Goal: Task Accomplishment & Management: Manage account settings

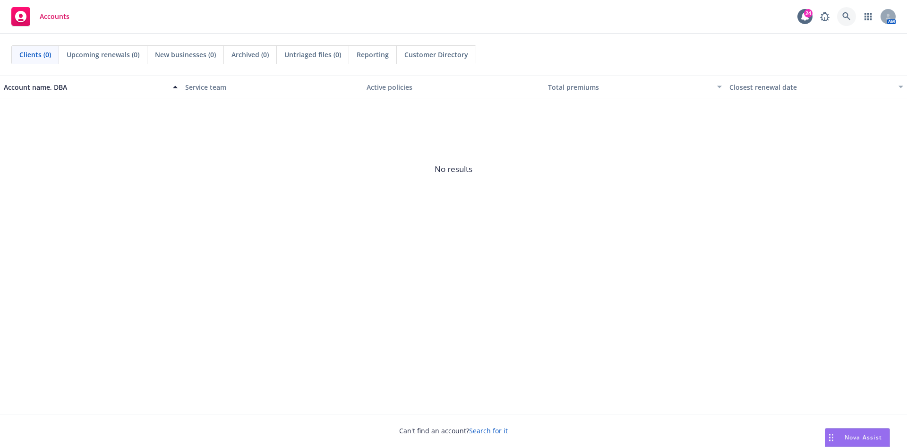
click at [845, 11] on link at bounding box center [846, 16] width 19 height 19
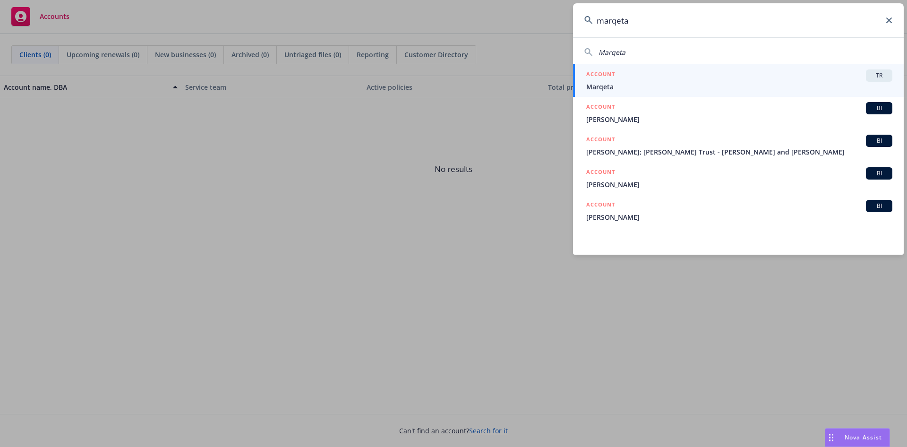
type input "marqeta"
click at [670, 88] on span "Marqeta" at bounding box center [739, 87] width 306 height 10
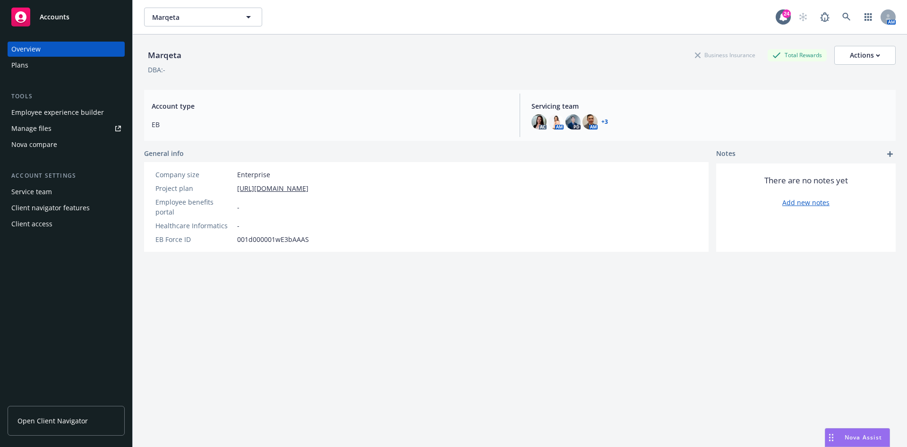
click at [74, 123] on link "Manage files" at bounding box center [66, 128] width 117 height 15
click at [95, 422] on link "Open Client Navigator" at bounding box center [66, 421] width 117 height 30
click at [58, 130] on link "Manage files" at bounding box center [66, 128] width 117 height 15
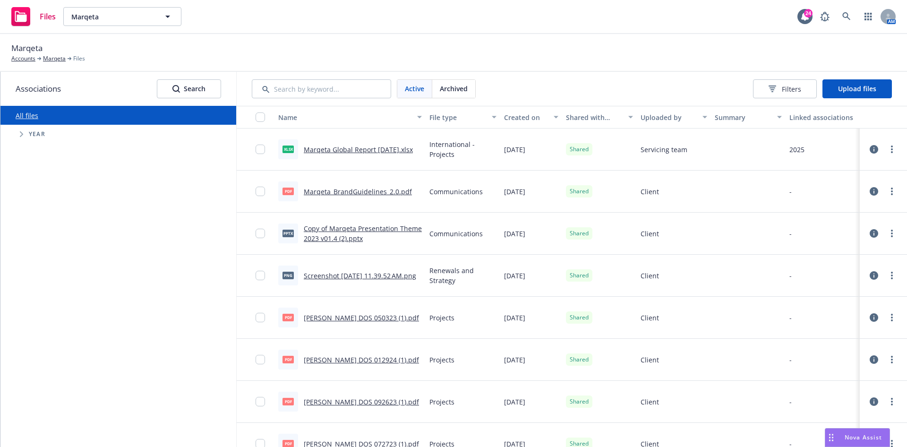
click at [836, 78] on div "Active Archived Filters Upload files" at bounding box center [572, 89] width 670 height 34
click at [839, 91] on span "Upload files" at bounding box center [857, 88] width 38 height 9
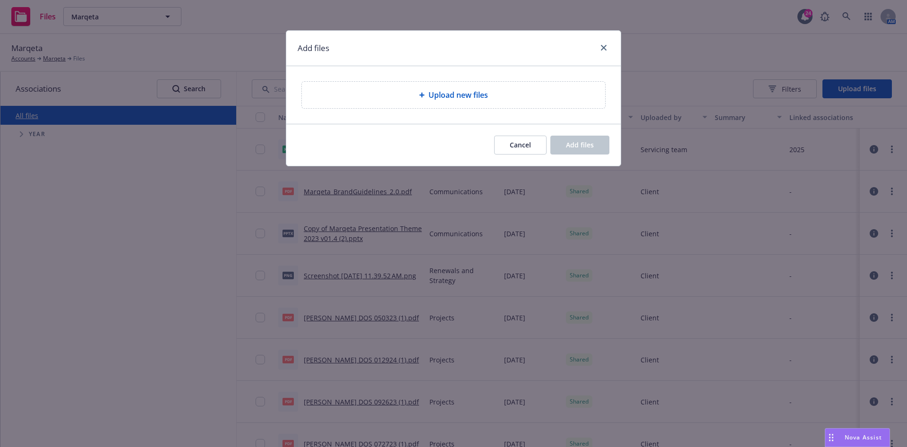
drag, startPoint x: 367, startPoint y: 113, endPoint x: 392, endPoint y: 82, distance: 40.3
click at [368, 112] on div "Upload new files" at bounding box center [453, 95] width 335 height 58
click at [405, 51] on div "Add files" at bounding box center [453, 48] width 335 height 35
click at [409, 87] on div "Upload new files" at bounding box center [453, 95] width 303 height 26
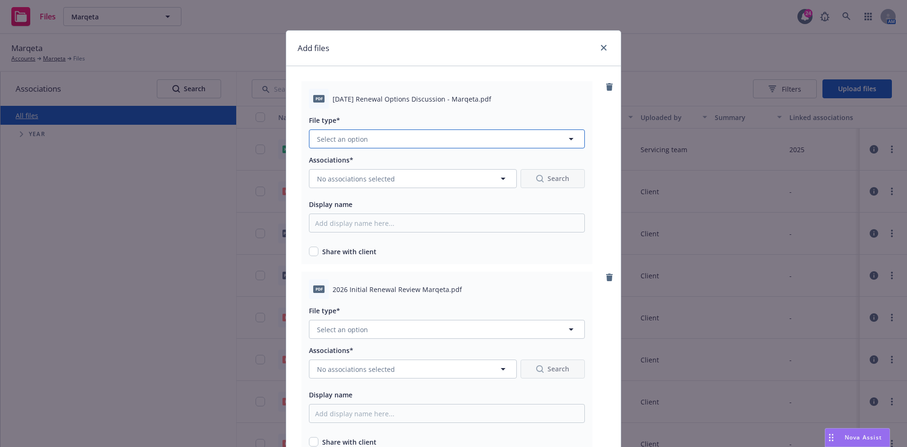
click at [358, 139] on span "Select an option" at bounding box center [342, 139] width 51 height 10
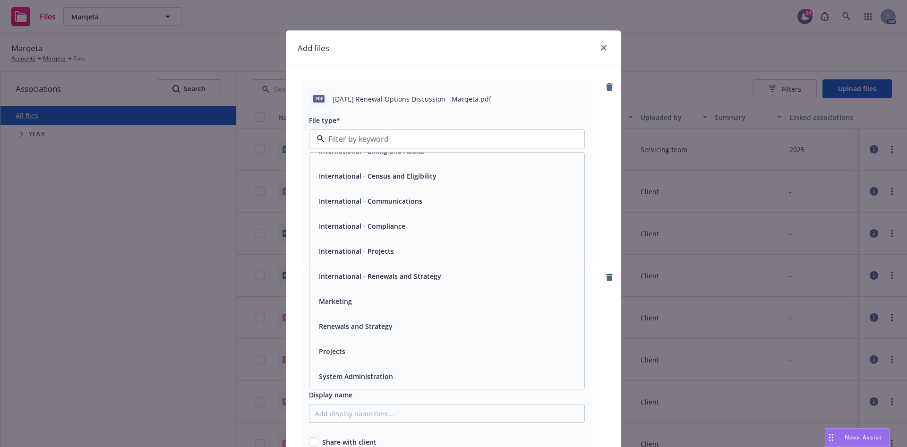
scroll to position [164, 0]
click at [398, 328] on div "Renewals and Strategy" at bounding box center [447, 326] width 264 height 14
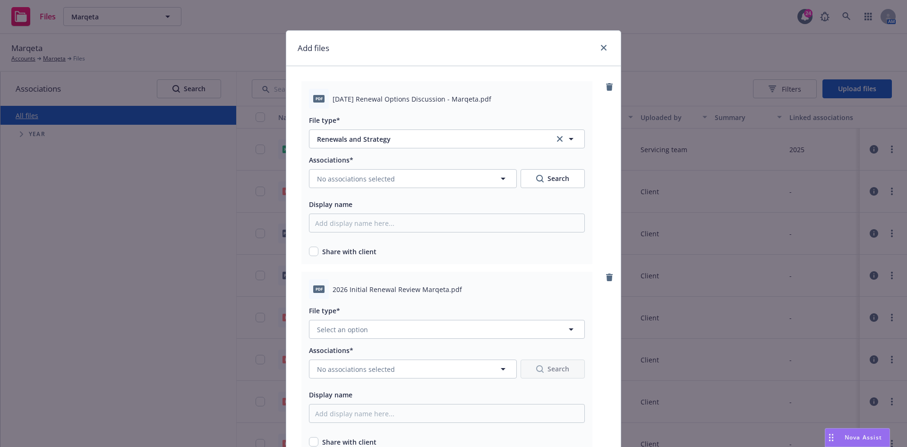
click at [398, 311] on div "File type*" at bounding box center [447, 310] width 276 height 11
click at [399, 320] on button "Select an option" at bounding box center [447, 329] width 276 height 19
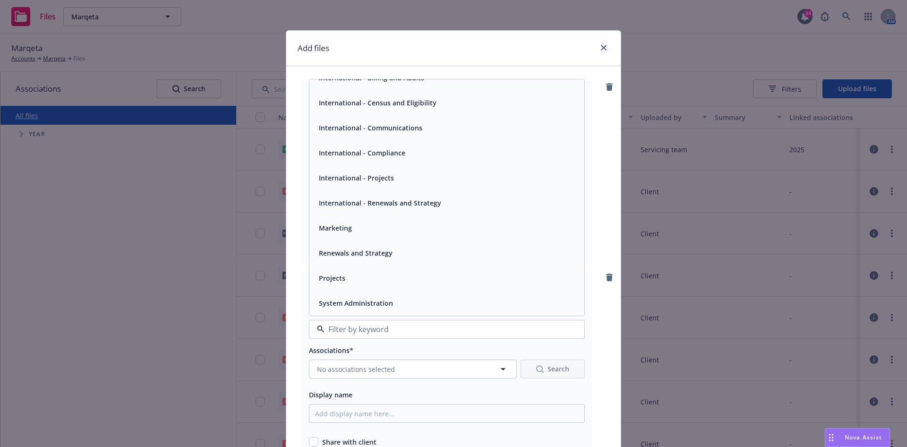
click at [404, 249] on div "Renewals and Strategy" at bounding box center [447, 253] width 264 height 14
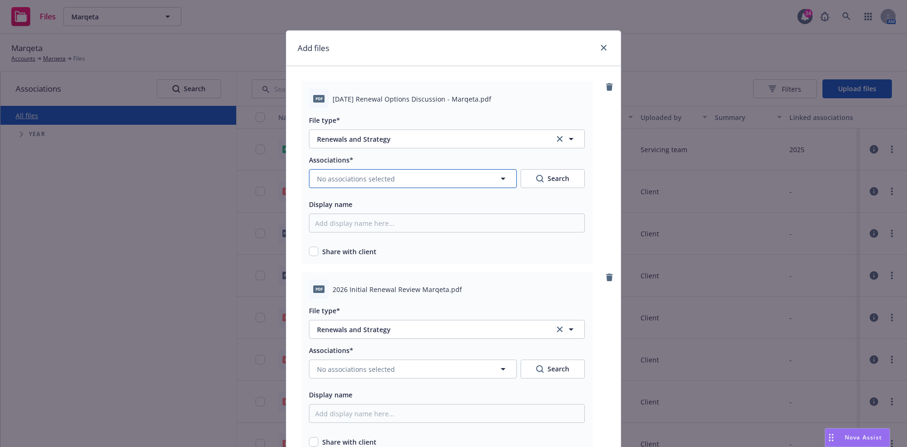
click at [441, 173] on button "No associations selected" at bounding box center [413, 178] width 208 height 19
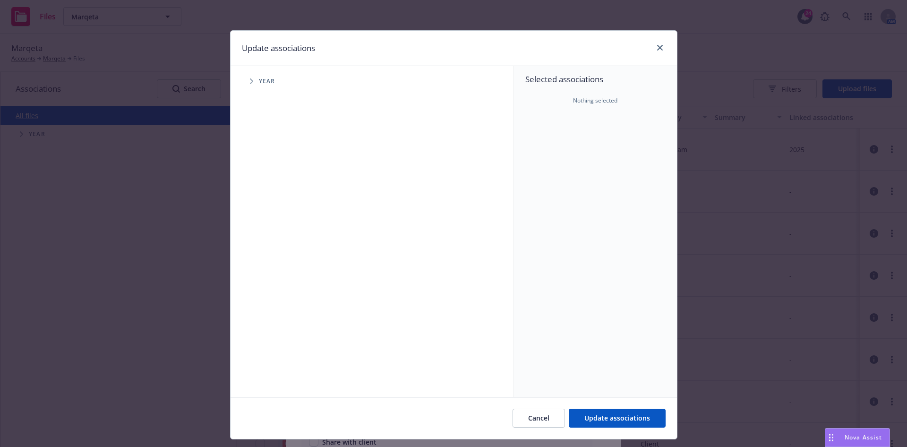
click at [244, 86] on span "Tree Example" at bounding box center [251, 81] width 15 height 15
click at [264, 234] on span "Tree Example" at bounding box center [263, 232] width 15 height 15
click at [271, 232] on input "Tree Example" at bounding box center [275, 232] width 9 height 9
checkbox input "true"
click at [630, 422] on button "Update associations" at bounding box center [617, 418] width 97 height 19
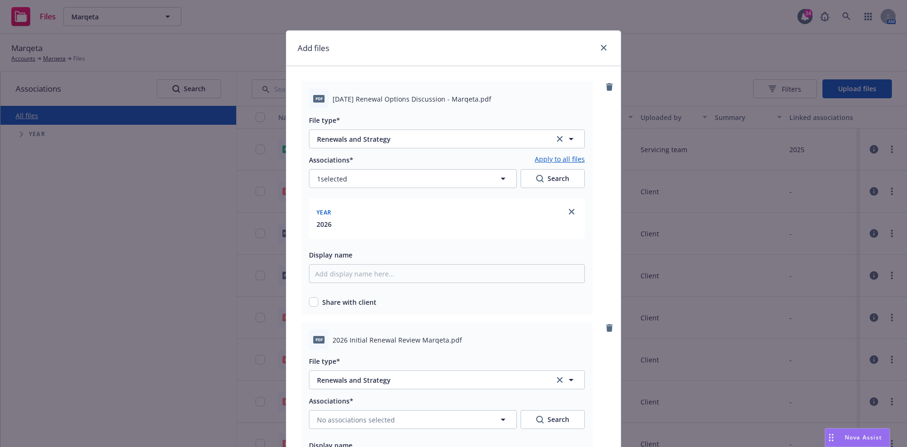
click at [559, 158] on link "Apply to all files" at bounding box center [560, 159] width 50 height 11
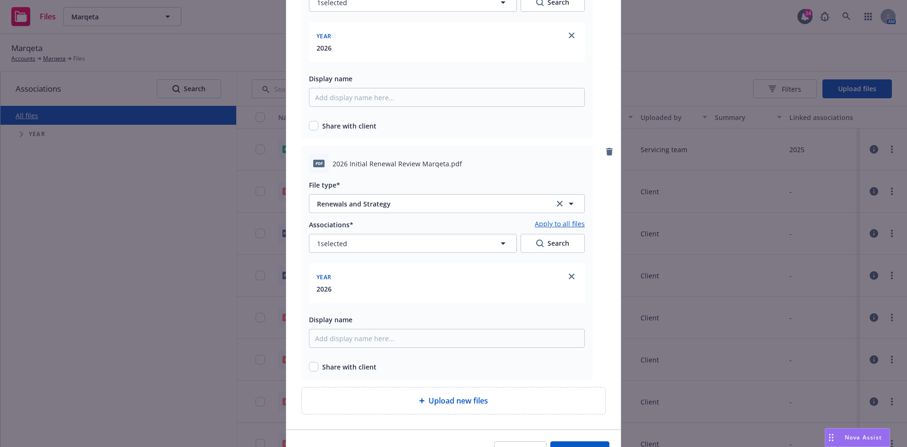
scroll to position [231, 0]
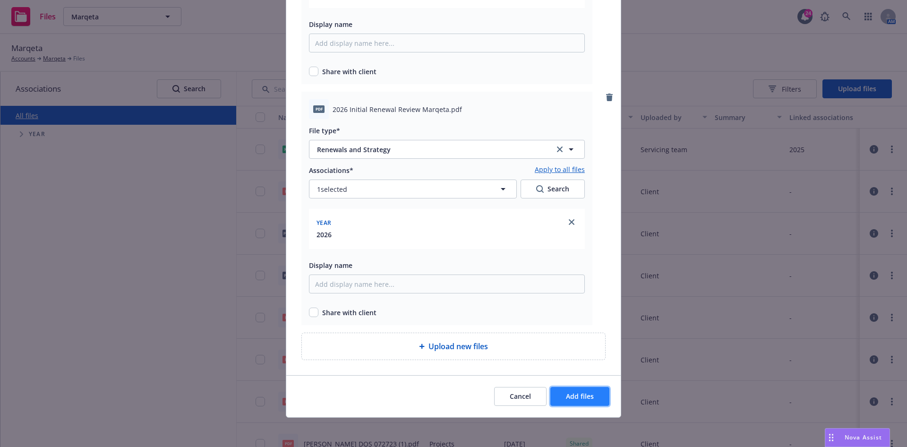
click at [583, 398] on span "Add files" at bounding box center [580, 396] width 28 height 9
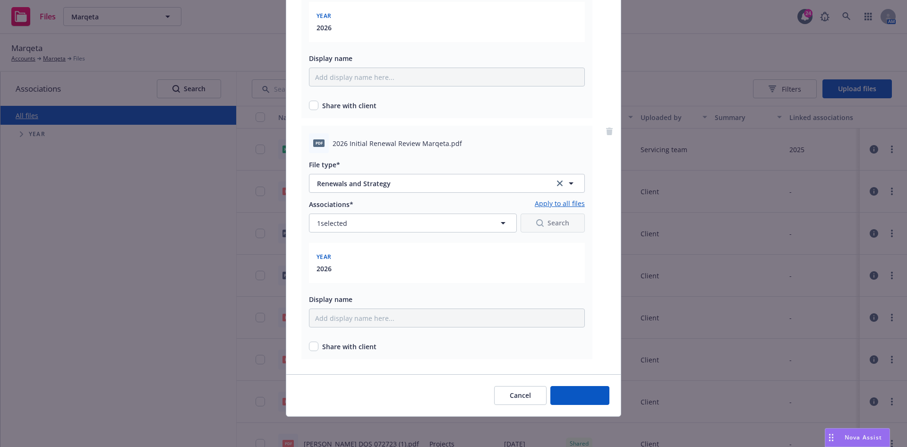
scroll to position [196, 0]
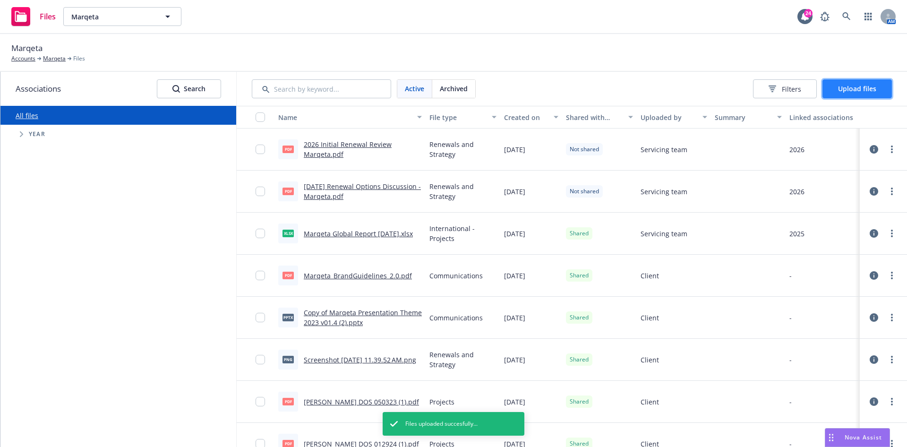
click at [842, 89] on span "Upload files" at bounding box center [857, 88] width 38 height 9
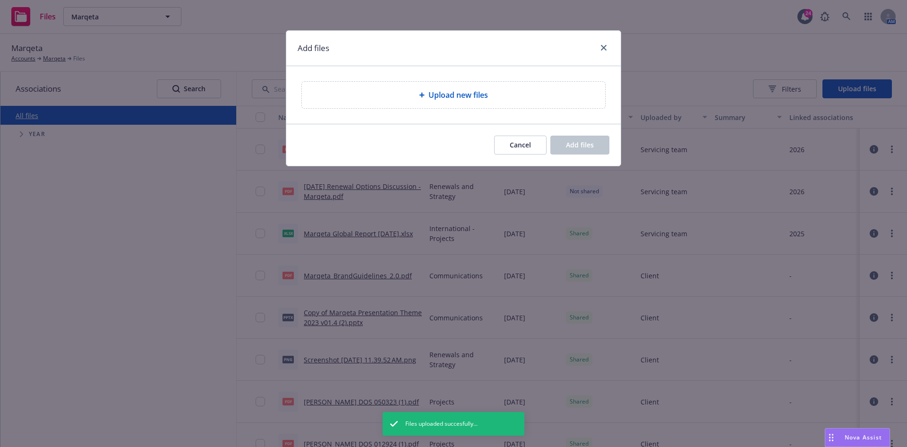
click at [502, 96] on div "Upload new files" at bounding box center [453, 94] width 288 height 11
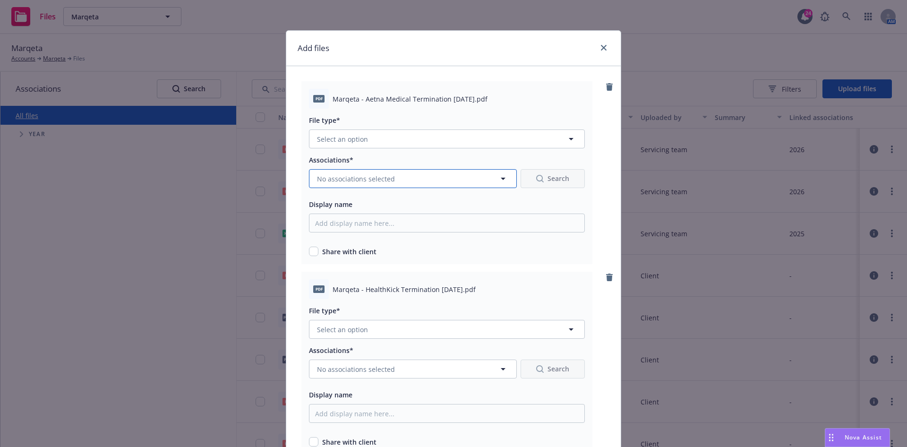
click at [483, 170] on button "No associations selected" at bounding box center [413, 178] width 208 height 19
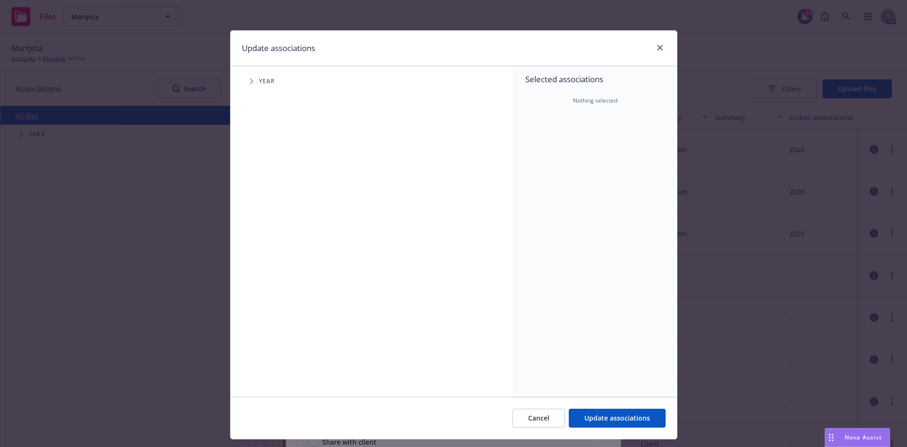
click at [250, 81] on icon "Tree Example" at bounding box center [252, 81] width 4 height 6
click at [271, 230] on input "Tree Example" at bounding box center [275, 232] width 9 height 9
checkbox input "true"
click at [606, 416] on span "Update associations" at bounding box center [617, 417] width 66 height 9
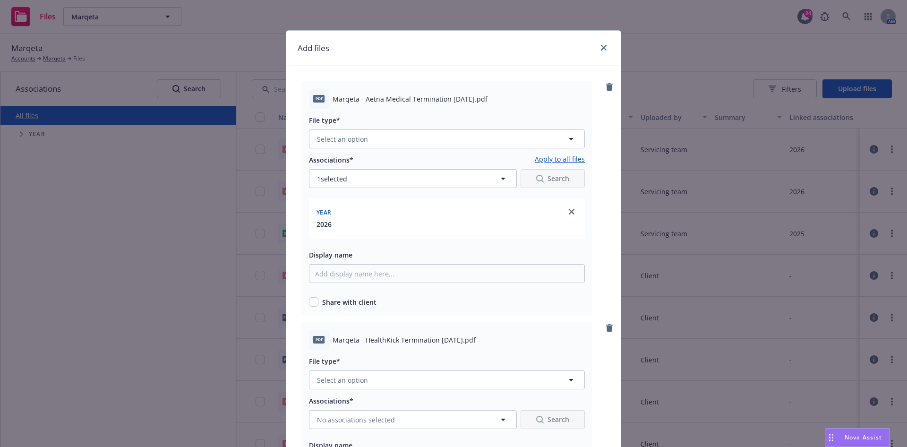
click at [566, 163] on link "Apply to all files" at bounding box center [560, 159] width 50 height 11
click at [566, 141] on icon "button" at bounding box center [571, 138] width 11 height 11
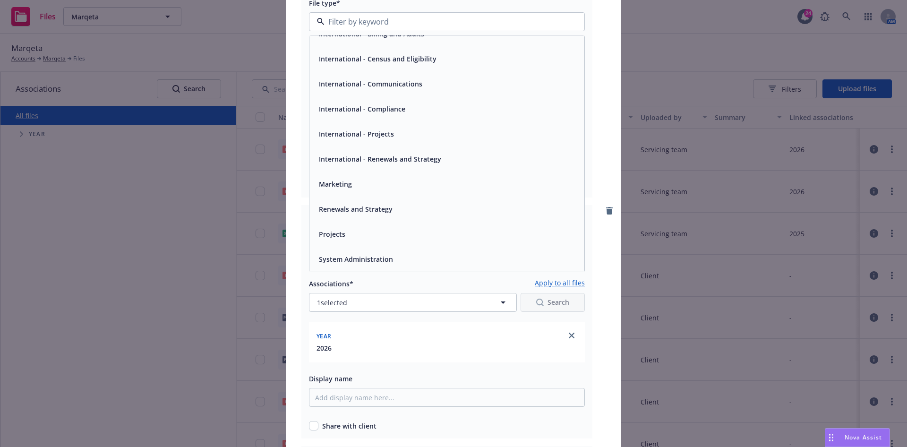
scroll to position [142, 0]
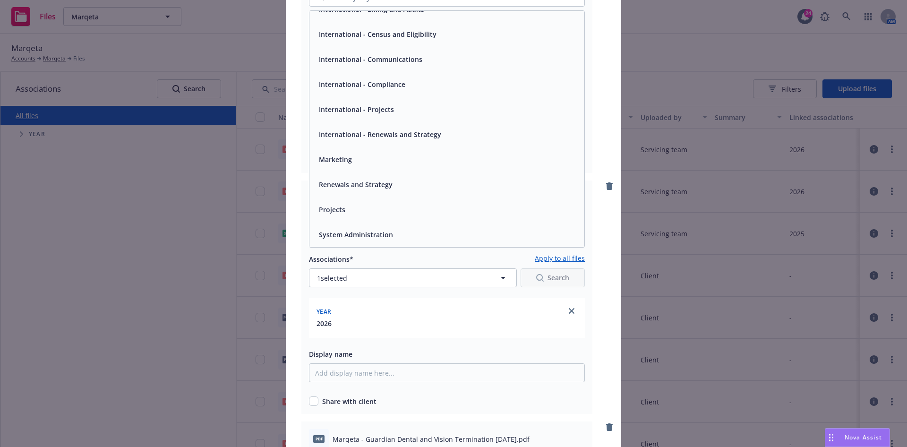
click at [423, 185] on div "Renewals and Strategy" at bounding box center [447, 185] width 264 height 14
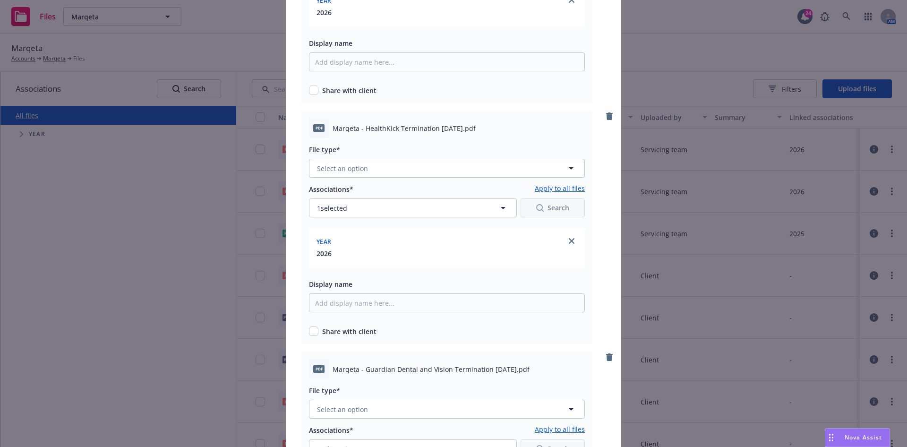
scroll to position [283, 0]
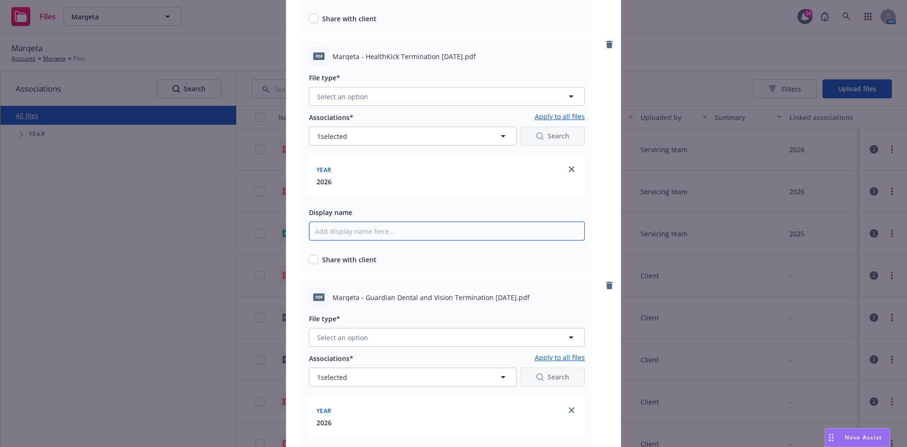
click at [382, 326] on div "File type* Select an option" at bounding box center [447, 330] width 276 height 34
click at [381, 335] on button "Select an option" at bounding box center [447, 337] width 276 height 19
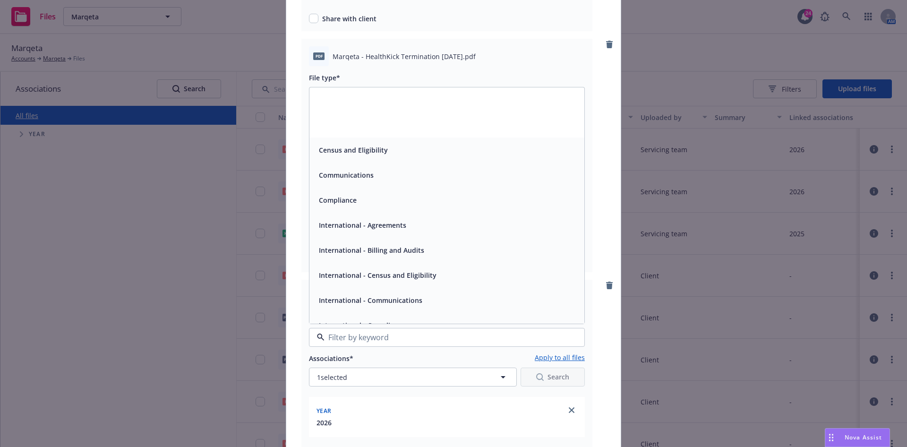
scroll to position [164, 0]
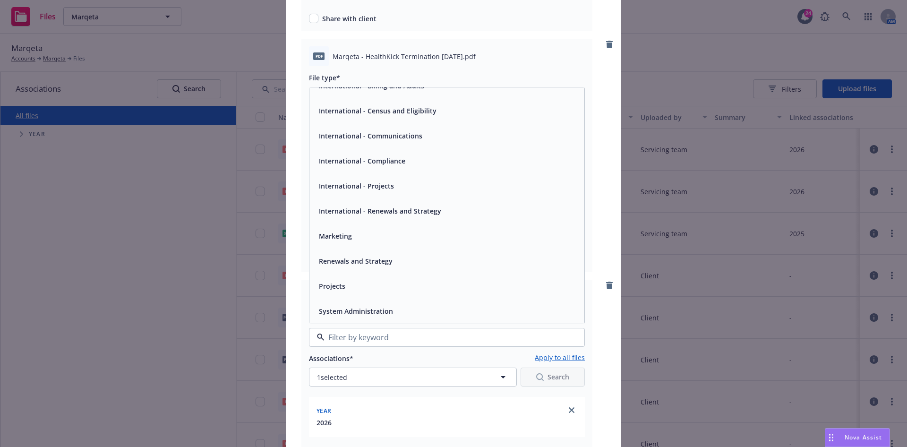
click at [384, 240] on div "Marketing" at bounding box center [447, 236] width 264 height 14
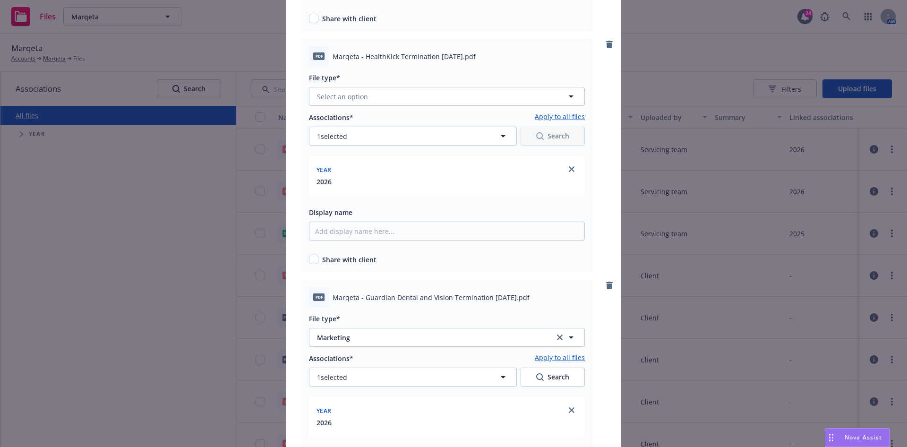
click at [358, 83] on div "File type*" at bounding box center [447, 77] width 276 height 11
click at [358, 102] on button "Select an option" at bounding box center [447, 96] width 276 height 19
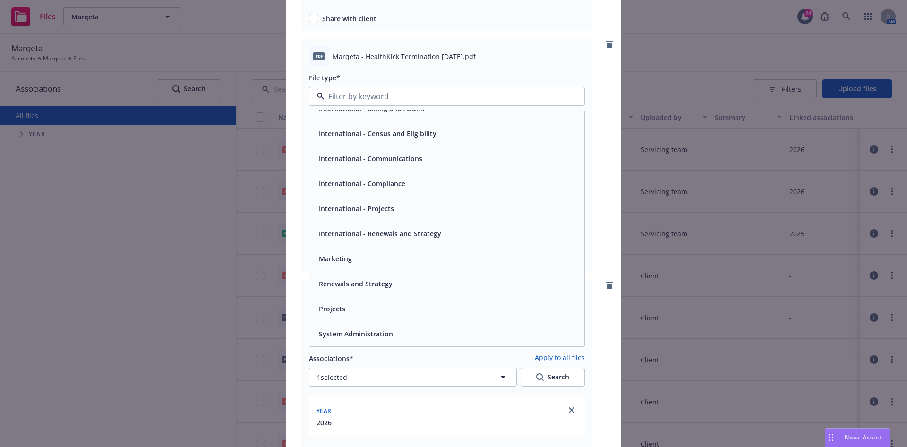
click at [365, 283] on span "Renewals and Strategy" at bounding box center [356, 284] width 74 height 10
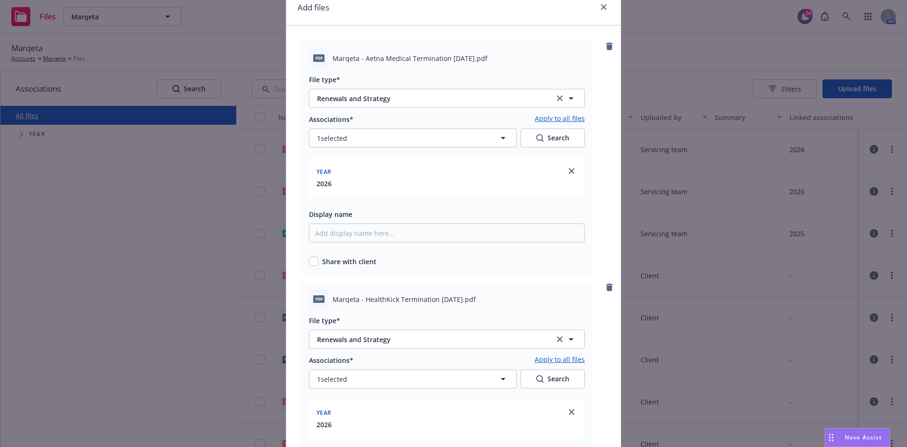
scroll to position [0, 0]
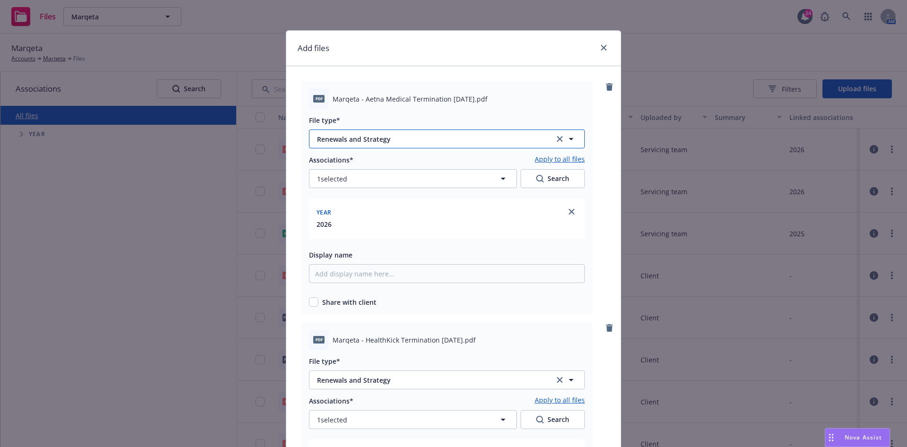
click at [407, 136] on span "Renewals and Strategy" at bounding box center [428, 139] width 223 height 10
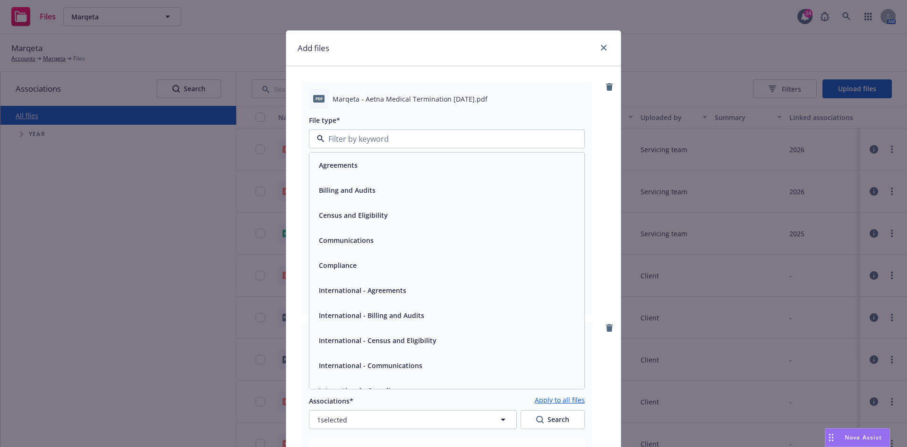
click at [398, 170] on div "Agreements" at bounding box center [447, 165] width 264 height 14
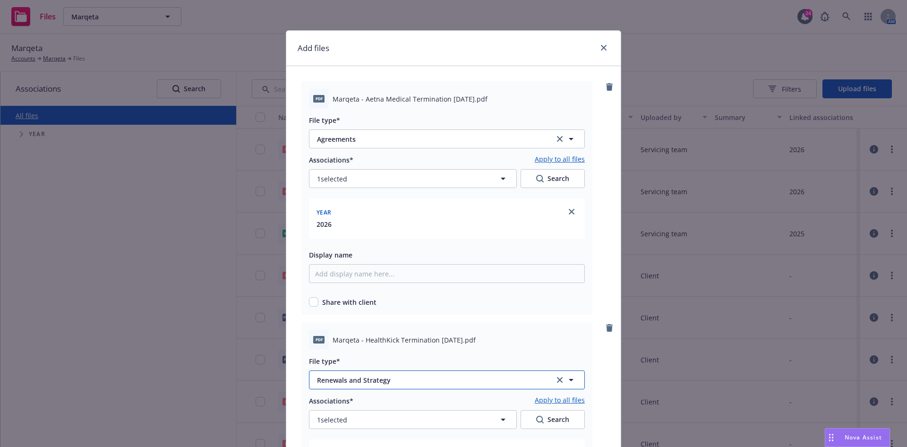
click at [394, 387] on button "Renewals and Strategy" at bounding box center [447, 379] width 276 height 19
click at [376, 408] on div "Agreements" at bounding box center [447, 406] width 264 height 14
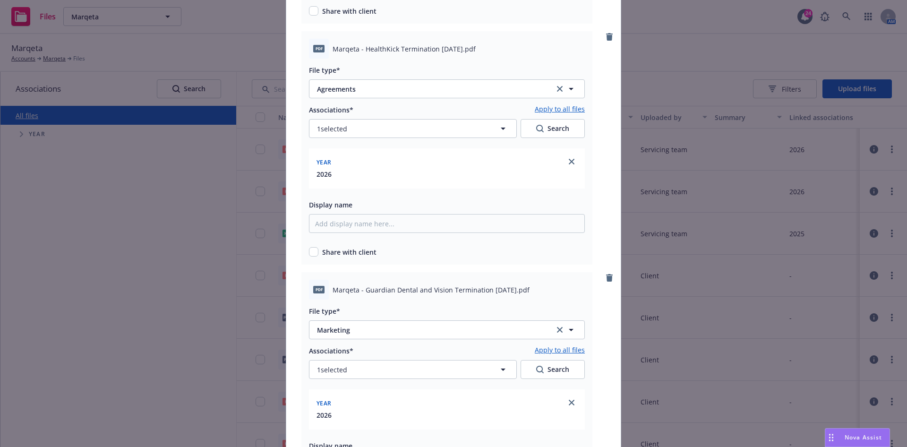
scroll to position [354, 0]
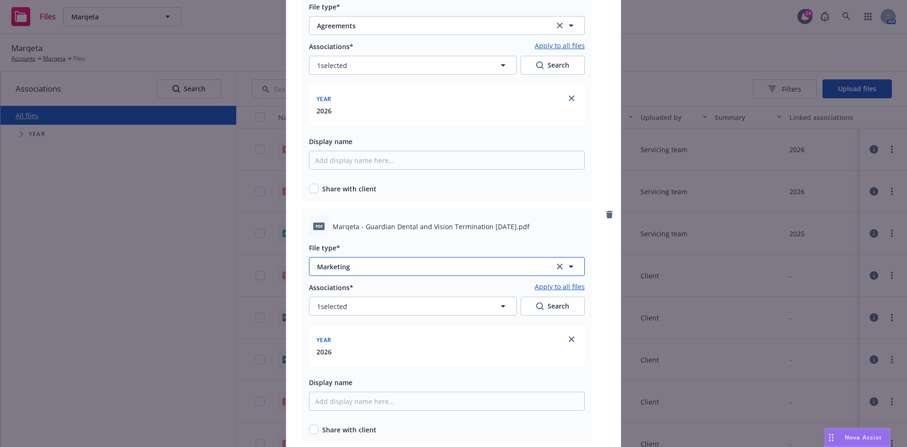
click at [401, 262] on span "Marketing" at bounding box center [428, 267] width 223 height 10
click at [383, 293] on div "Agreements" at bounding box center [447, 293] width 264 height 14
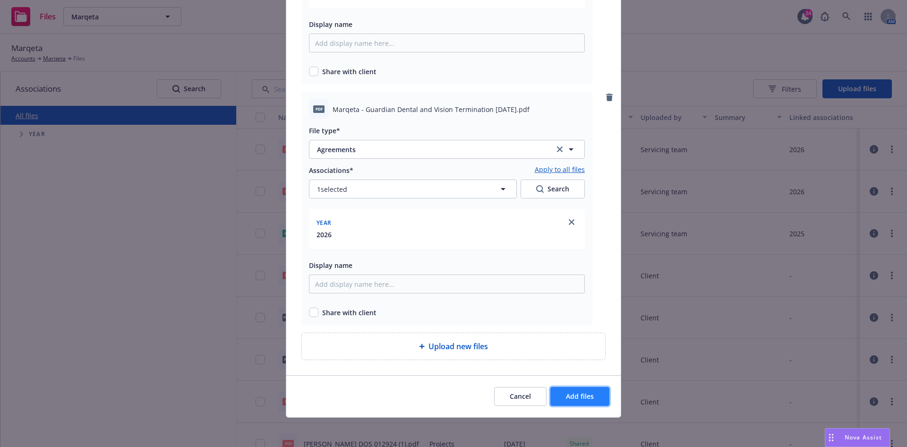
click at [568, 396] on span "Add files" at bounding box center [580, 396] width 28 height 9
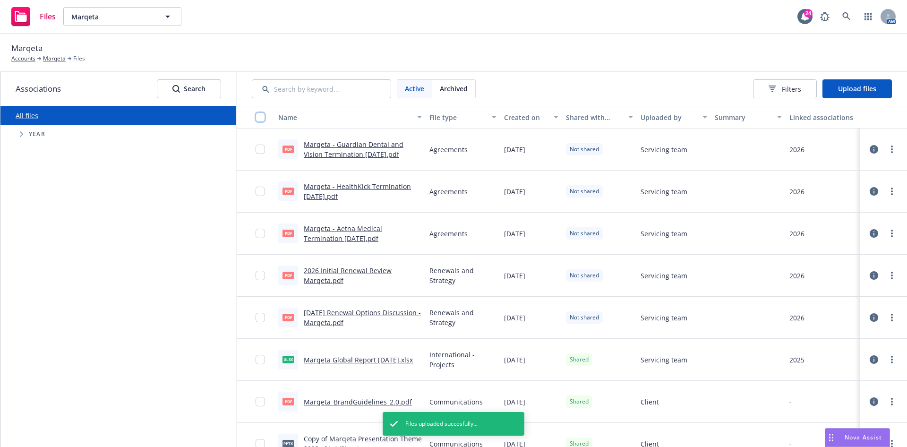
click at [262, 116] on input "checkbox" at bounding box center [260, 116] width 9 height 9
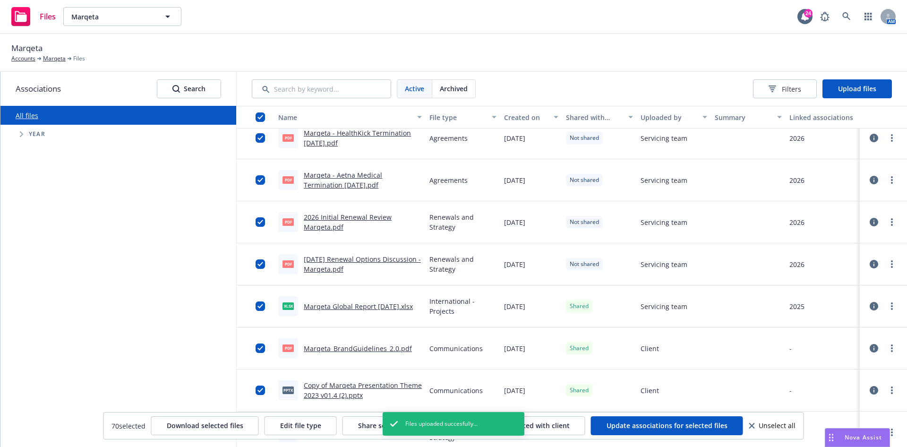
scroll to position [71, 0]
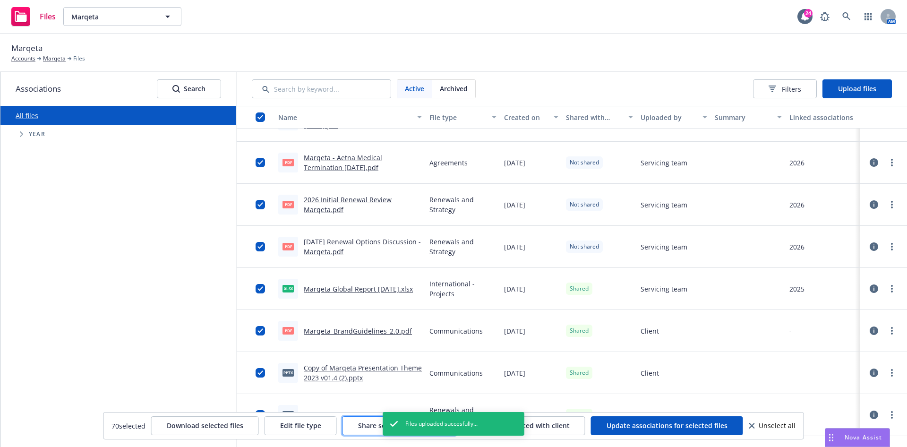
click at [357, 427] on button "Share selected with client" at bounding box center [400, 425] width 114 height 19
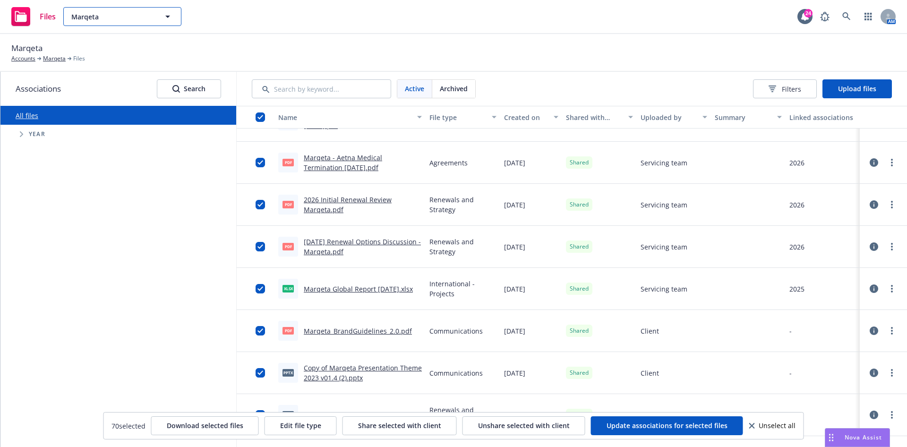
click at [161, 17] on button "Marqeta" at bounding box center [122, 16] width 118 height 19
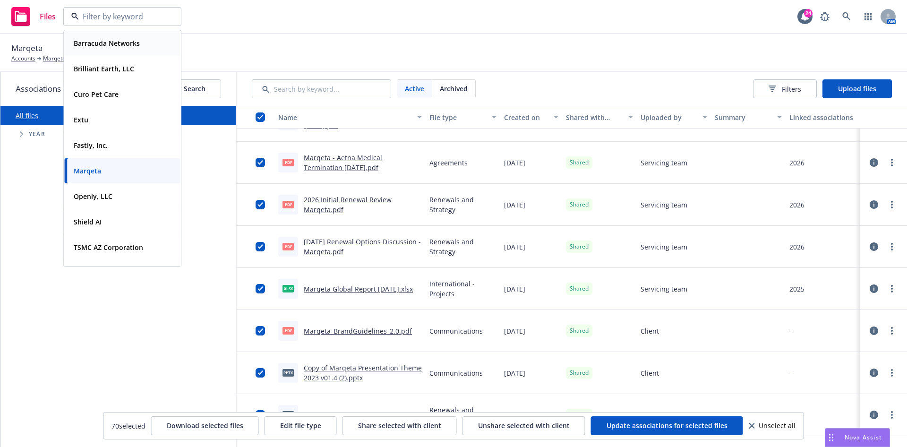
click at [130, 39] on strong "Barracuda Networks" at bounding box center [107, 43] width 66 height 9
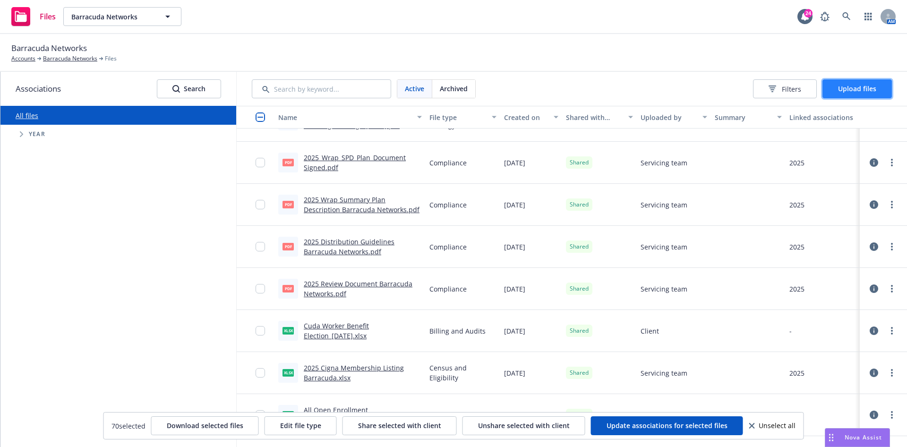
click at [845, 89] on span "Upload files" at bounding box center [857, 88] width 38 height 9
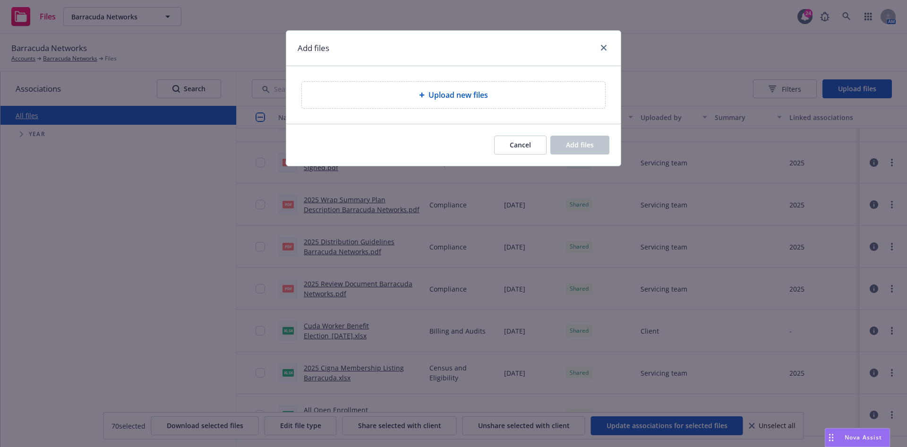
click at [554, 80] on div "Upload new files" at bounding box center [453, 95] width 335 height 58
click at [555, 89] on div "Upload new files" at bounding box center [453, 94] width 288 height 11
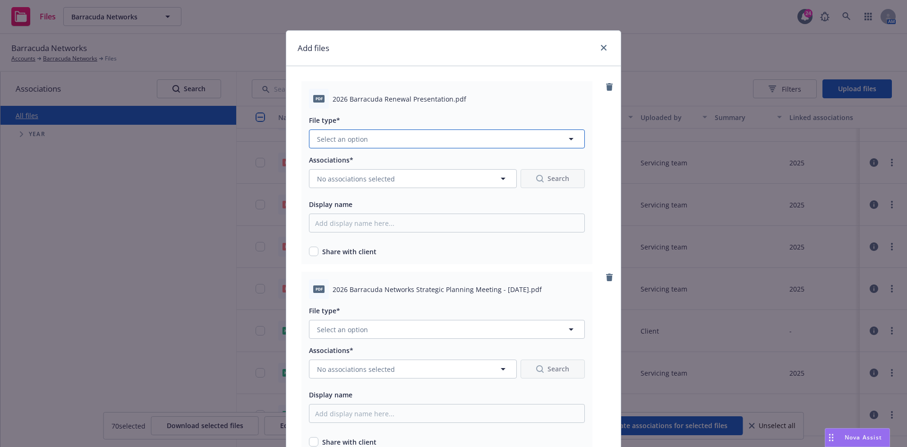
click at [449, 144] on button "Select an option" at bounding box center [447, 138] width 276 height 19
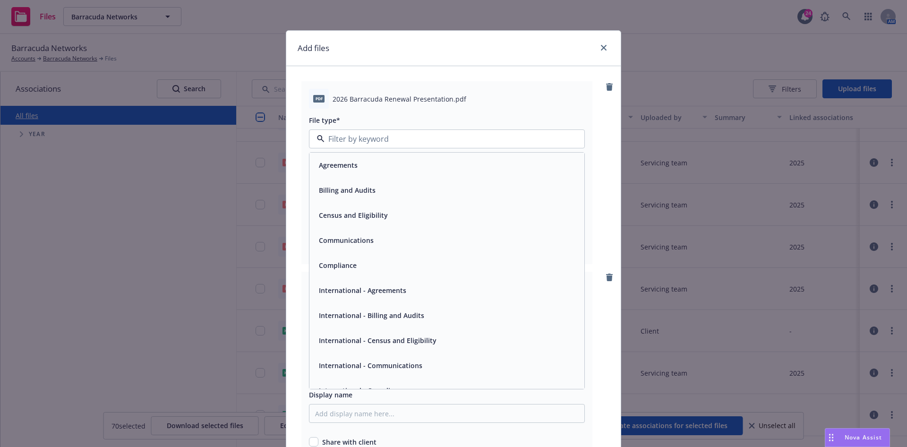
scroll to position [164, 0]
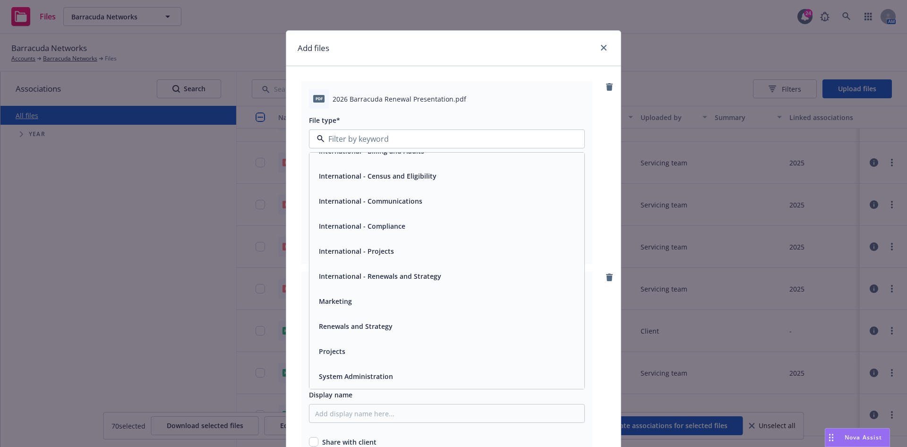
click at [415, 283] on div "International - Renewals and Strategy" at bounding box center [446, 276] width 275 height 25
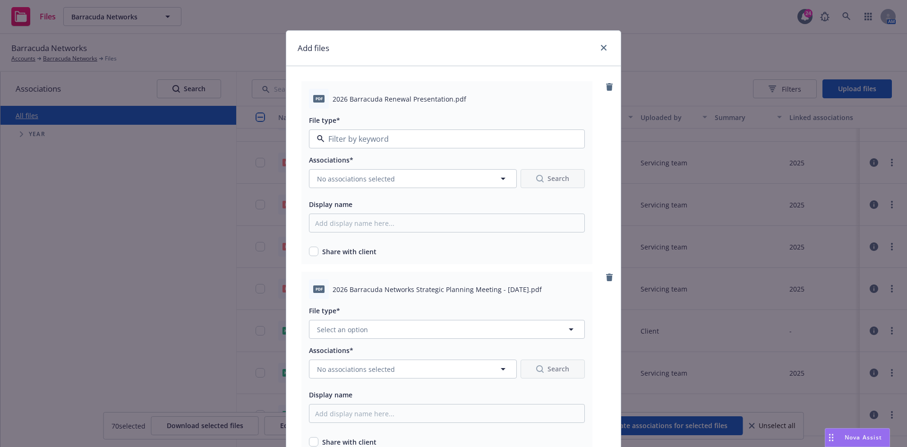
type input "International - Renewals and Strategy"
click at [414, 130] on button "International - Renewals and Strategy" at bounding box center [447, 138] width 276 height 19
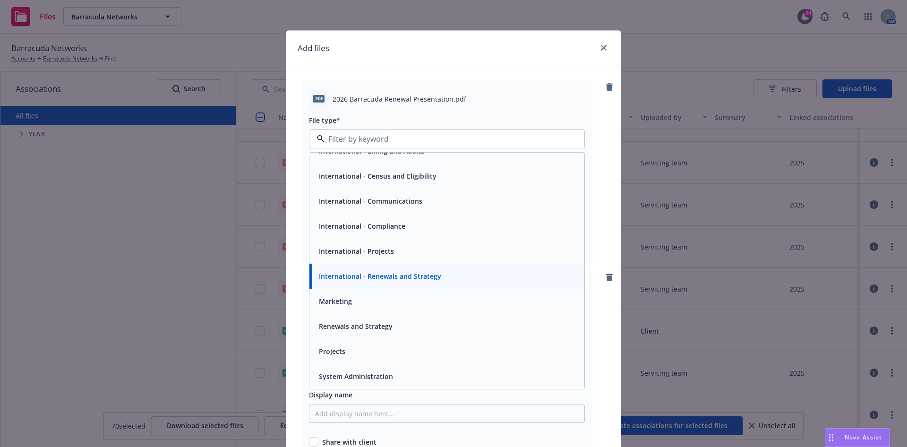
click at [408, 318] on div "Renewals and Strategy" at bounding box center [446, 326] width 275 height 25
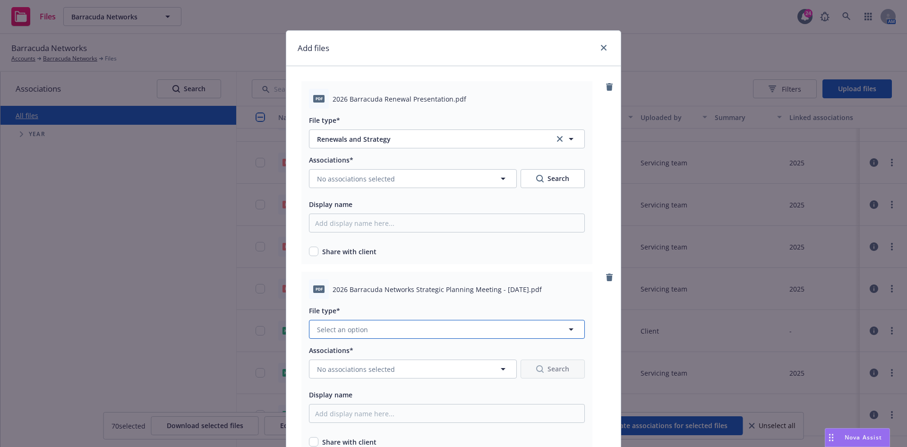
click at [424, 329] on button "Select an option" at bounding box center [447, 329] width 276 height 19
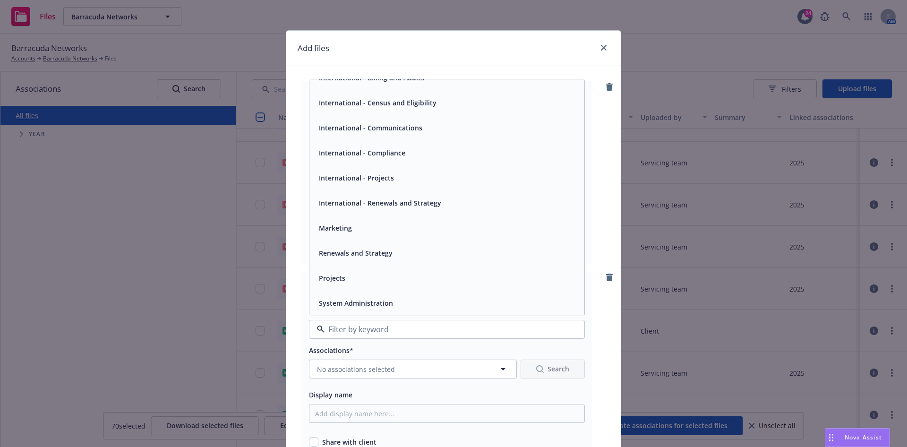
click at [404, 256] on div "Renewals and Strategy" at bounding box center [447, 253] width 264 height 14
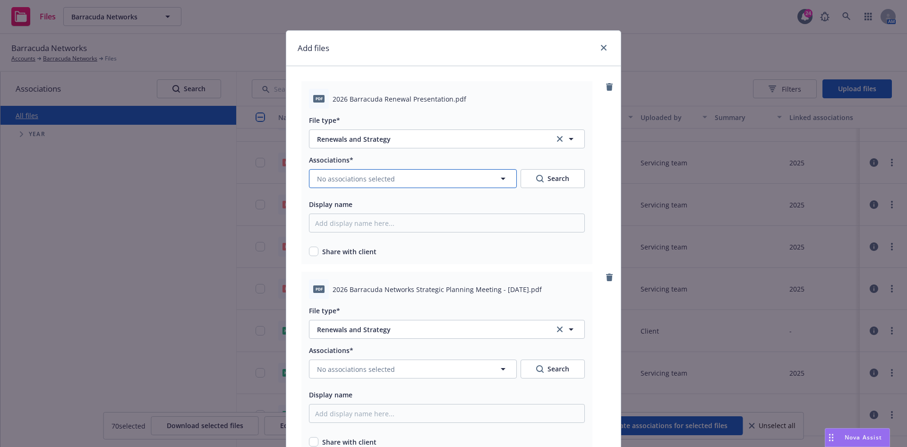
click at [444, 185] on button "No associations selected" at bounding box center [413, 178] width 208 height 19
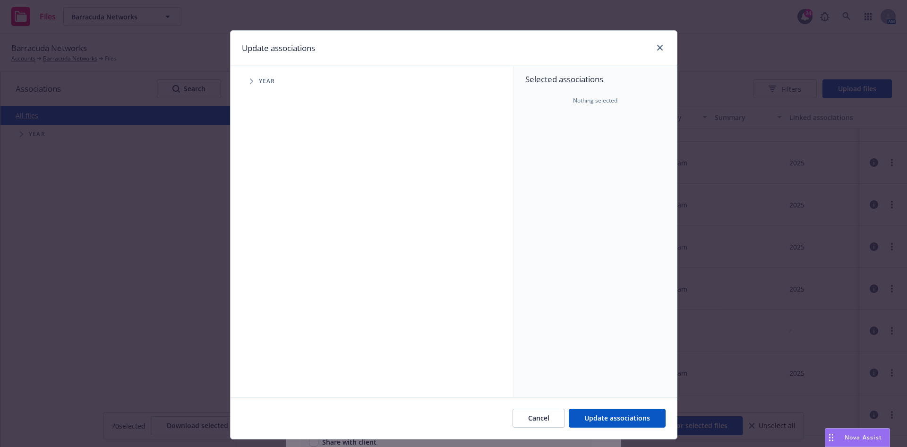
click at [251, 85] on span "Tree Example" at bounding box center [251, 81] width 15 height 15
click at [273, 232] on input "Tree Example" at bounding box center [275, 232] width 9 height 9
checkbox input "true"
click at [614, 409] on button "Update associations" at bounding box center [617, 418] width 97 height 19
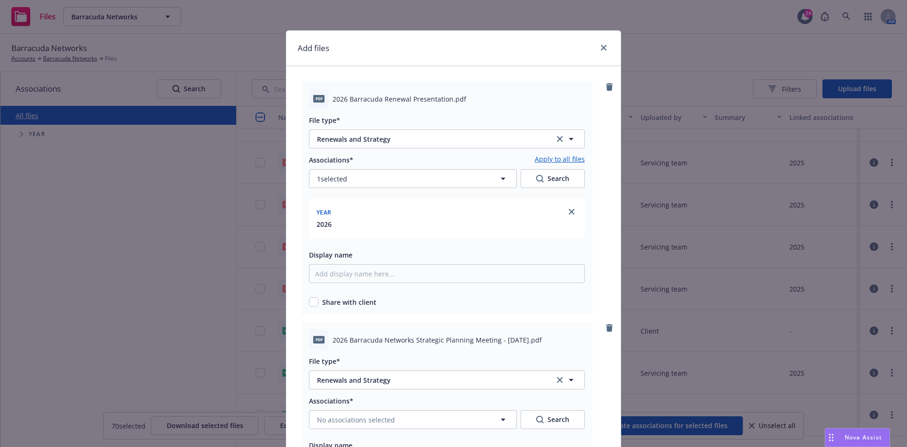
click at [544, 157] on link "Apply to all files" at bounding box center [560, 159] width 50 height 11
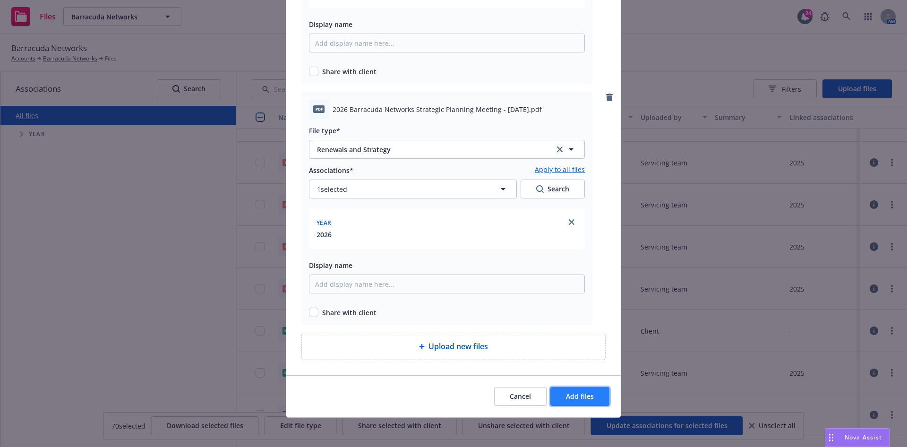
click at [558, 390] on button "Add files" at bounding box center [579, 396] width 59 height 19
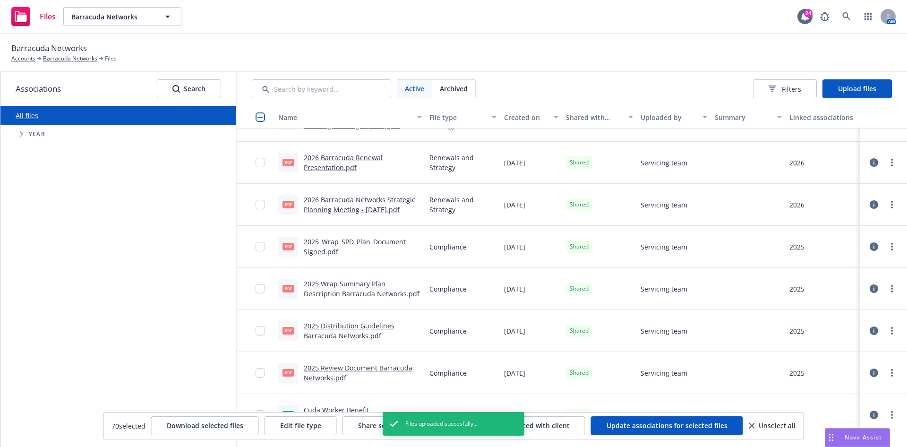
scroll to position [0, 0]
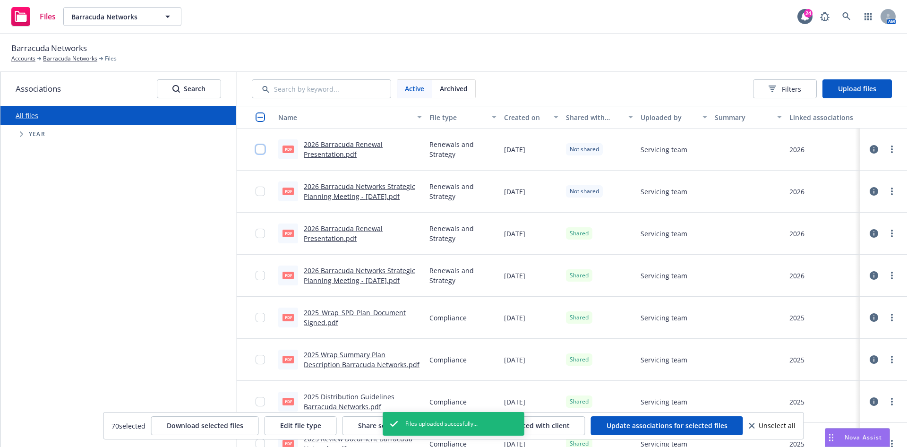
click at [259, 147] on input "checkbox" at bounding box center [260, 149] width 9 height 9
click at [264, 193] on input "checkbox" at bounding box center [260, 191] width 9 height 9
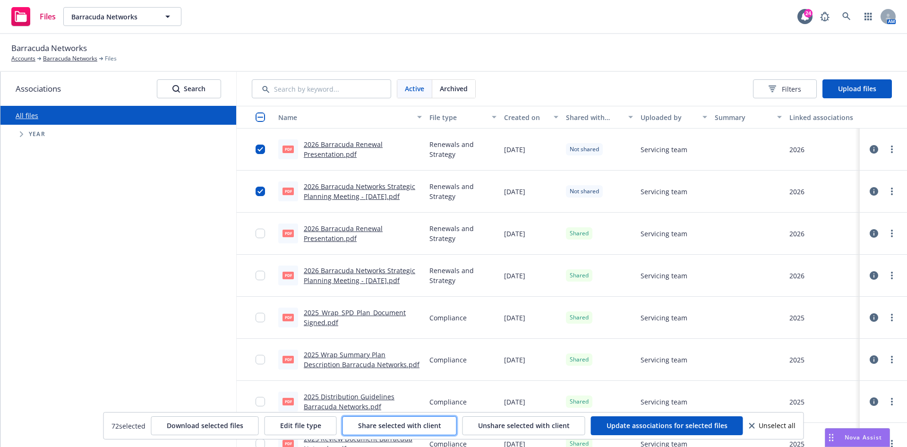
click at [384, 428] on span "Share selected with client" at bounding box center [399, 425] width 83 height 9
click at [104, 10] on button "Barracuda Networks" at bounding box center [122, 16] width 118 height 19
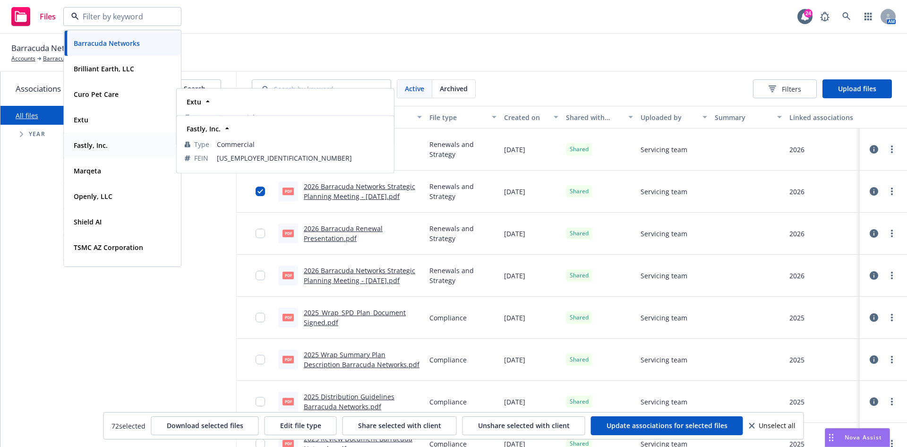
click at [105, 145] on strong "Fastly, Inc." at bounding box center [91, 145] width 34 height 9
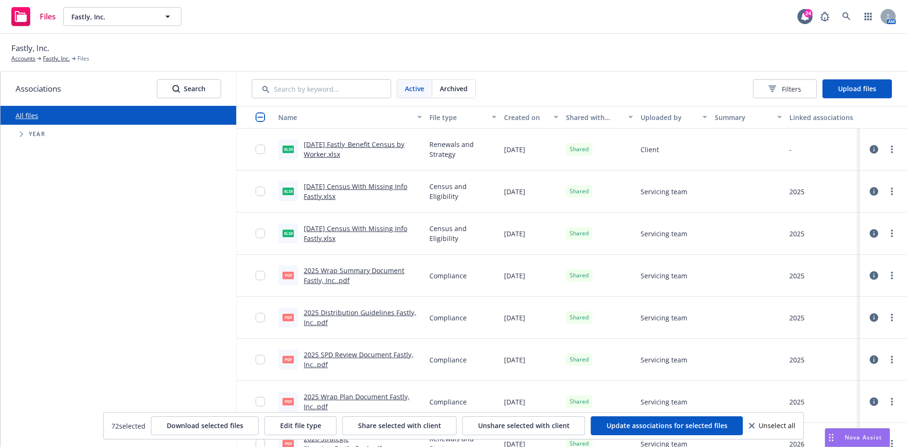
click at [882, 87] on div "Active Archived Filters Upload files" at bounding box center [572, 89] width 670 height 34
click at [864, 87] on span "Upload files" at bounding box center [857, 88] width 38 height 9
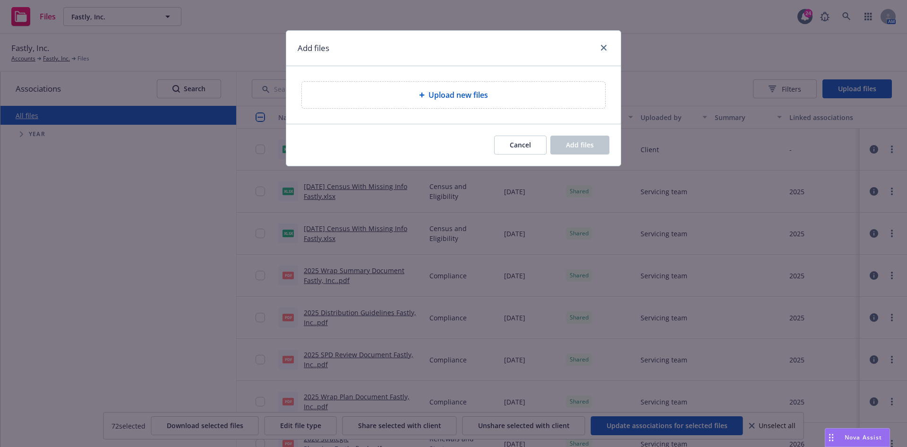
click at [526, 106] on div "Upload new files" at bounding box center [453, 95] width 303 height 26
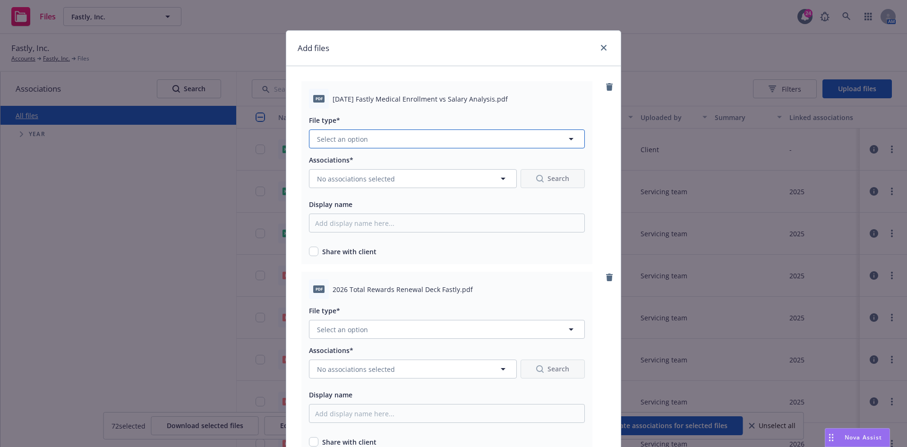
click at [410, 133] on button "Select an option" at bounding box center [447, 138] width 276 height 19
type input "stra"
click at [387, 199] on div "Renewals and Strategy" at bounding box center [446, 190] width 275 height 25
click at [407, 191] on div "Associations* No associations selected Search Display name Share with client" at bounding box center [447, 205] width 276 height 103
click at [414, 175] on button "No associations selected" at bounding box center [413, 178] width 208 height 19
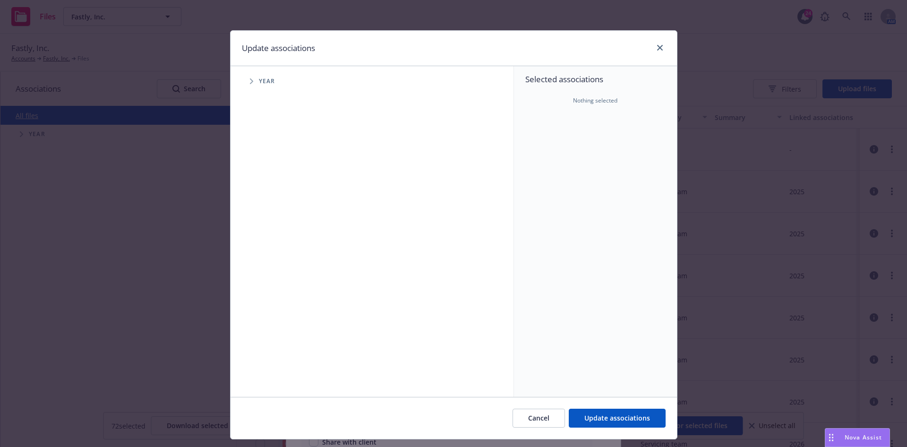
click at [253, 84] on span "Tree Example" at bounding box center [251, 81] width 15 height 15
click at [271, 231] on input "Tree Example" at bounding box center [275, 232] width 9 height 9
checkbox input "true"
click at [589, 418] on span "Update associations" at bounding box center [617, 417] width 66 height 9
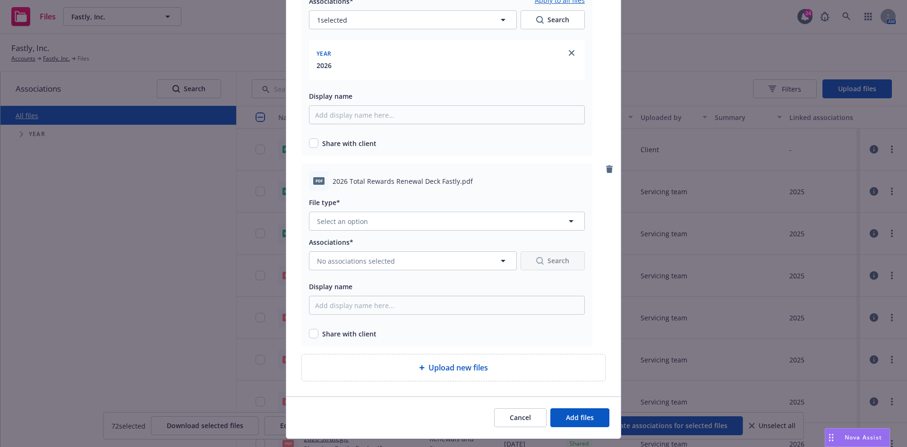
scroll to position [180, 0]
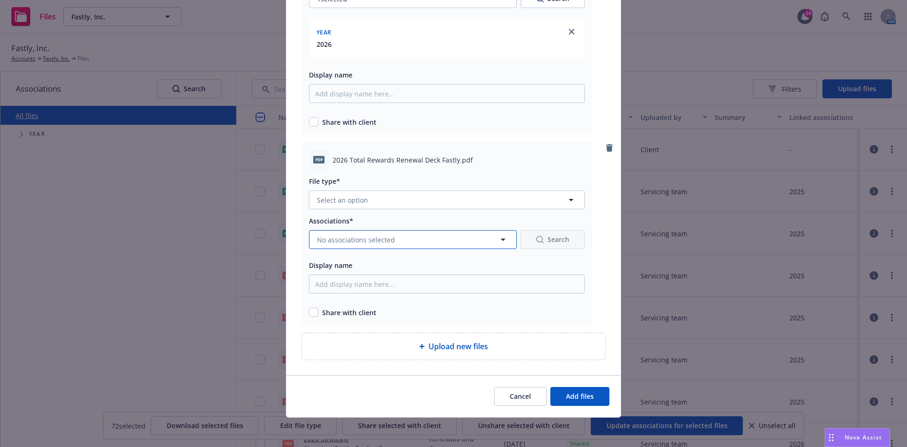
click at [476, 246] on button "No associations selected" at bounding box center [413, 239] width 208 height 19
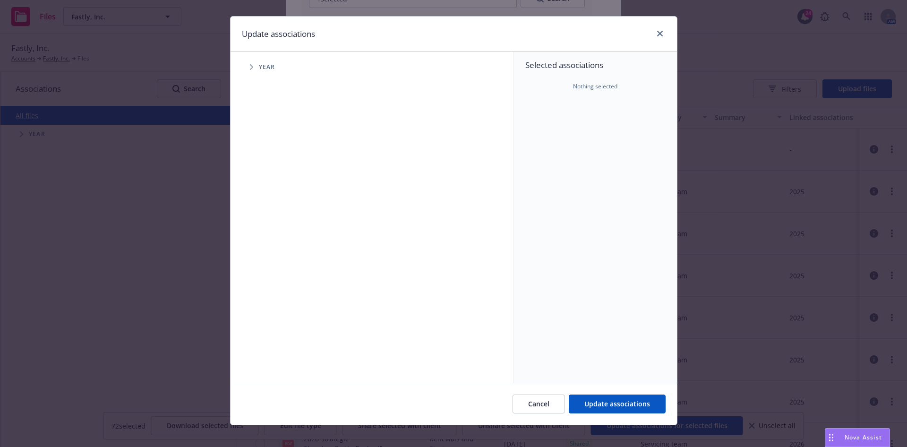
scroll to position [22, 0]
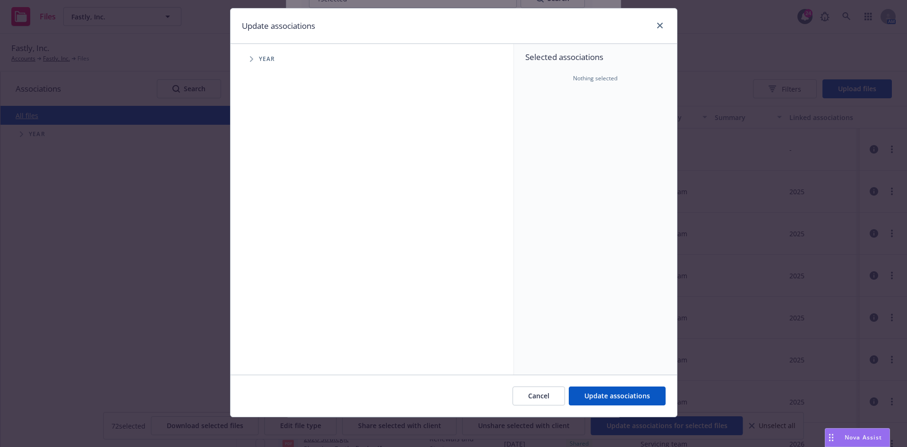
drag, startPoint x: 240, startPoint y: 58, endPoint x: 251, endPoint y: 58, distance: 11.3
click at [244, 58] on span "Tree Example" at bounding box center [251, 59] width 15 height 15
click at [276, 214] on div "2026 Year" at bounding box center [285, 210] width 28 height 18
checkbox input "true"
drag, startPoint x: 602, startPoint y: 407, endPoint x: 601, endPoint y: 396, distance: 10.9
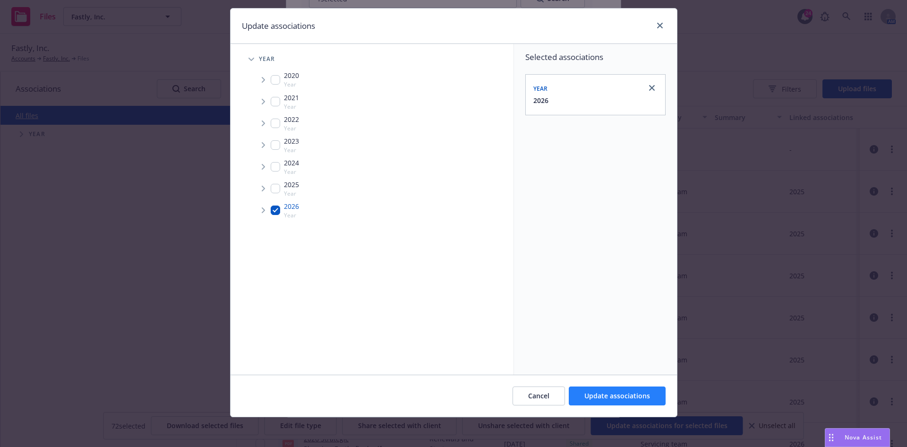
click at [602, 407] on div "Cancel Update associations" at bounding box center [454, 396] width 447 height 42
click at [601, 396] on span "Update associations" at bounding box center [617, 395] width 66 height 9
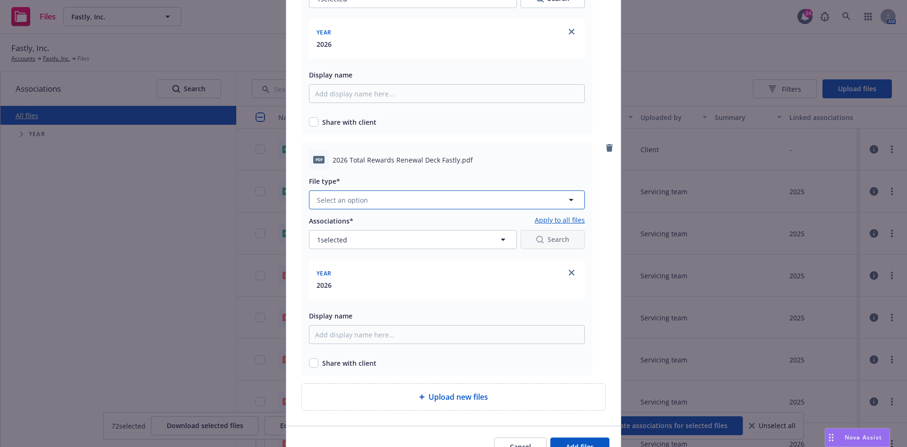
click at [409, 202] on button "Select an option" at bounding box center [447, 199] width 276 height 19
type input "renewa"
click at [411, 218] on div "Renewals and Strategy" at bounding box center [446, 226] width 275 height 25
click at [592, 445] on button "Add files" at bounding box center [579, 447] width 59 height 19
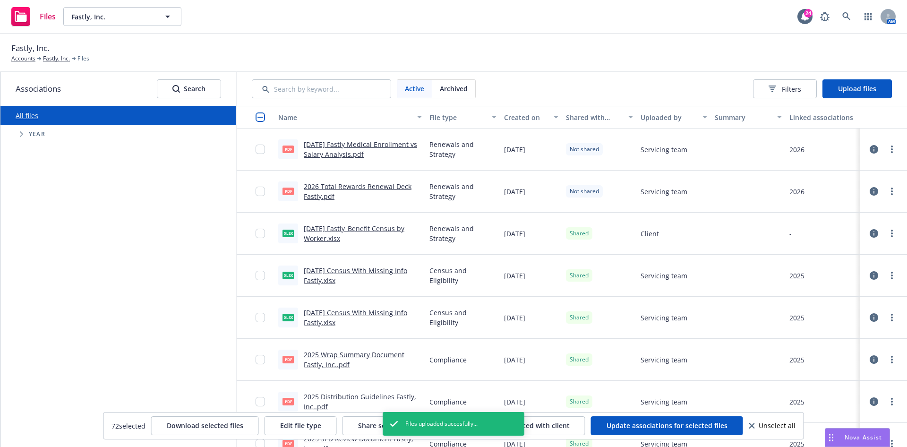
click at [260, 121] on input "checkbox" at bounding box center [260, 116] width 9 height 9
click at [369, 426] on span "Share selected with client" at bounding box center [399, 425] width 83 height 9
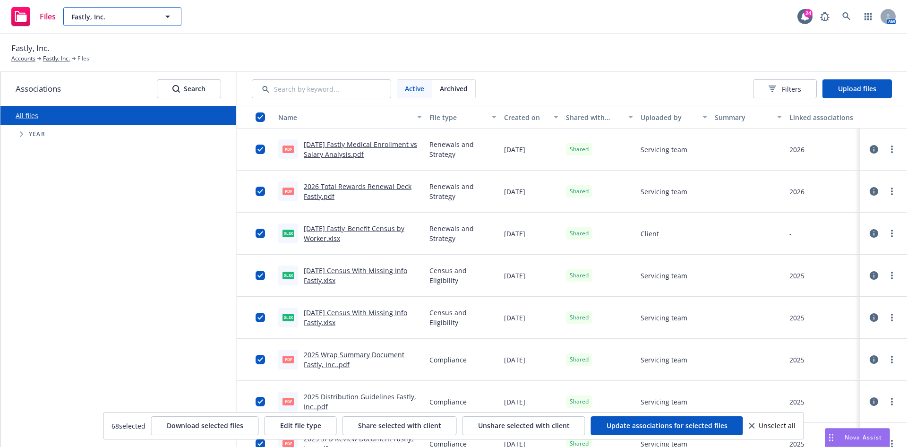
click at [141, 18] on span "Fastly, Inc." at bounding box center [112, 17] width 82 height 10
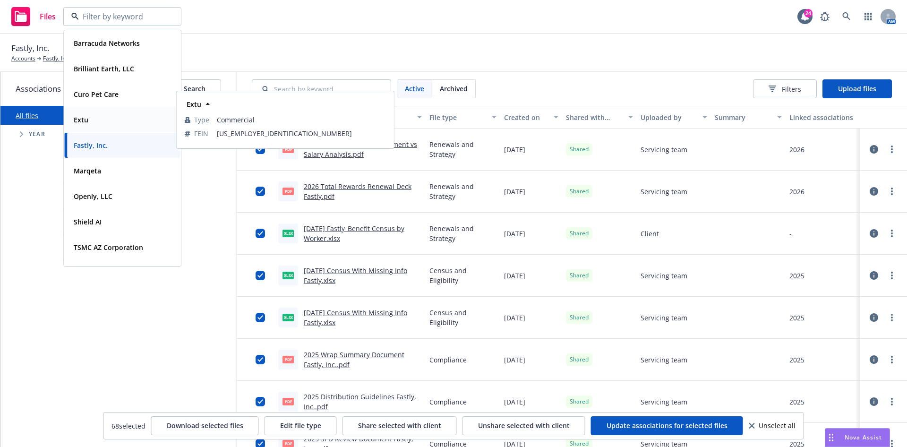
click at [111, 120] on div "Extu" at bounding box center [122, 120] width 105 height 14
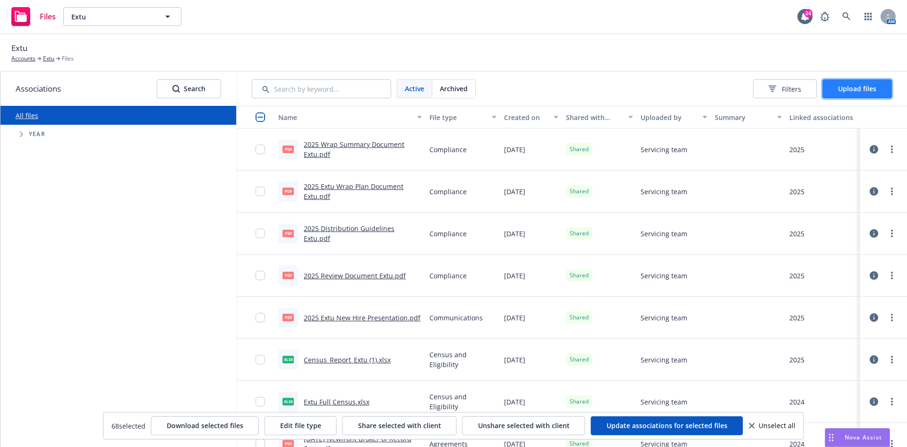
click at [852, 89] on span "Upload files" at bounding box center [857, 88] width 38 height 9
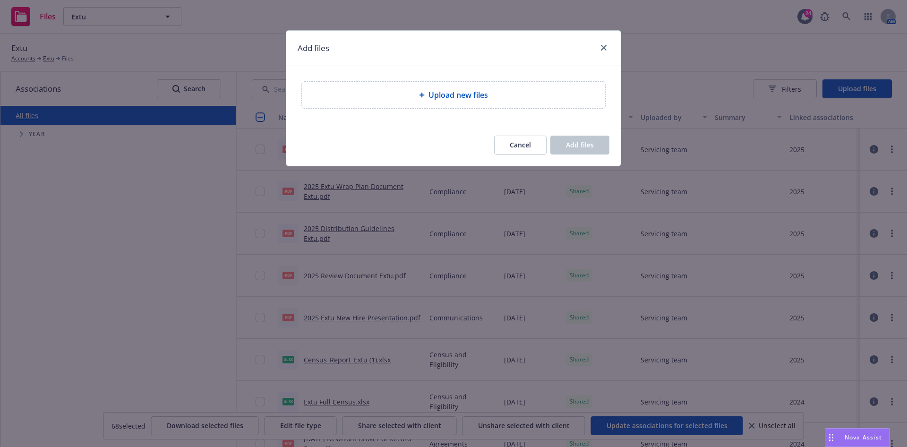
click at [489, 96] on div "Upload new files" at bounding box center [453, 94] width 288 height 11
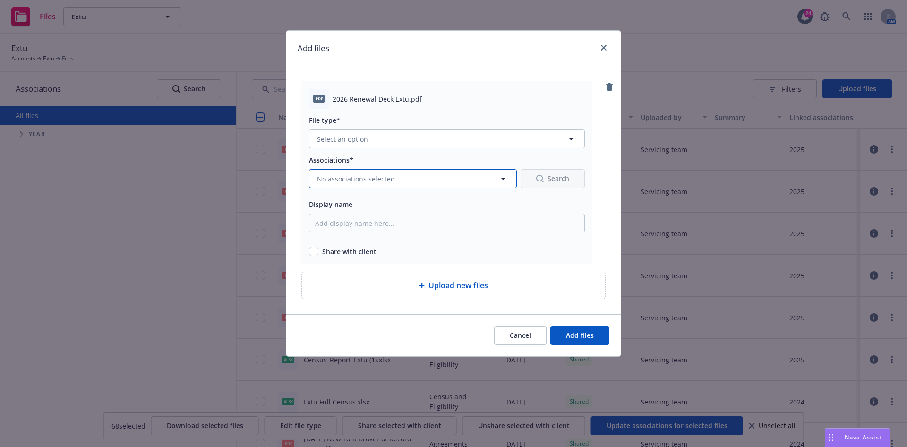
click at [379, 174] on span "No associations selected" at bounding box center [356, 179] width 78 height 10
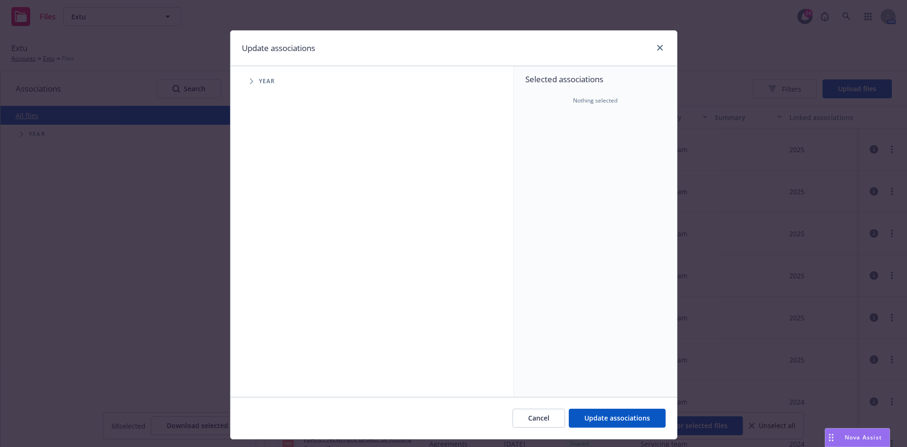
click at [259, 82] on span "Year" at bounding box center [267, 81] width 17 height 6
click at [252, 83] on span "Tree Example" at bounding box center [251, 81] width 15 height 15
click at [271, 235] on input "Tree Example" at bounding box center [275, 232] width 9 height 9
checkbox input "true"
click at [625, 418] on span "Update associations" at bounding box center [617, 417] width 66 height 9
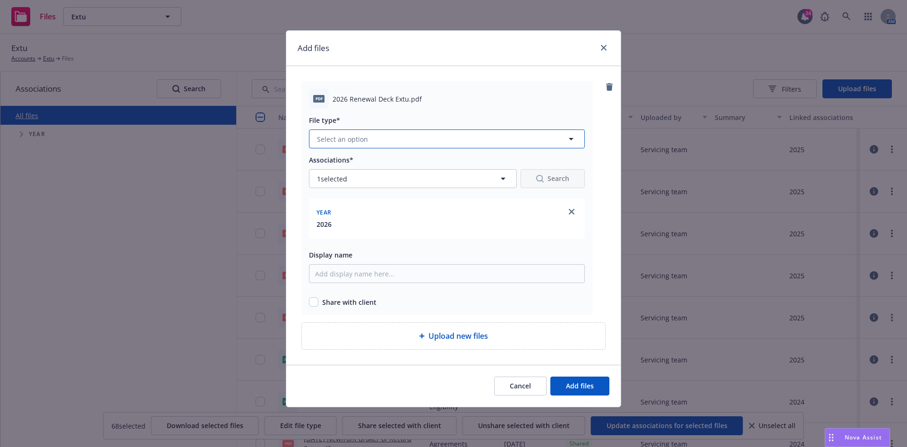
click at [370, 133] on button "Select an option" at bounding box center [447, 138] width 276 height 19
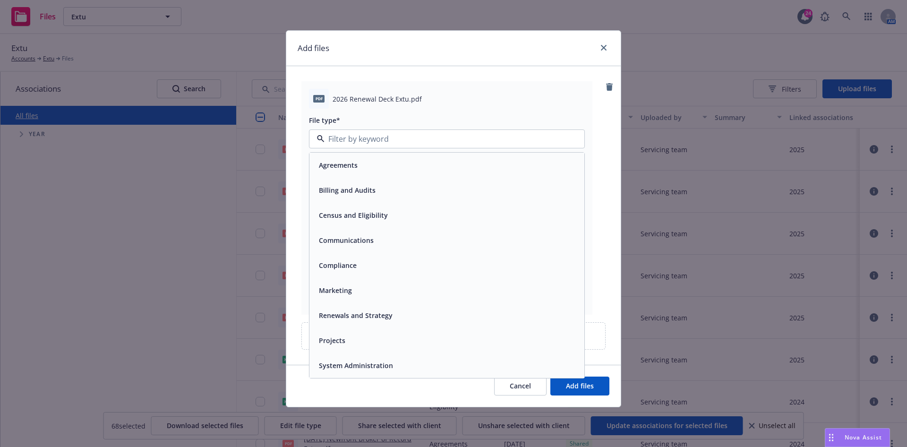
click at [360, 315] on span "Renewals and Strategy" at bounding box center [356, 315] width 74 height 10
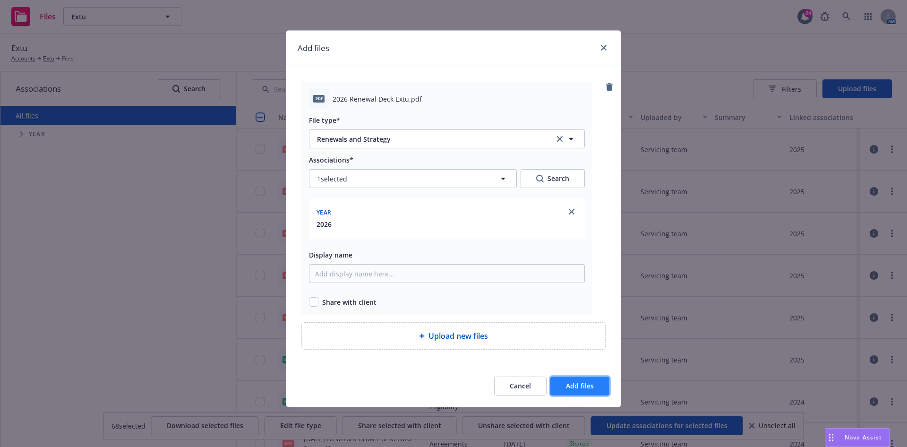
click at [584, 383] on span "Add files" at bounding box center [580, 385] width 28 height 9
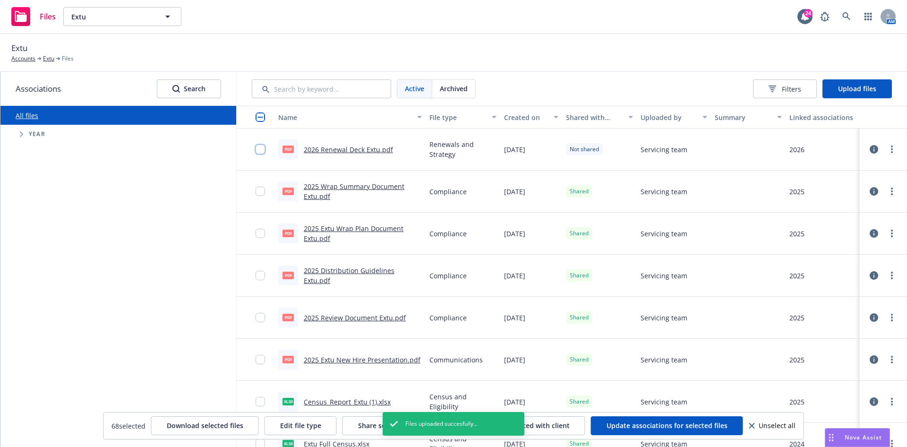
click at [259, 152] on input "checkbox" at bounding box center [260, 149] width 9 height 9
click at [368, 427] on span "Share selected with client" at bounding box center [399, 425] width 83 height 9
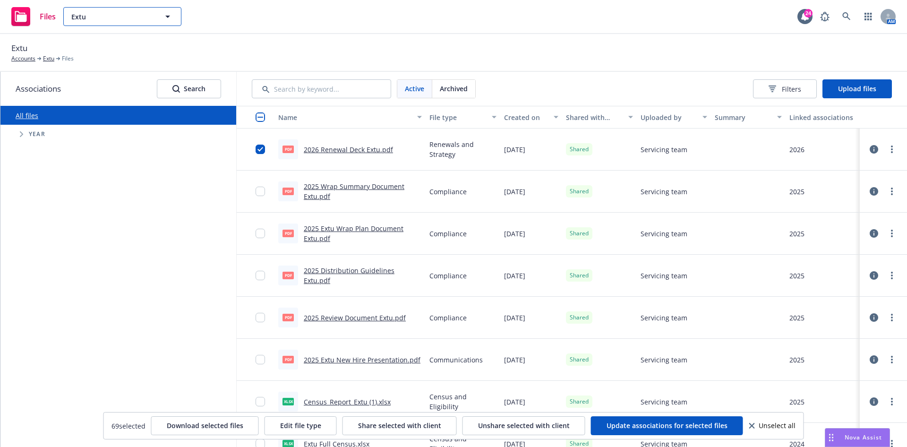
click at [140, 18] on span "Extu" at bounding box center [112, 17] width 82 height 10
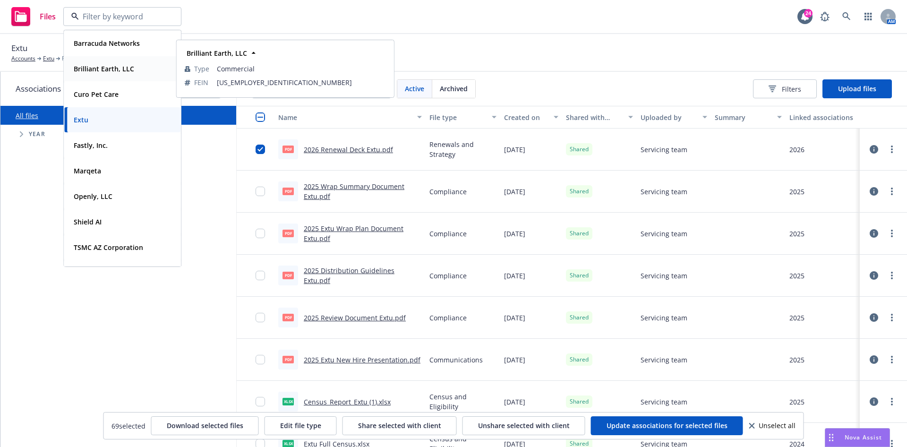
click at [148, 67] on div "Brilliant Earth, LLC" at bounding box center [122, 69] width 105 height 14
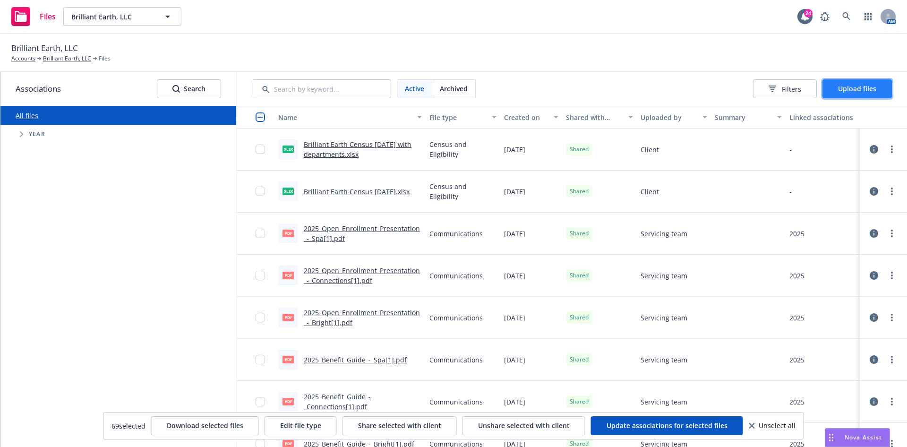
click at [849, 87] on span "Upload files" at bounding box center [857, 88] width 38 height 9
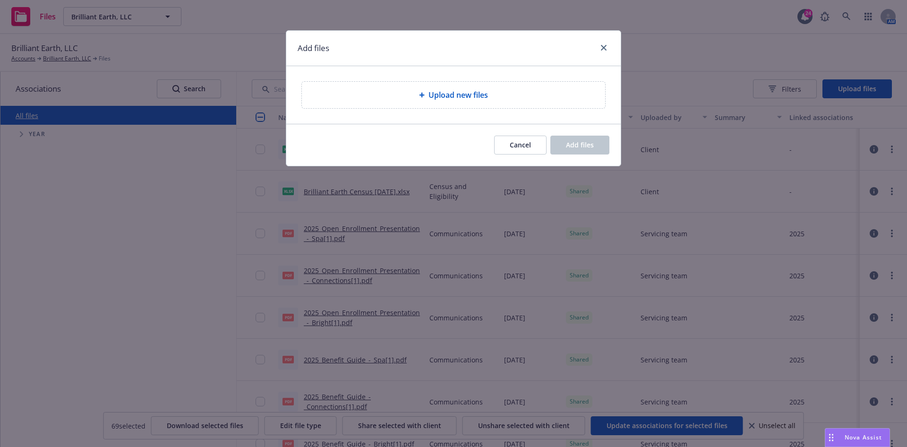
click at [453, 101] on div "Upload new files" at bounding box center [453, 95] width 303 height 26
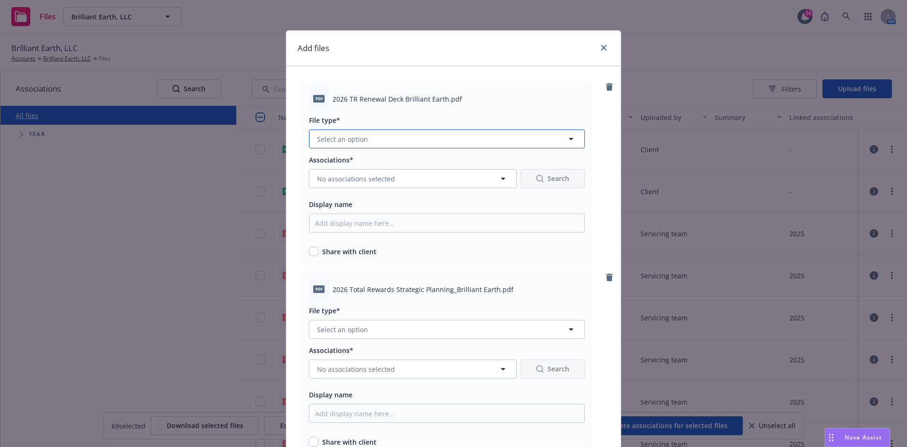
click at [343, 130] on button "Select an option" at bounding box center [447, 138] width 276 height 19
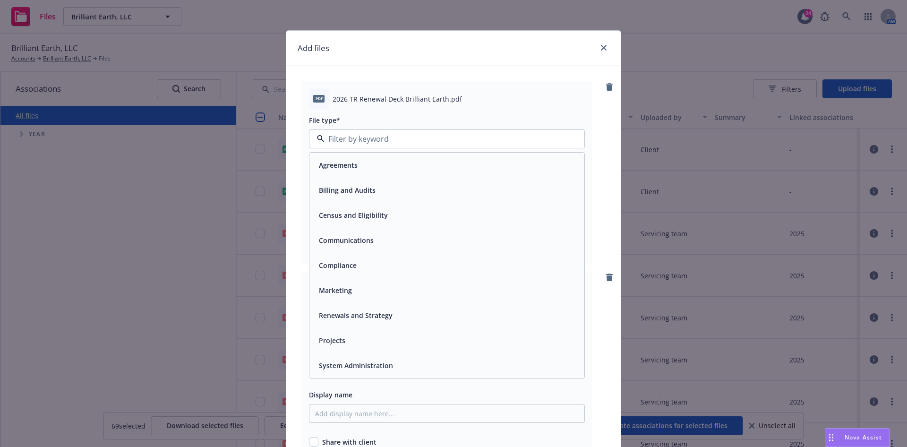
scroll to position [129, 0]
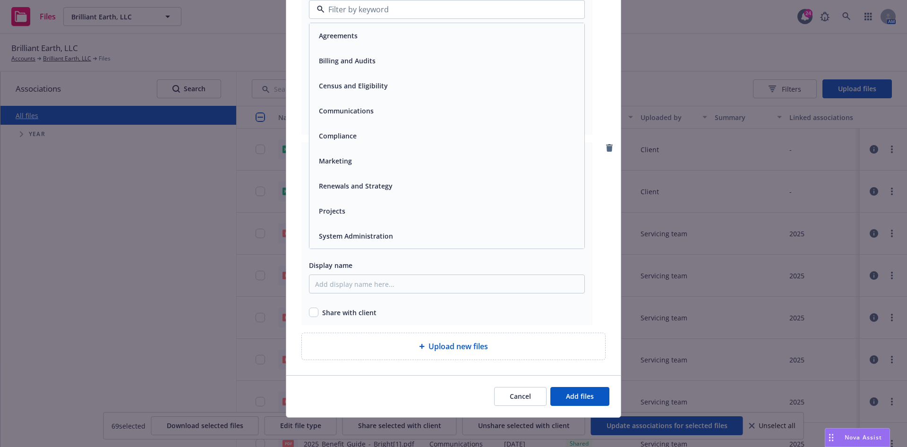
click at [370, 191] on div "Renewals and Strategy" at bounding box center [354, 186] width 79 height 14
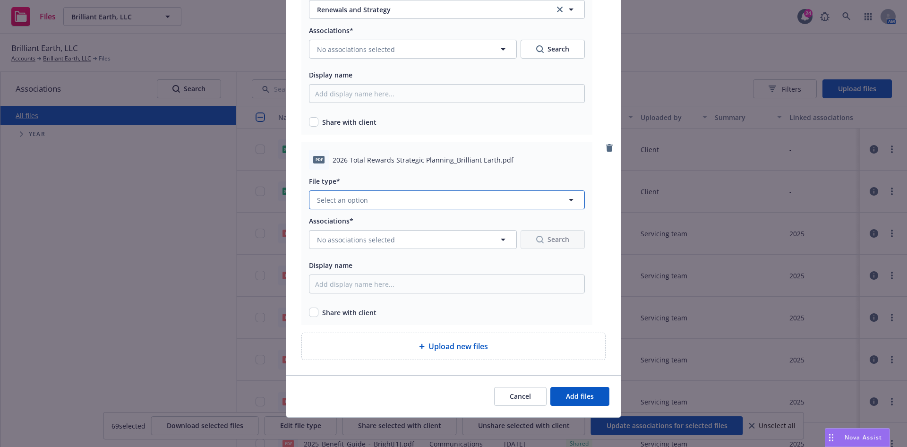
click at [432, 191] on button "Select an option" at bounding box center [447, 199] width 276 height 19
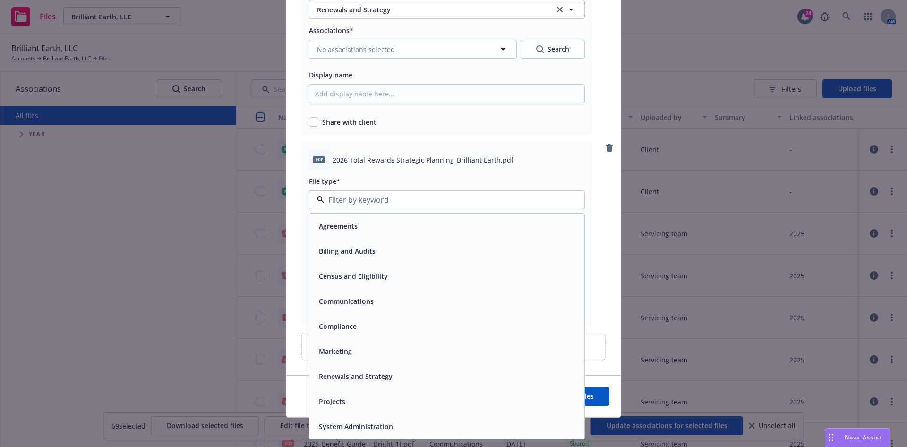
click at [399, 376] on div "Renewals and Strategy" at bounding box center [447, 376] width 264 height 14
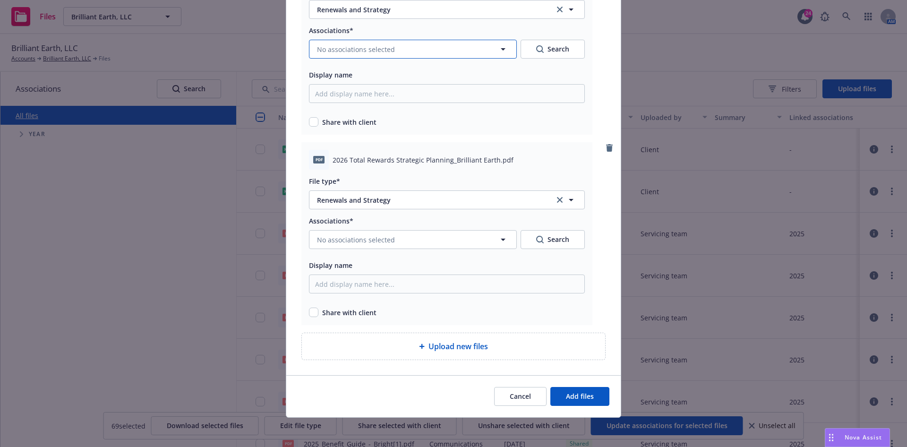
click at [371, 52] on span "No associations selected" at bounding box center [356, 49] width 78 height 10
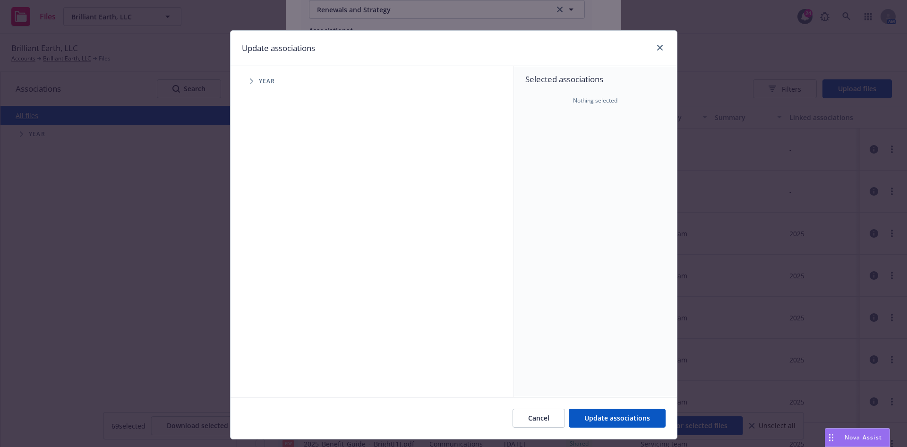
click at [259, 80] on span "Year" at bounding box center [267, 81] width 17 height 6
click at [247, 84] on span "Tree Example" at bounding box center [251, 81] width 15 height 15
click at [271, 230] on input "Tree Example" at bounding box center [275, 232] width 9 height 9
checkbox input "true"
click at [604, 415] on span "Update associations" at bounding box center [617, 417] width 66 height 9
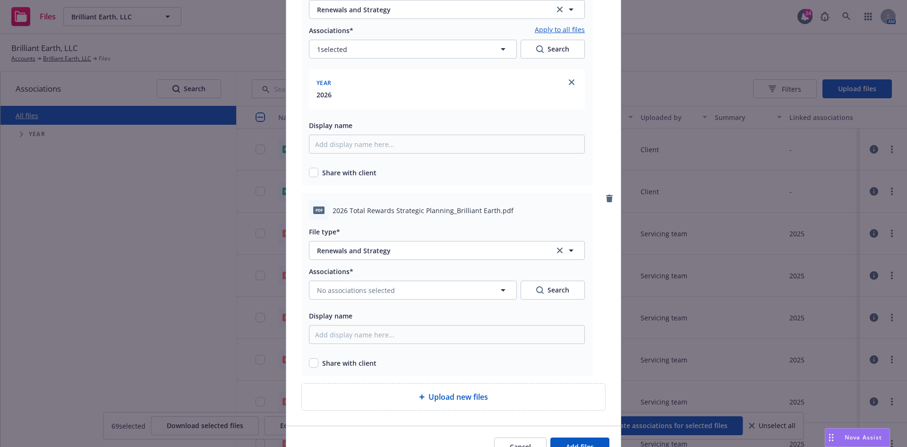
click at [556, 28] on link "Apply to all files" at bounding box center [560, 30] width 50 height 11
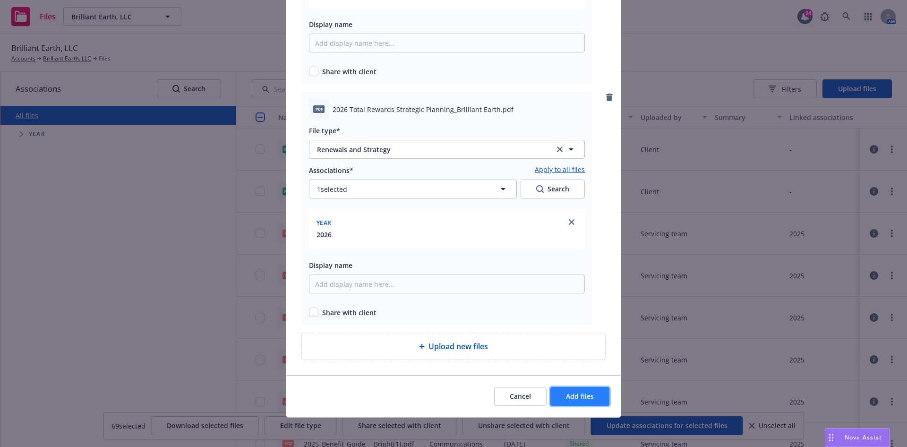
click at [588, 390] on button "Add files" at bounding box center [579, 396] width 59 height 19
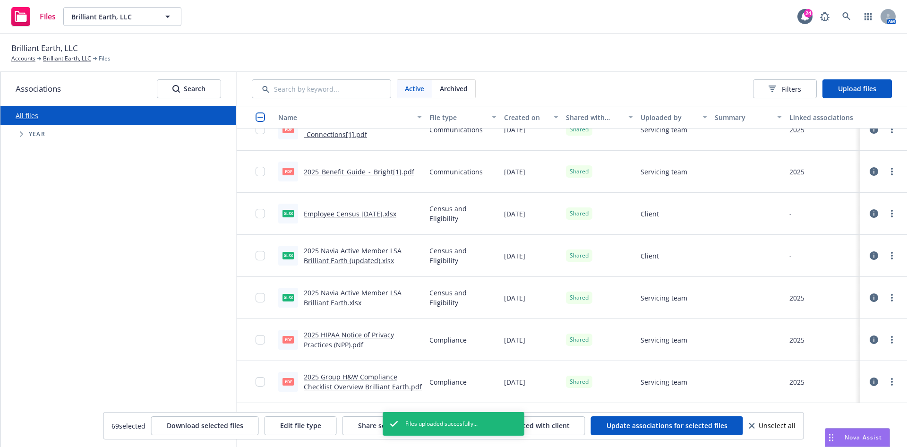
scroll to position [0, 0]
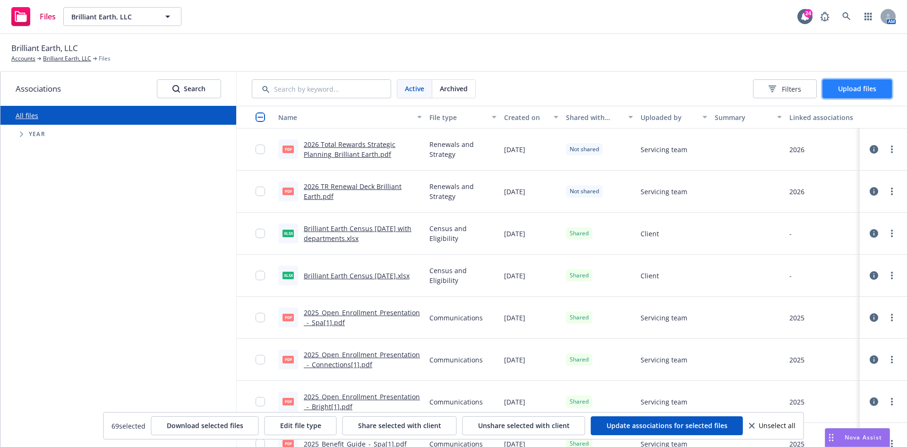
click at [856, 85] on span "Upload files" at bounding box center [857, 88] width 38 height 9
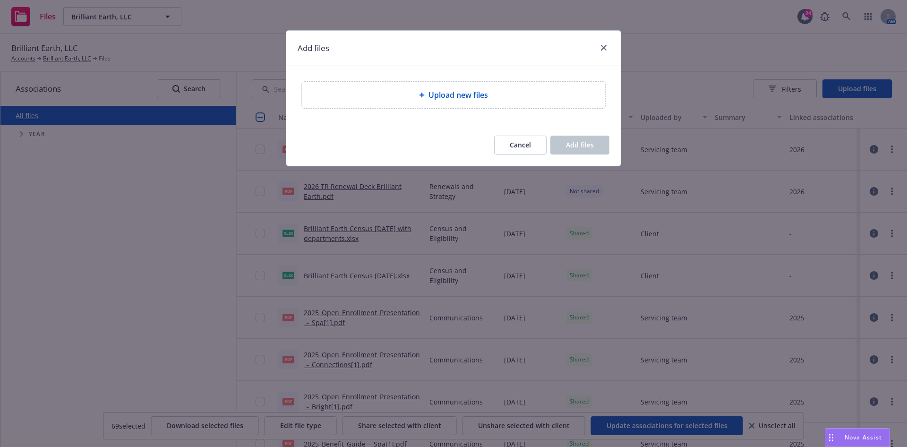
click at [463, 70] on div "Upload new files" at bounding box center [453, 95] width 335 height 58
click at [465, 88] on div "Upload new files" at bounding box center [453, 95] width 303 height 26
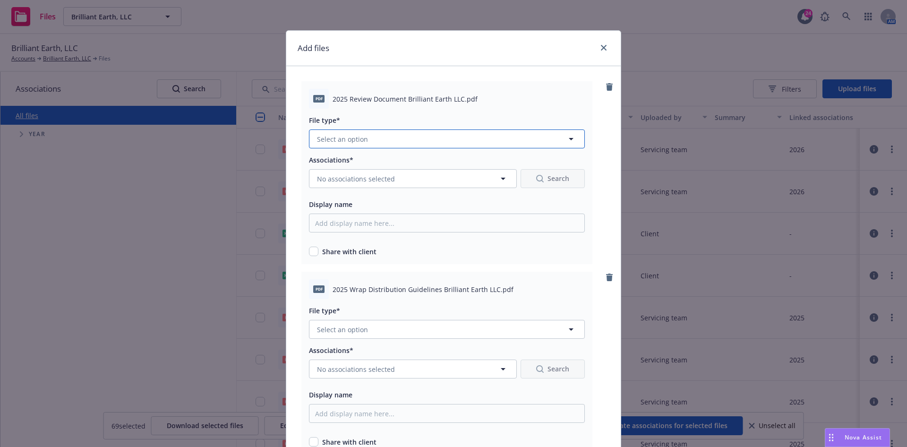
click at [384, 131] on button "Select an option" at bounding box center [447, 138] width 276 height 19
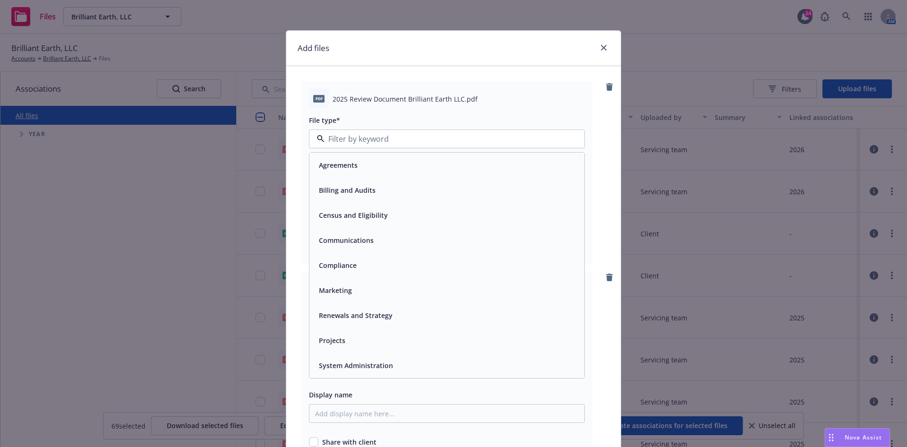
click at [357, 271] on div "Compliance" at bounding box center [447, 265] width 264 height 14
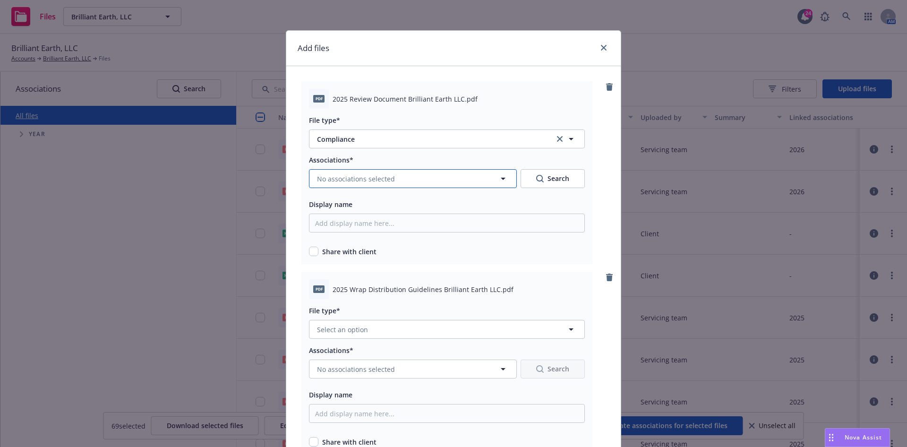
click at [378, 171] on button "No associations selected" at bounding box center [413, 178] width 208 height 19
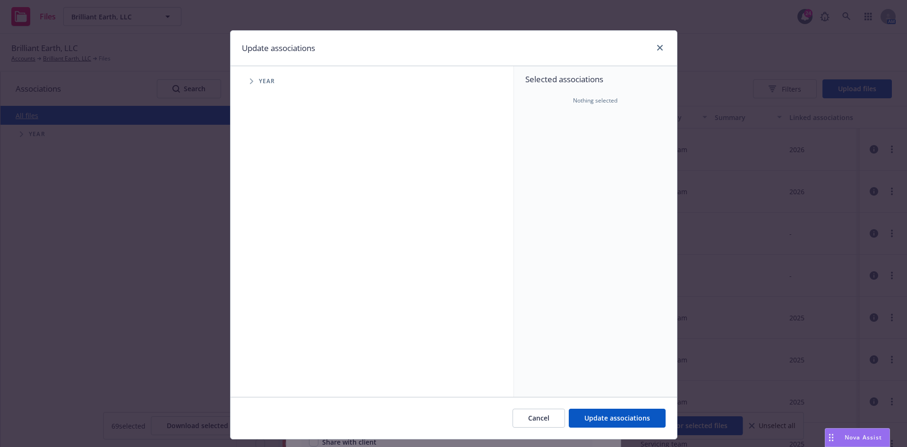
click at [250, 79] on icon "Tree Example" at bounding box center [252, 81] width 4 height 6
click at [271, 208] on input "Tree Example" at bounding box center [275, 210] width 9 height 9
checkbox input "true"
click at [606, 418] on span "Update associations" at bounding box center [617, 417] width 66 height 9
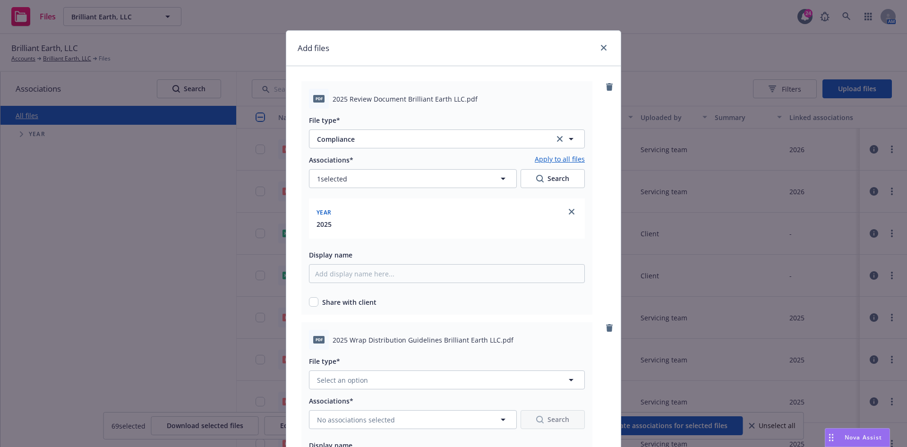
click at [536, 163] on link "Apply to all files" at bounding box center [560, 159] width 50 height 11
click at [399, 372] on button "Select an option" at bounding box center [447, 379] width 276 height 19
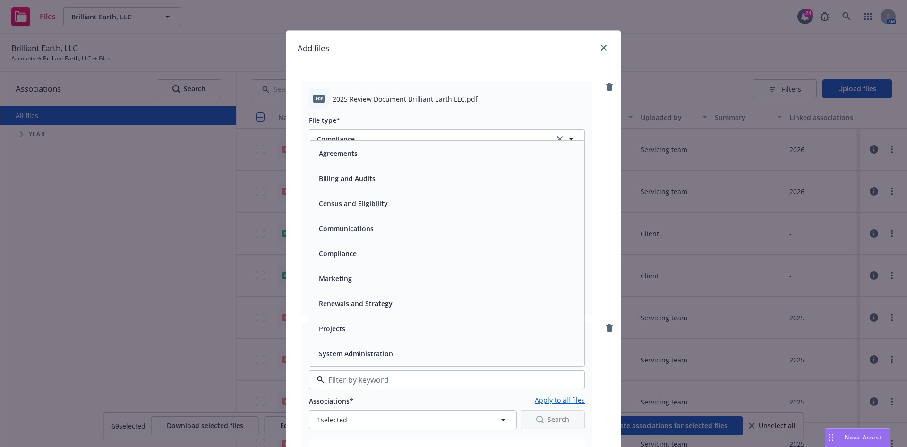
click at [363, 256] on div "Compliance" at bounding box center [447, 254] width 264 height 14
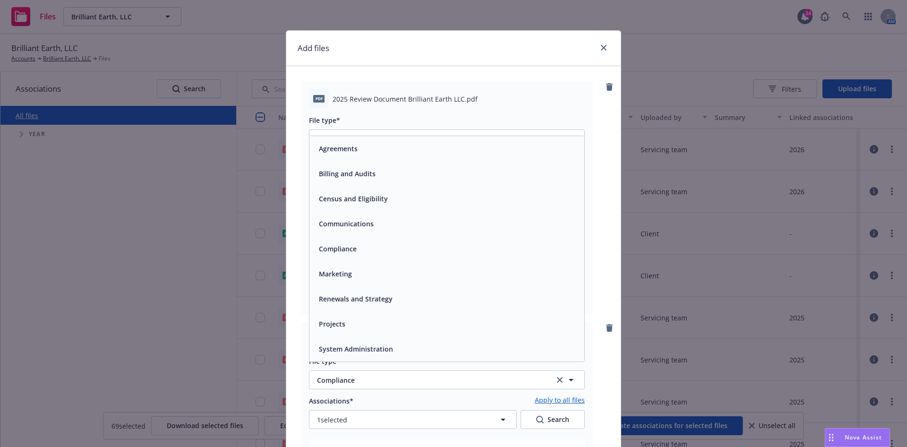
scroll to position [283, 0]
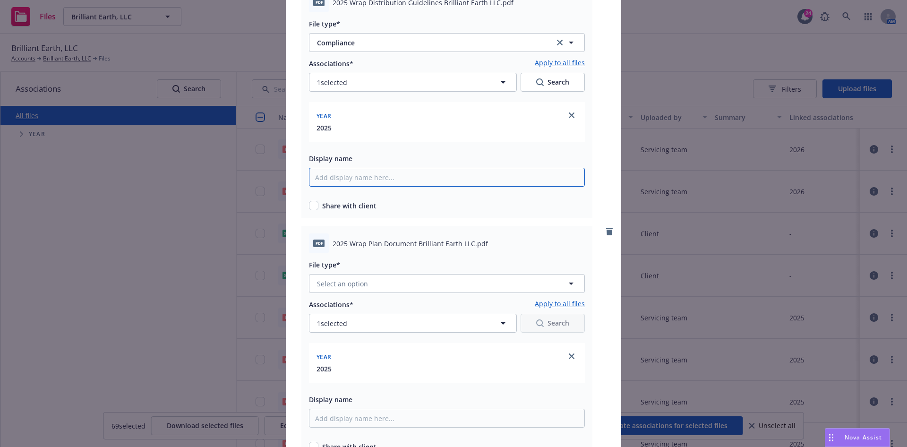
scroll to position [354, 0]
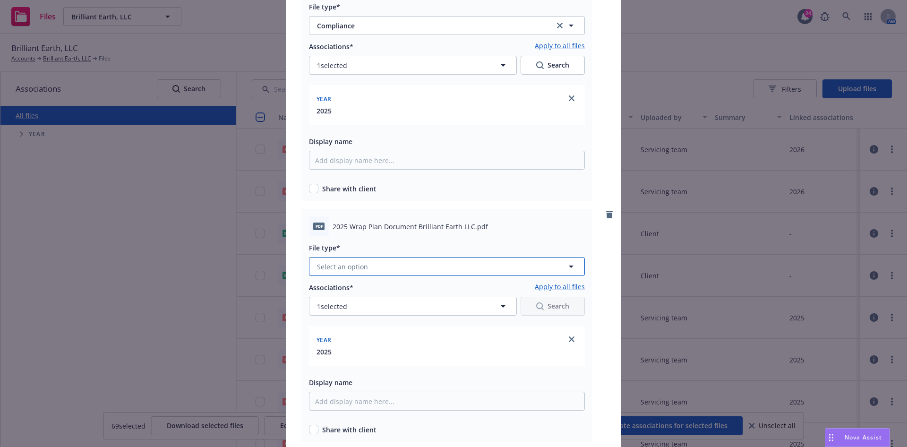
click at [344, 262] on span "Select an option" at bounding box center [342, 267] width 51 height 10
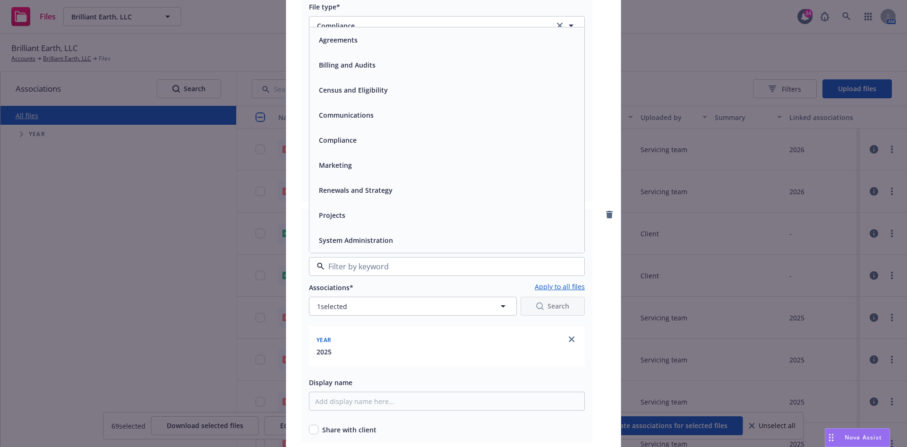
click at [345, 141] on span "Compliance" at bounding box center [338, 140] width 38 height 10
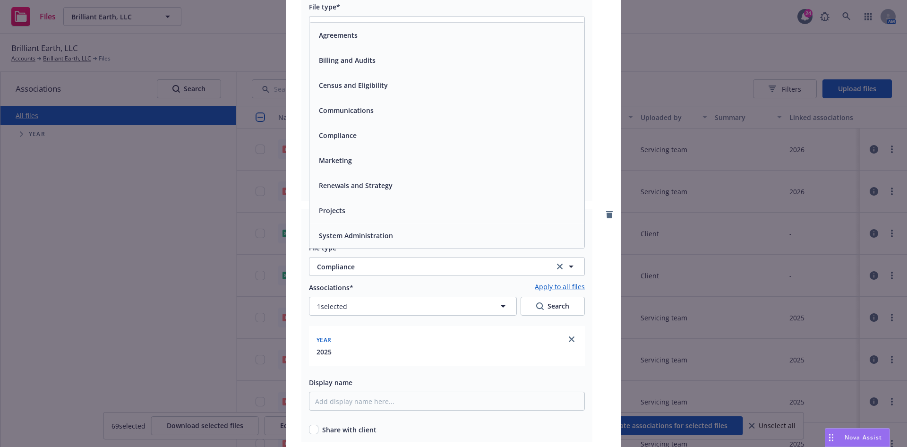
scroll to position [638, 0]
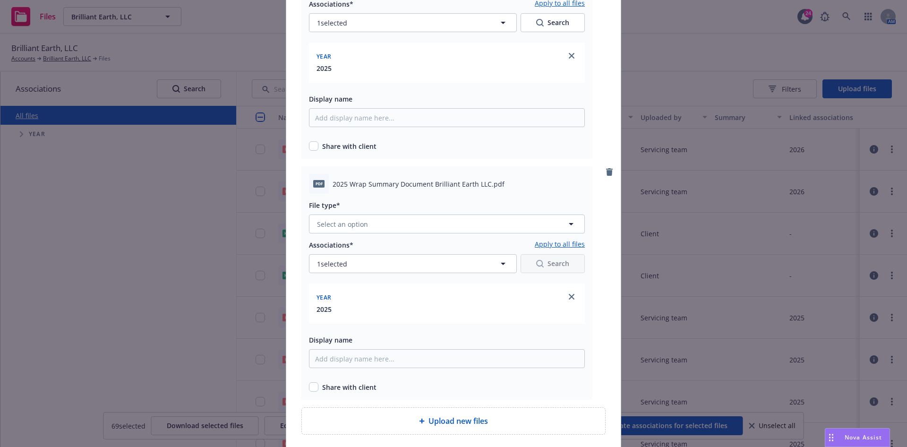
click at [376, 205] on div "File type*" at bounding box center [447, 204] width 276 height 11
click at [372, 229] on button "Select an option" at bounding box center [447, 224] width 276 height 19
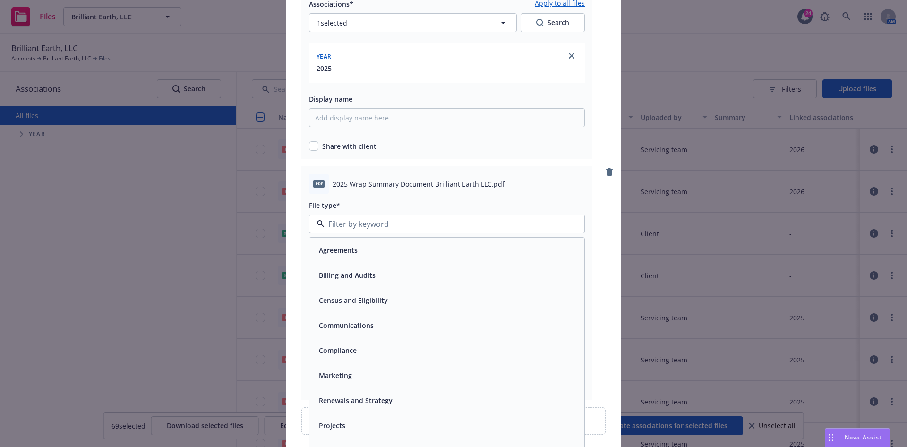
click at [369, 351] on div "Compliance" at bounding box center [447, 351] width 264 height 14
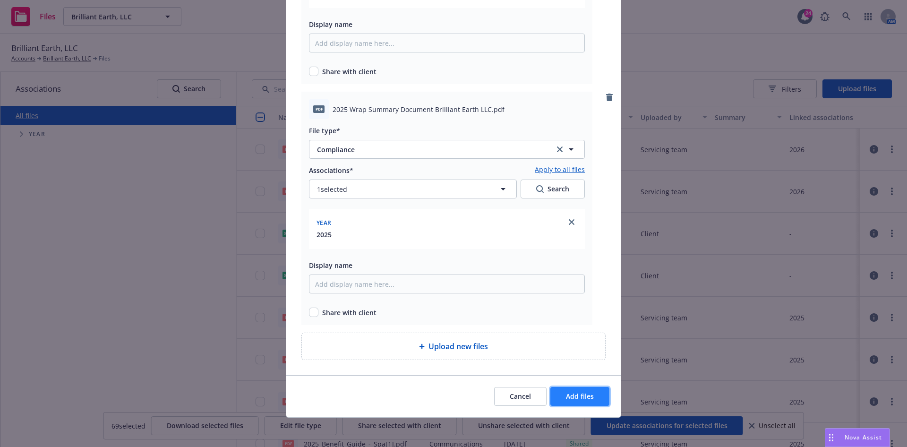
click at [583, 390] on button "Add files" at bounding box center [579, 396] width 59 height 19
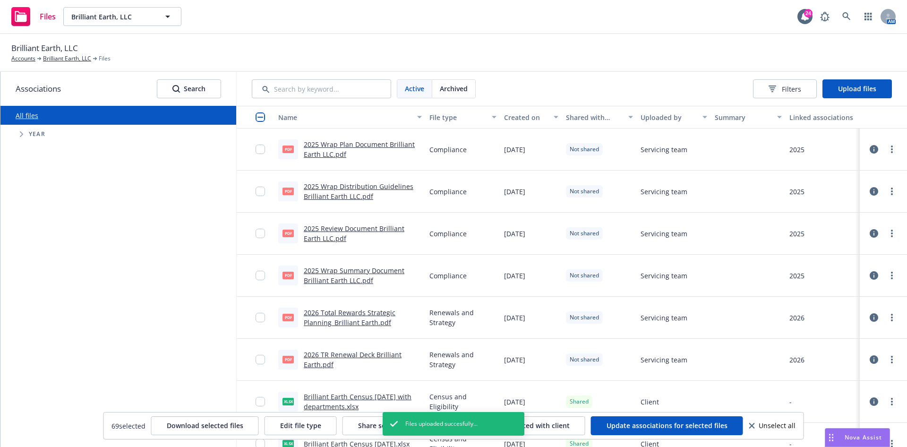
click at [258, 115] on input "checkbox" at bounding box center [260, 116] width 9 height 9
click at [370, 421] on button "Share selected with client" at bounding box center [401, 425] width 114 height 19
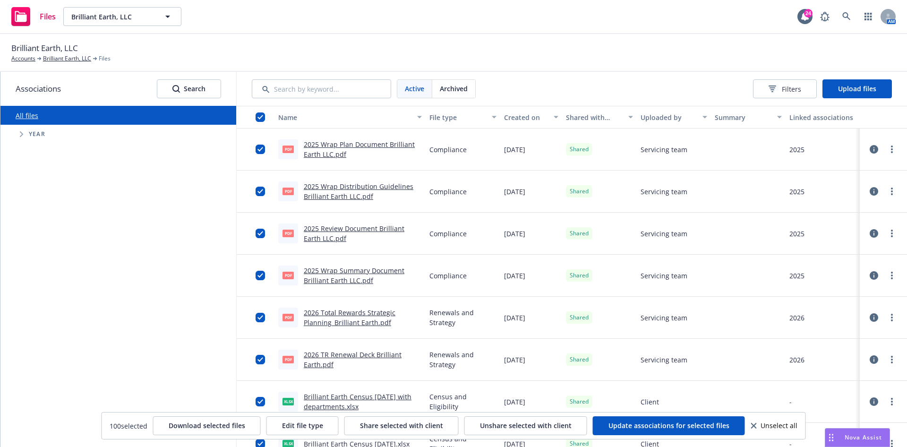
click at [91, 6] on div "Files Brilliant Earth, LLC Brilliant Earth, LLC 24 AM" at bounding box center [453, 17] width 907 height 34
click at [92, 14] on span "Brilliant Earth, LLC" at bounding box center [112, 17] width 82 height 10
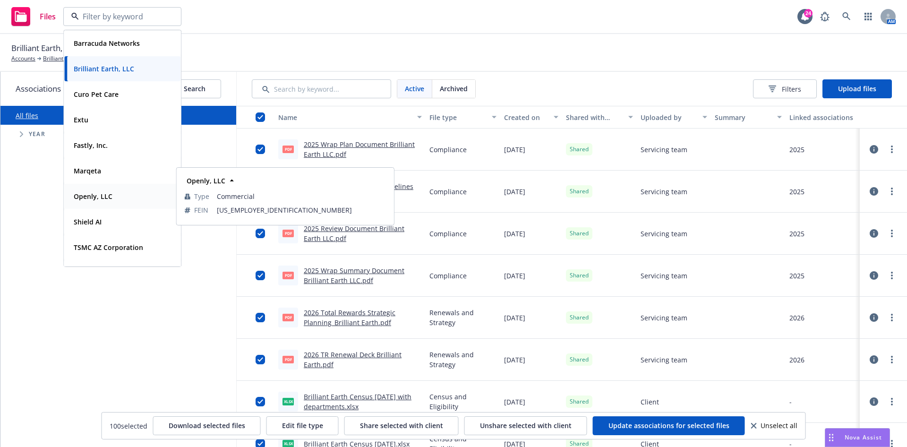
click at [102, 198] on strong "Openly, LLC" at bounding box center [93, 196] width 39 height 9
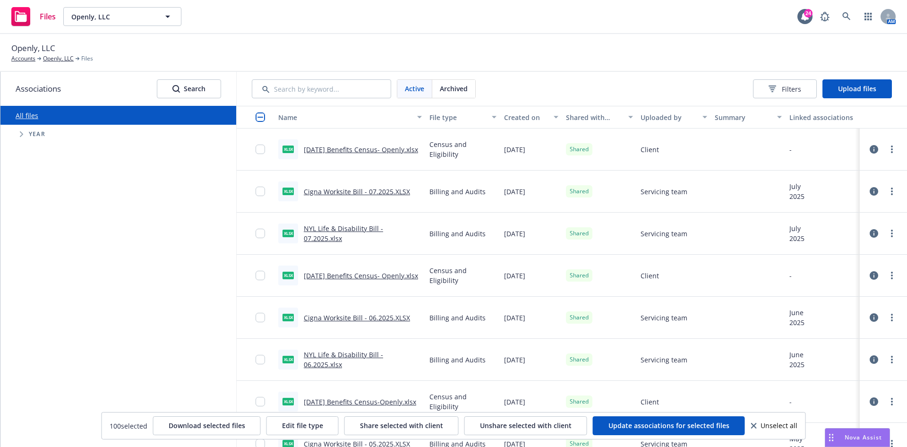
drag, startPoint x: 808, startPoint y: 75, endPoint x: 833, endPoint y: 78, distance: 25.3
click at [808, 75] on div "Active Archived Filters Upload files" at bounding box center [572, 89] width 670 height 34
click at [833, 78] on div "Active Archived Filters Upload files" at bounding box center [572, 89] width 670 height 34
click at [833, 79] on button "Upload files" at bounding box center [857, 88] width 69 height 19
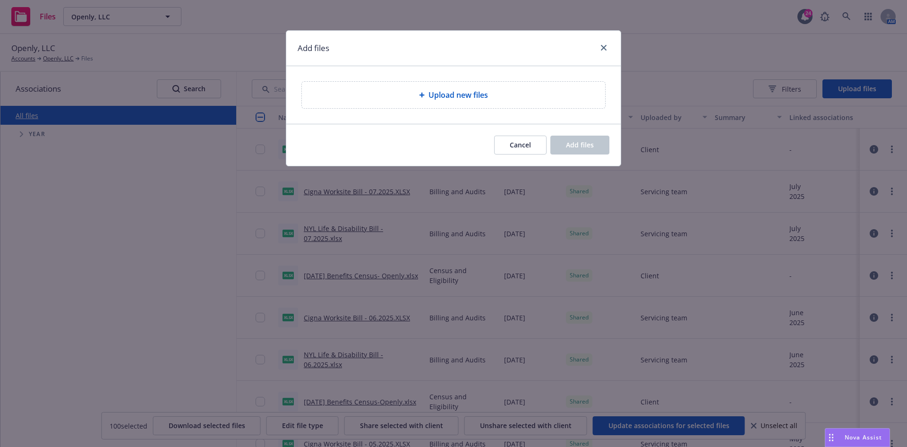
click at [585, 103] on div "Upload new files" at bounding box center [453, 95] width 303 height 26
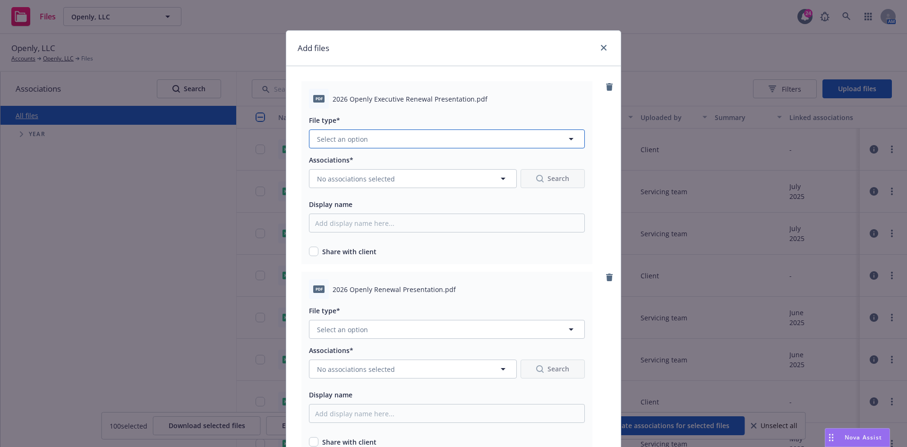
click at [350, 136] on span "Select an option" at bounding box center [342, 139] width 51 height 10
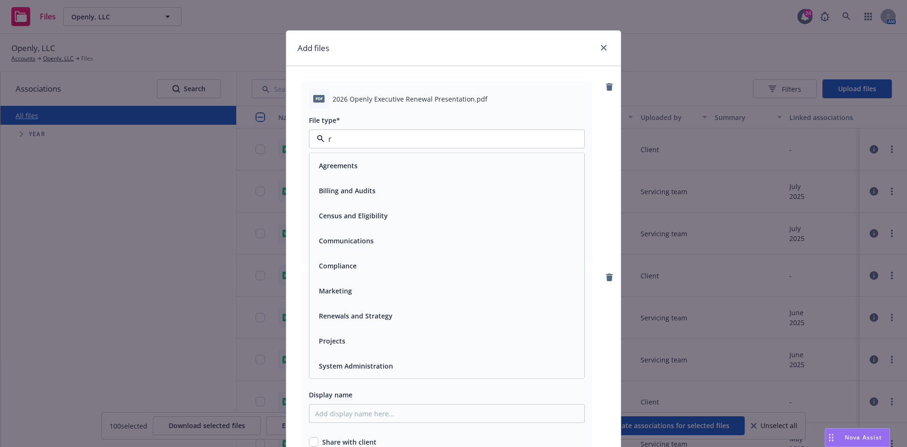
type input "re"
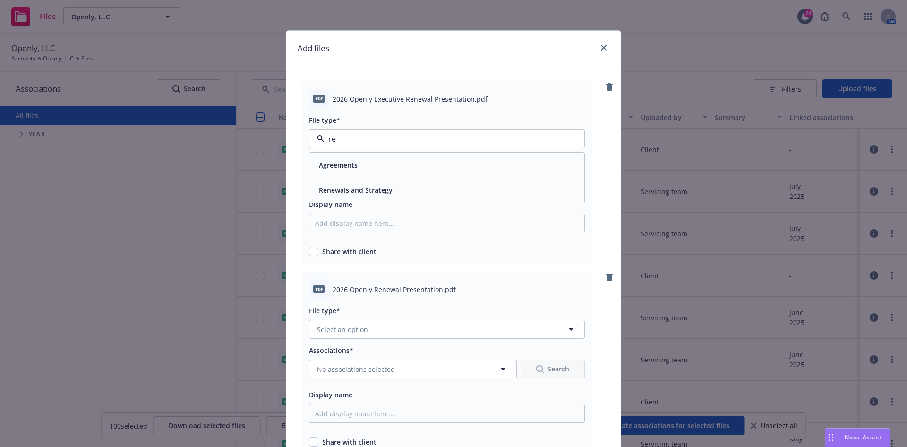
click at [357, 181] on div "Renewals and Strategy" at bounding box center [446, 190] width 275 height 25
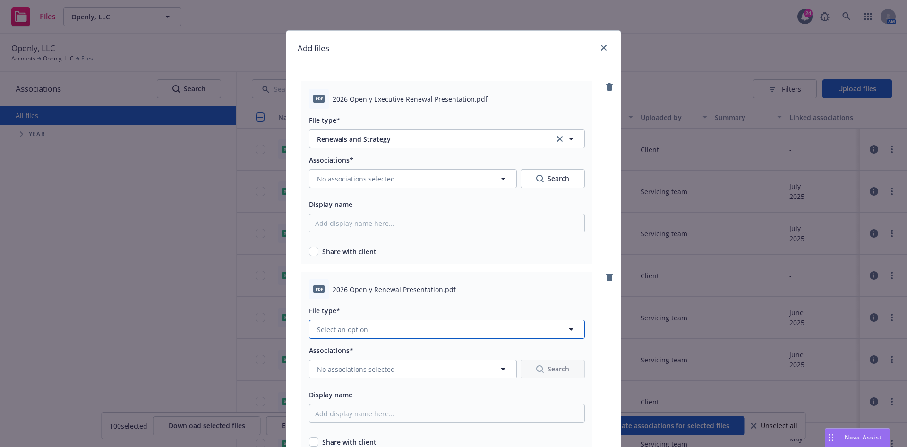
click at [387, 335] on button "Select an option" at bounding box center [447, 329] width 276 height 19
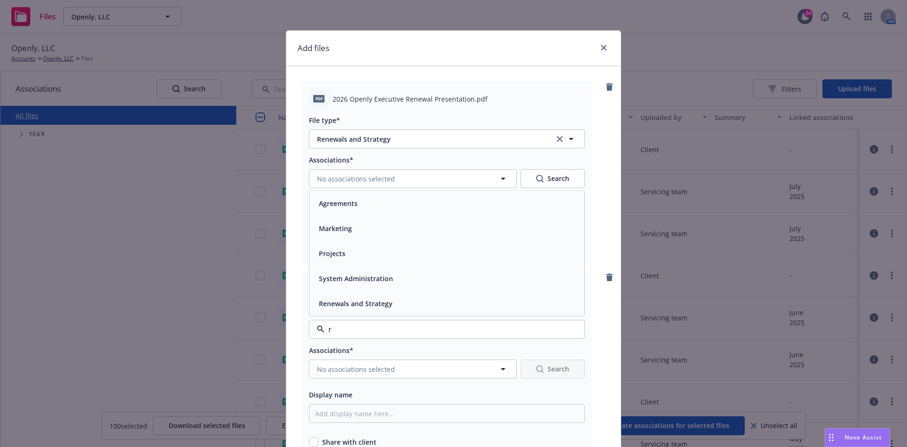
type input "re"
click at [380, 298] on span "Renewals and Strategy" at bounding box center [356, 303] width 74 height 10
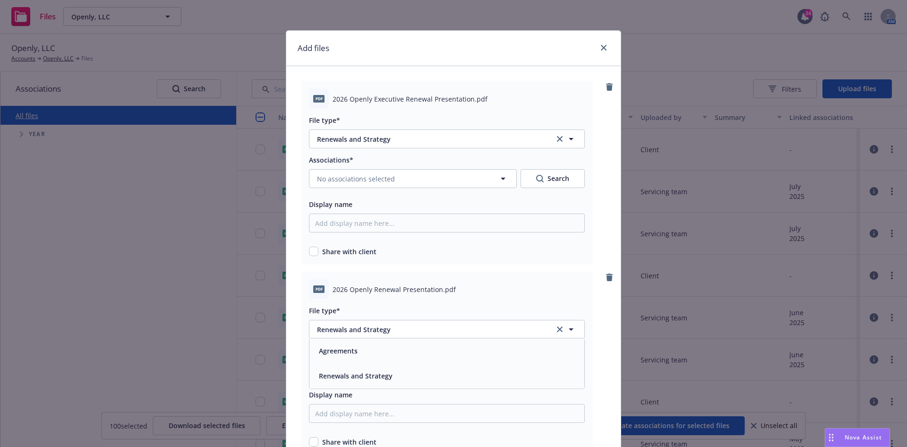
click at [374, 162] on div "Associations*" at bounding box center [447, 159] width 276 height 11
click at [374, 170] on button "No associations selected" at bounding box center [413, 178] width 208 height 19
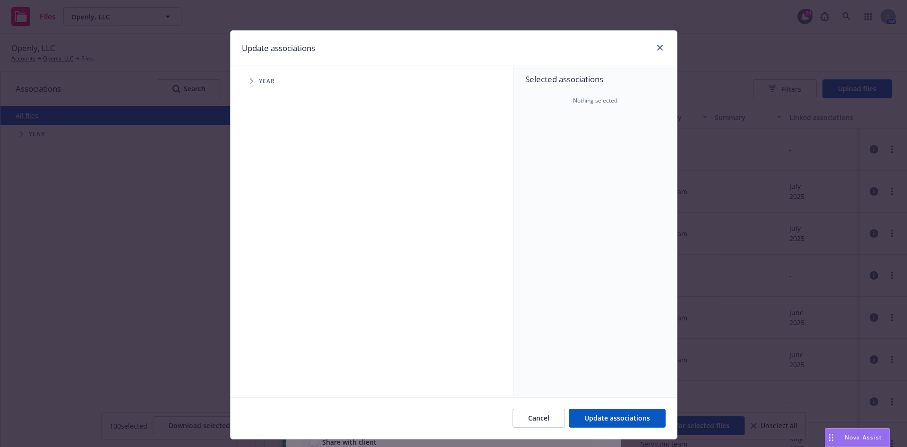
click at [259, 81] on span "Year" at bounding box center [267, 81] width 17 height 6
click at [244, 76] on span "Tree Example" at bounding box center [251, 81] width 15 height 15
click at [261, 232] on span "Tree Example" at bounding box center [263, 232] width 15 height 15
click at [275, 230] on div "2026 Year" at bounding box center [285, 232] width 28 height 18
checkbox input "true"
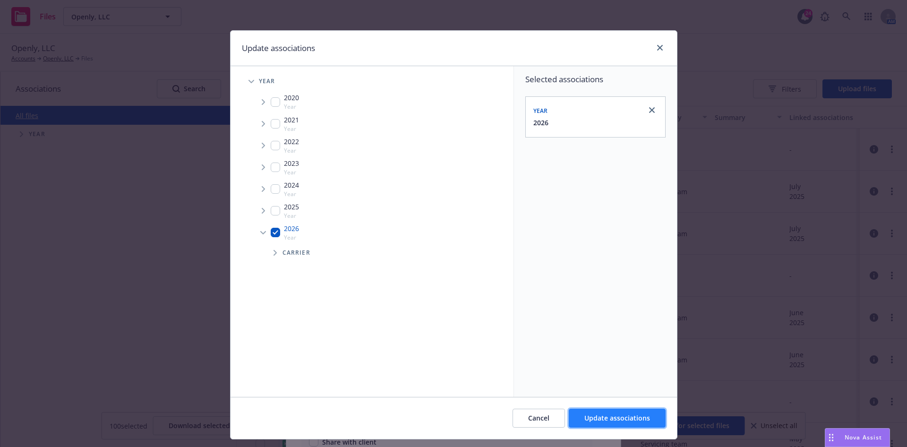
click at [598, 418] on span "Update associations" at bounding box center [617, 417] width 66 height 9
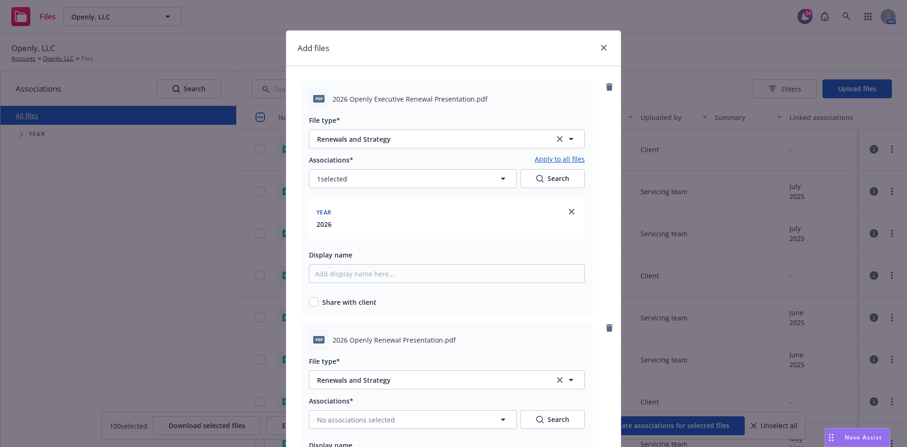
click at [573, 156] on link "Apply to all files" at bounding box center [560, 159] width 50 height 11
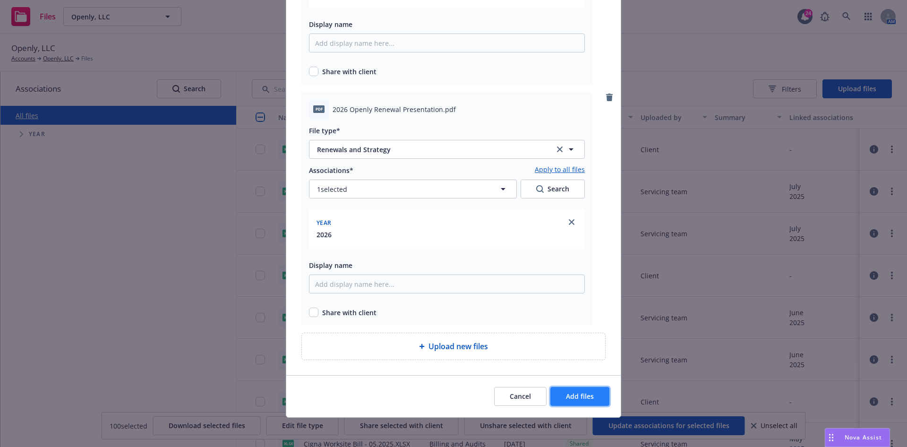
click at [581, 388] on button "Add files" at bounding box center [579, 396] width 59 height 19
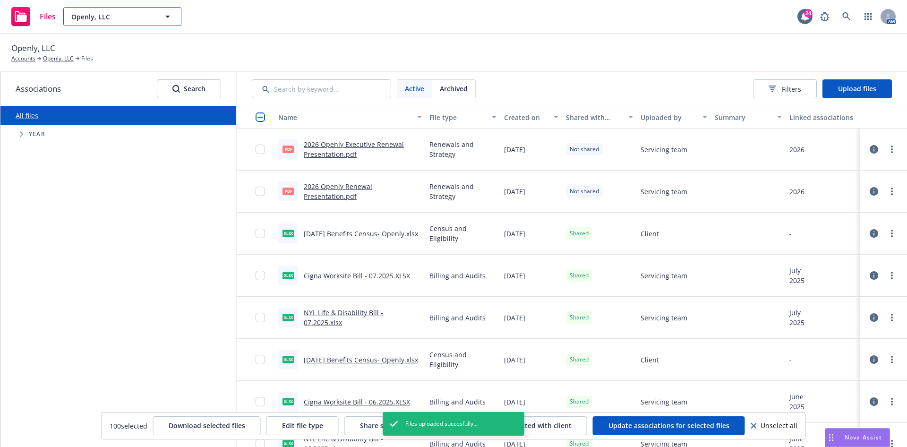
drag, startPoint x: 97, startPoint y: 25, endPoint x: 103, endPoint y: 19, distance: 8.7
click at [99, 23] on button "Openly, LLC" at bounding box center [122, 16] width 118 height 19
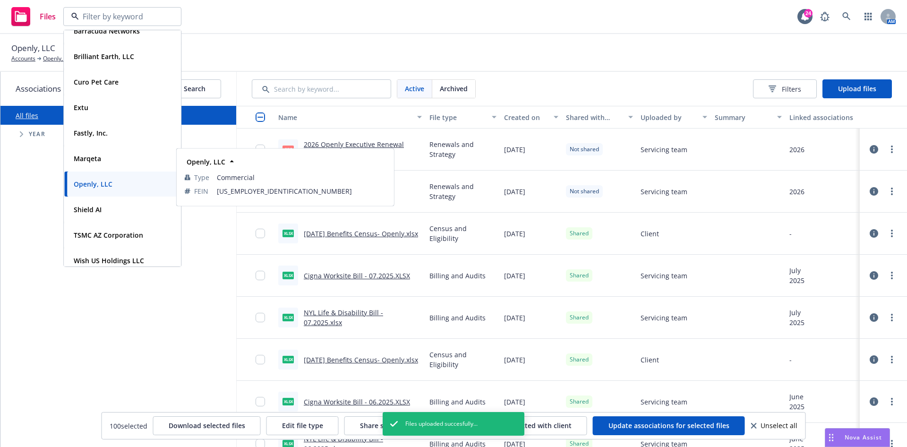
scroll to position [19, 0]
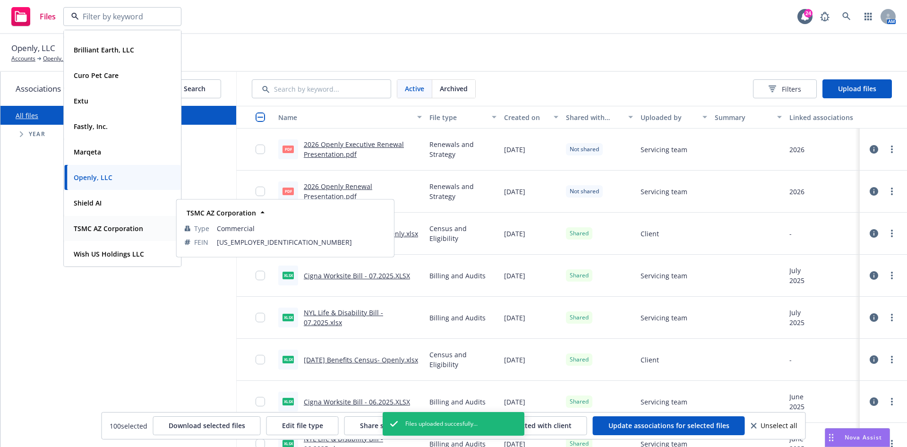
click at [123, 227] on strong "TSMC AZ Corporation" at bounding box center [108, 228] width 69 height 9
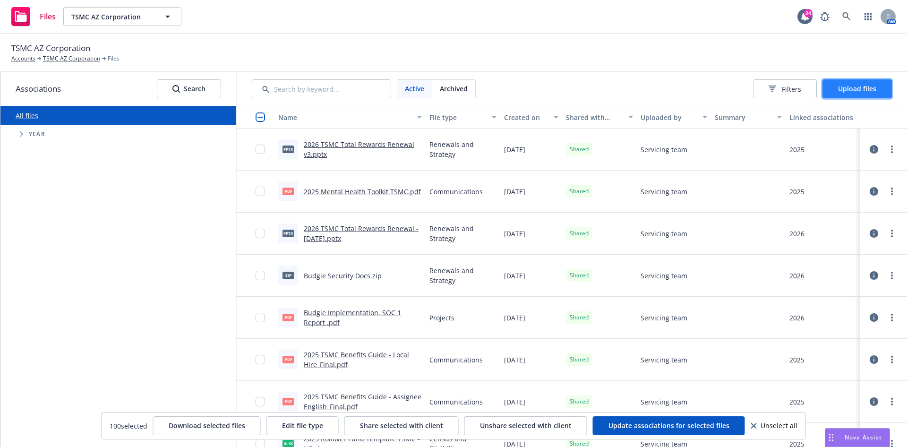
click at [831, 96] on button "Upload files" at bounding box center [857, 88] width 69 height 19
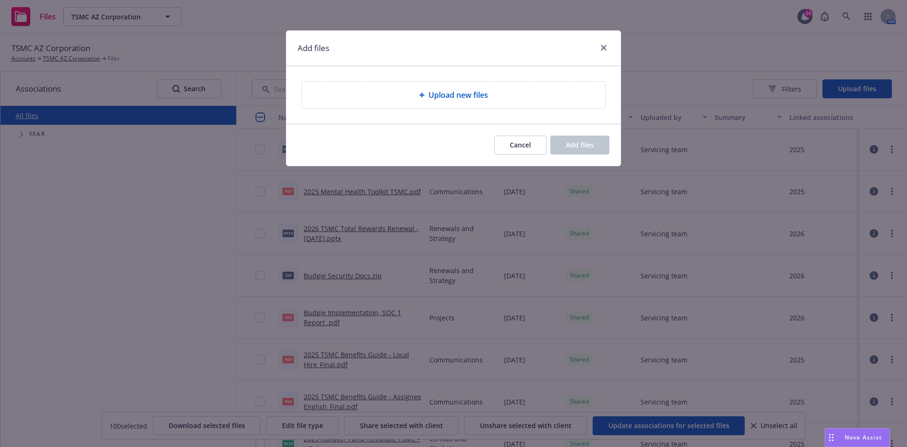
click at [488, 96] on span "Upload new files" at bounding box center [459, 94] width 60 height 11
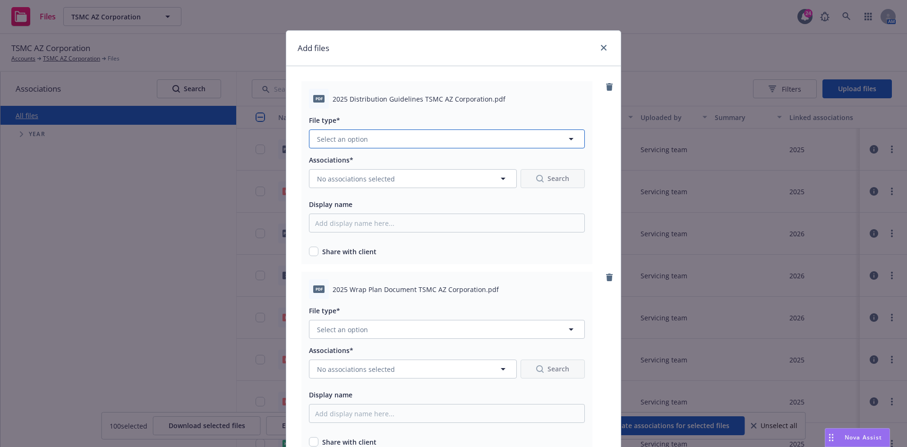
click at [410, 137] on button "Select an option" at bounding box center [447, 138] width 276 height 19
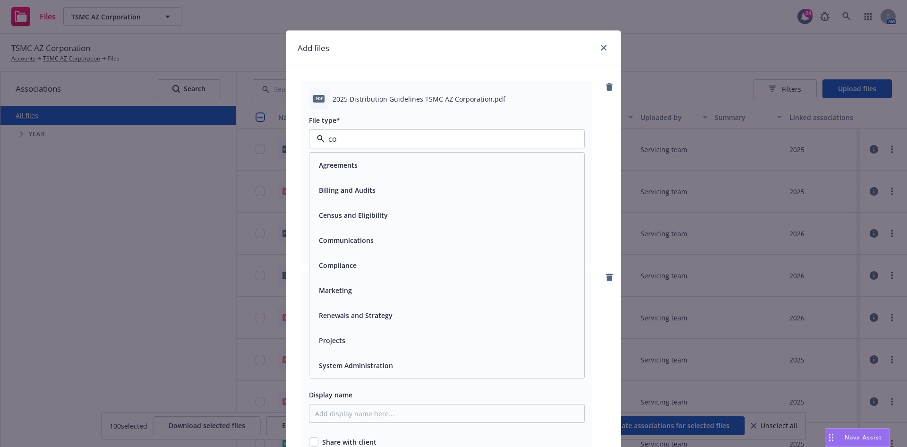
type input "com"
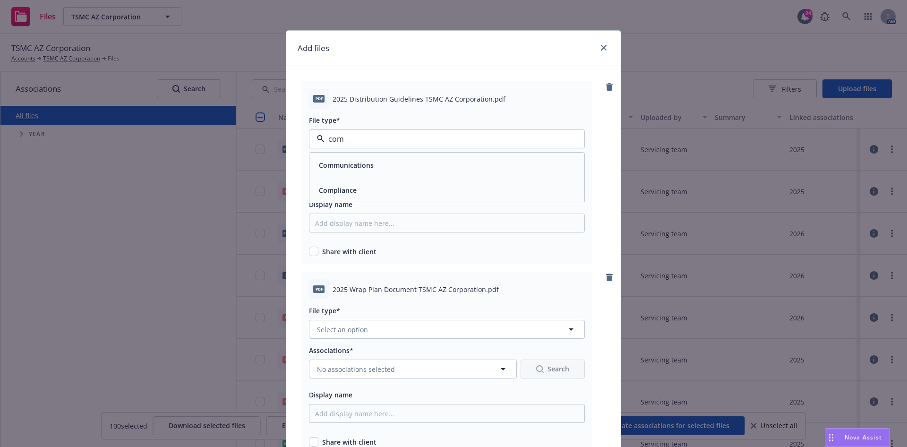
click at [396, 189] on div "Compliance" at bounding box center [447, 190] width 264 height 14
click at [380, 179] on span "No associations selected" at bounding box center [356, 179] width 78 height 10
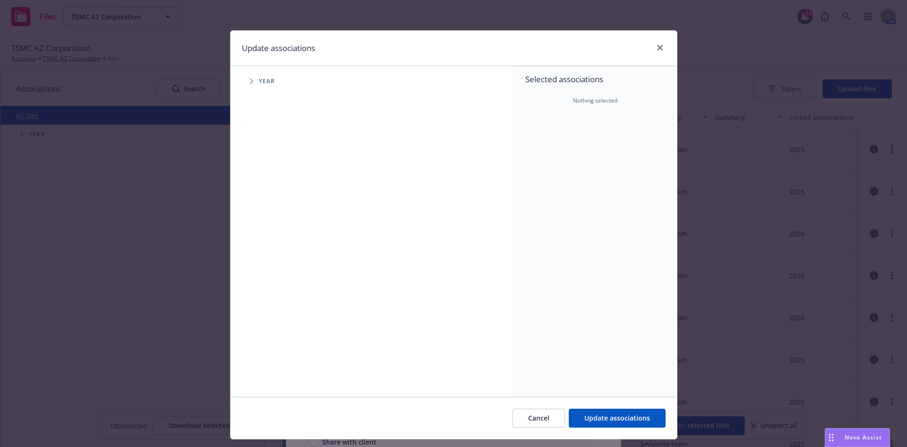
click at [259, 81] on span "Year" at bounding box center [267, 81] width 17 height 6
click at [244, 82] on span "Tree Example" at bounding box center [251, 81] width 15 height 15
click at [273, 231] on input "Tree Example" at bounding box center [275, 232] width 9 height 9
checkbox input "true"
click at [618, 422] on span "Update associations" at bounding box center [617, 417] width 66 height 9
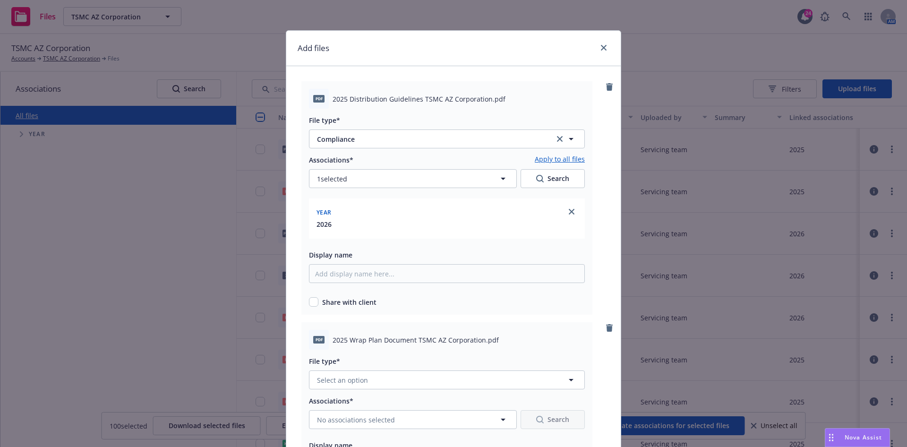
click at [561, 159] on link "Apply to all files" at bounding box center [560, 159] width 50 height 11
click at [396, 382] on button "Select an option" at bounding box center [447, 379] width 276 height 19
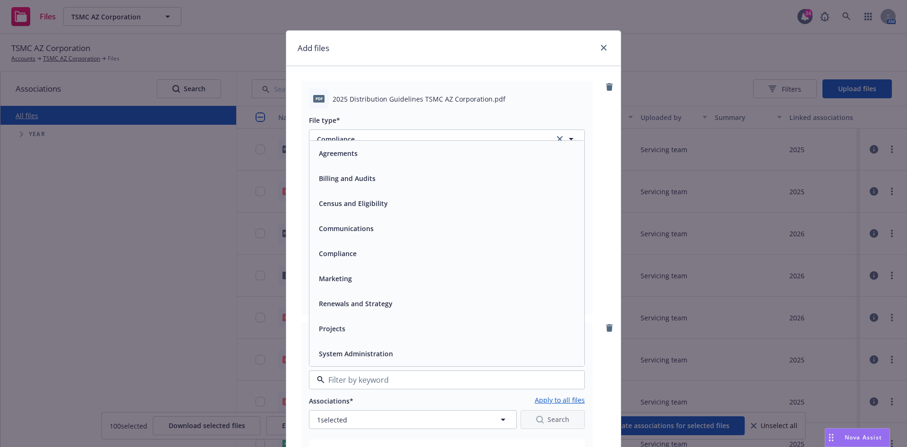
click at [353, 257] on div "Compliance" at bounding box center [447, 254] width 264 height 14
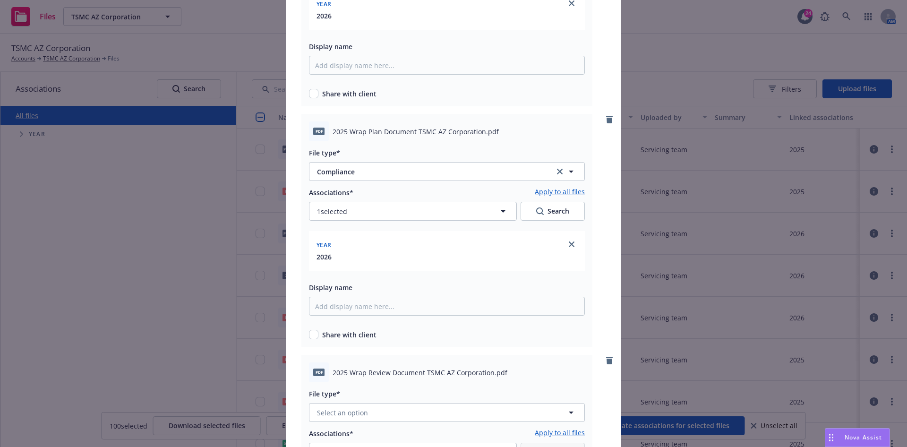
scroll to position [283, 0]
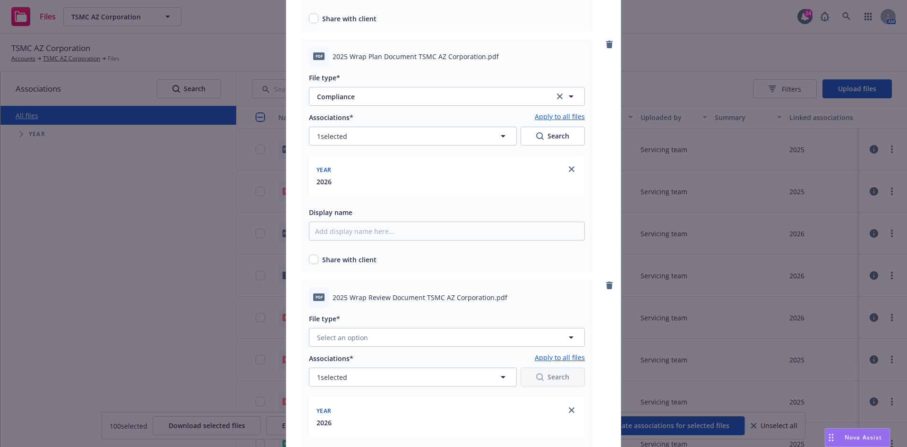
click at [405, 244] on div "Associations* Apply to all files 1 selected Search Year 2026 Display name Share…" at bounding box center [447, 188] width 276 height 153
click at [387, 333] on button "Select an option" at bounding box center [447, 337] width 276 height 19
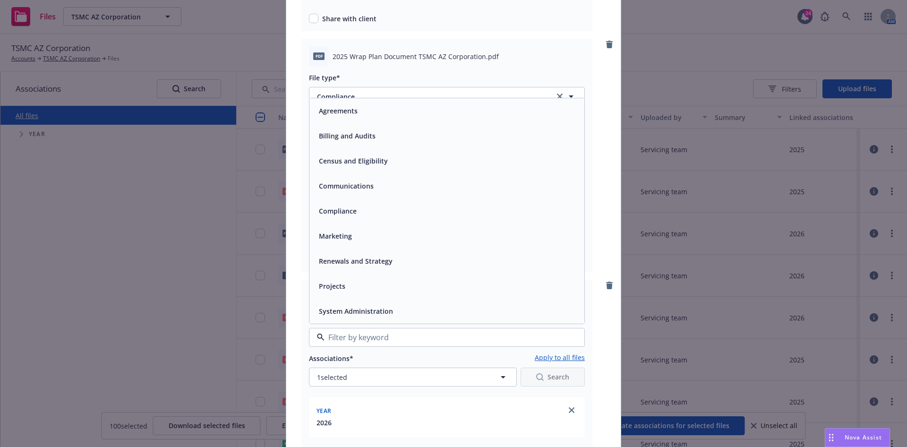
click at [378, 211] on div "Compliance" at bounding box center [447, 211] width 264 height 14
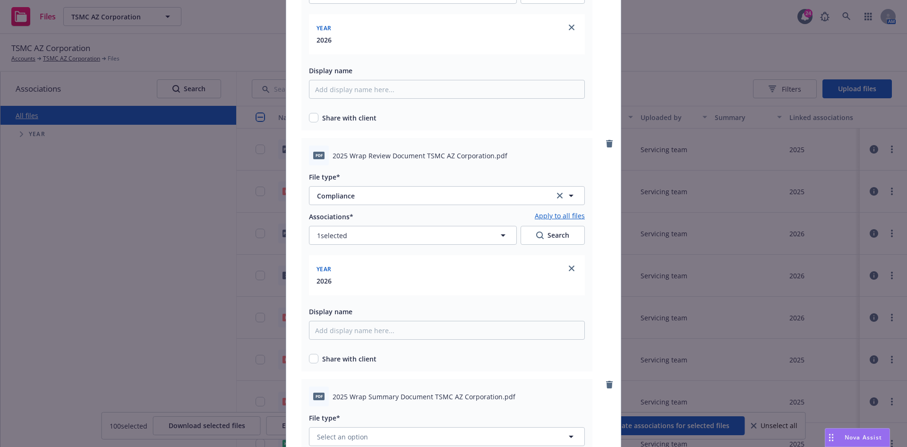
scroll to position [567, 0]
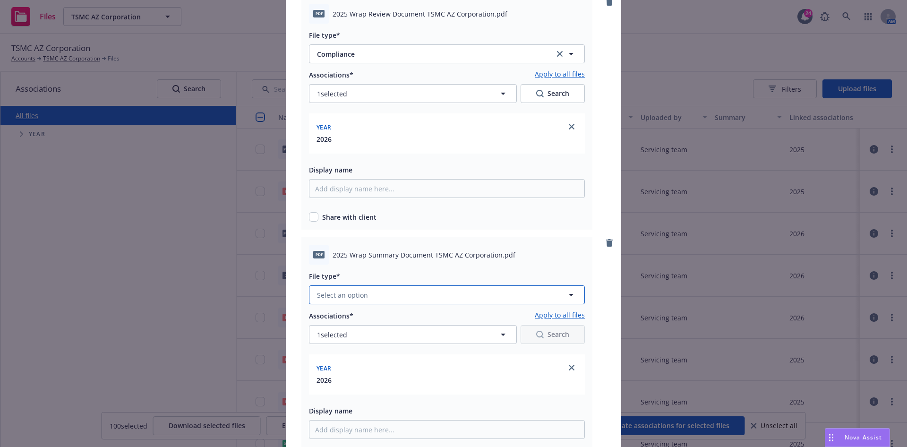
click at [395, 289] on button "Select an option" at bounding box center [447, 294] width 276 height 19
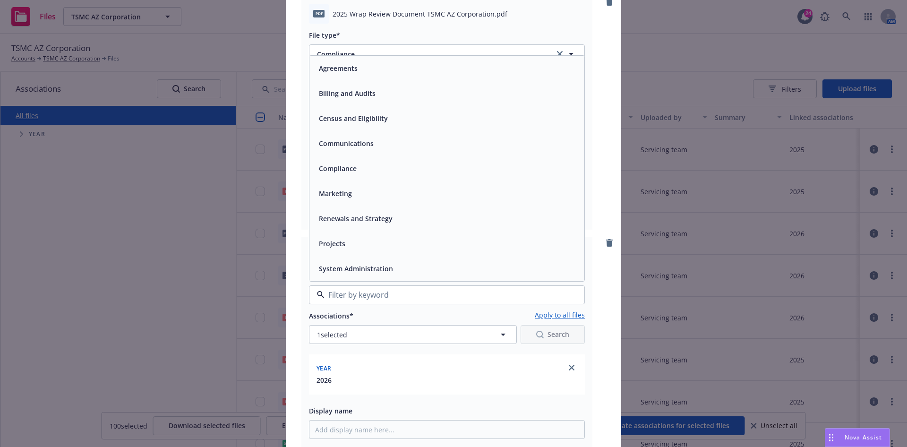
click at [367, 173] on div "Compliance" at bounding box center [447, 169] width 264 height 14
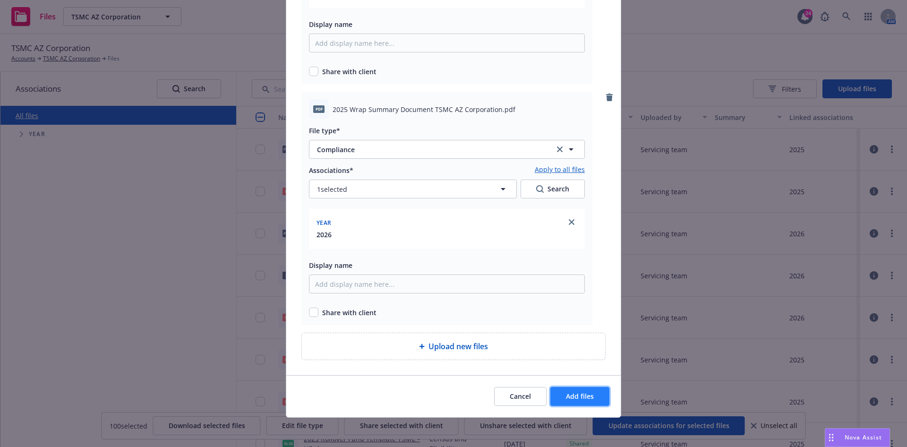
click at [556, 400] on button "Add files" at bounding box center [579, 396] width 59 height 19
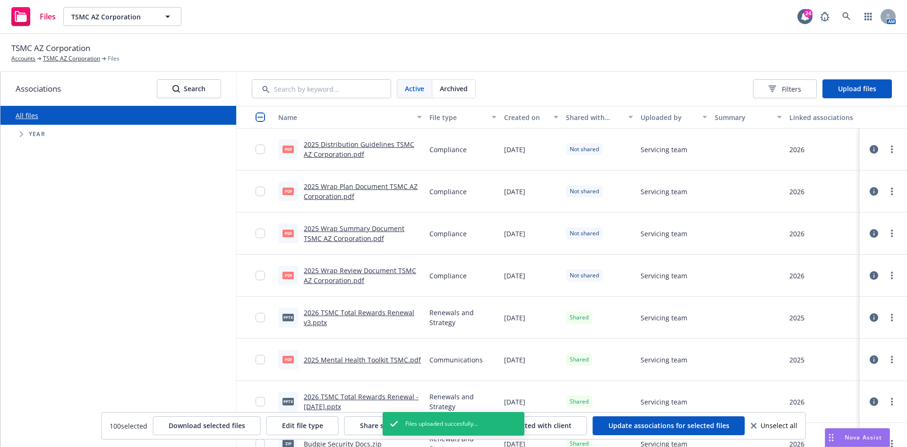
click at [262, 116] on input "checkbox" at bounding box center [260, 116] width 9 height 9
click at [353, 426] on button "Share selected with client" at bounding box center [400, 425] width 114 height 19
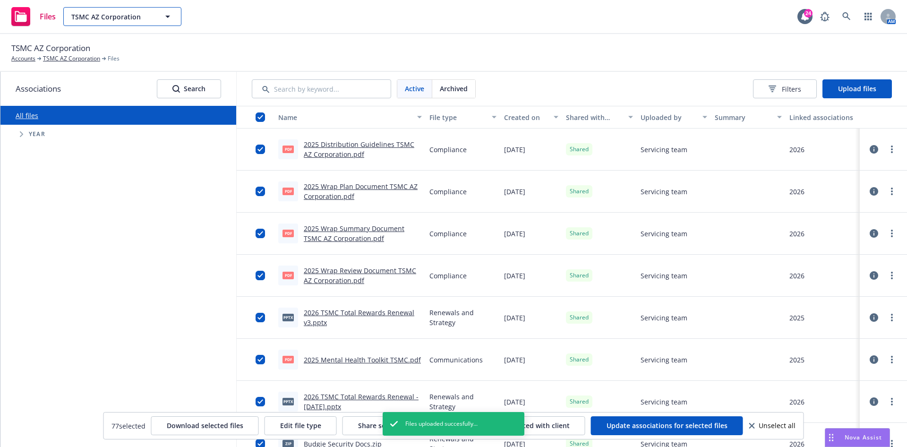
click at [136, 18] on span "TSMC AZ Corporation" at bounding box center [112, 17] width 82 height 10
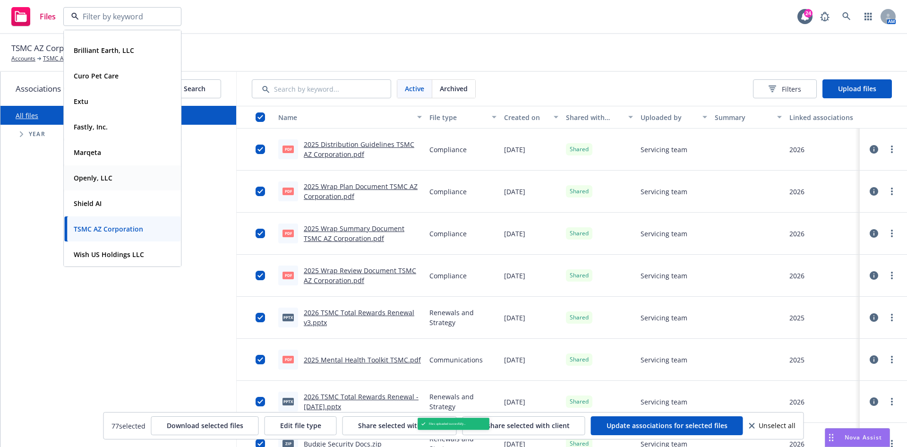
scroll to position [19, 0]
click at [112, 247] on div "Wish US Holdings LLC" at bounding box center [108, 254] width 76 height 14
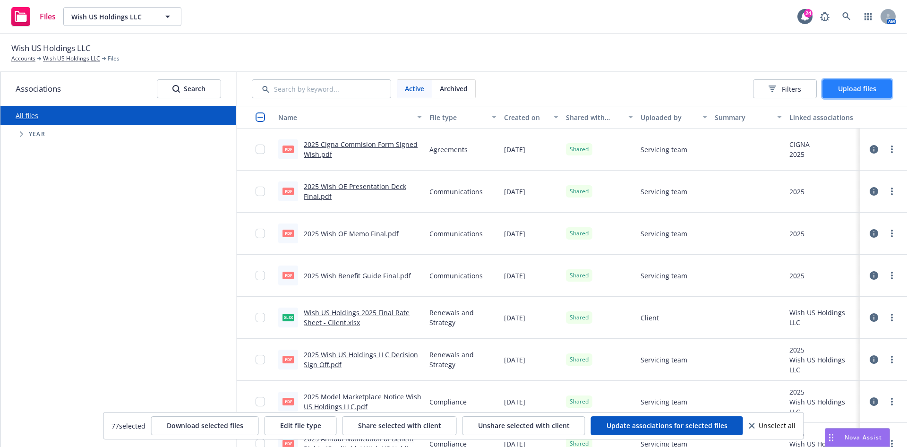
click at [868, 86] on button "Upload files" at bounding box center [857, 88] width 69 height 19
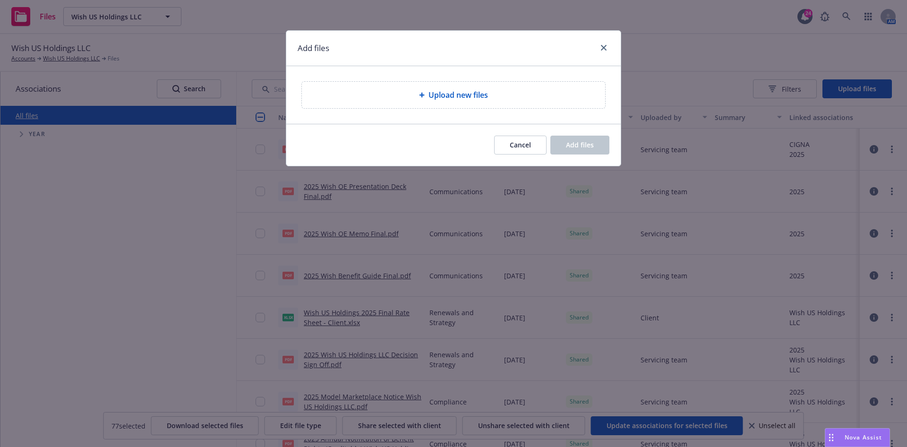
click at [397, 79] on div "Upload new files" at bounding box center [453, 95] width 335 height 58
click at [397, 103] on div "Upload new files" at bounding box center [453, 95] width 303 height 26
click at [513, 141] on span "Cancel" at bounding box center [520, 144] width 21 height 9
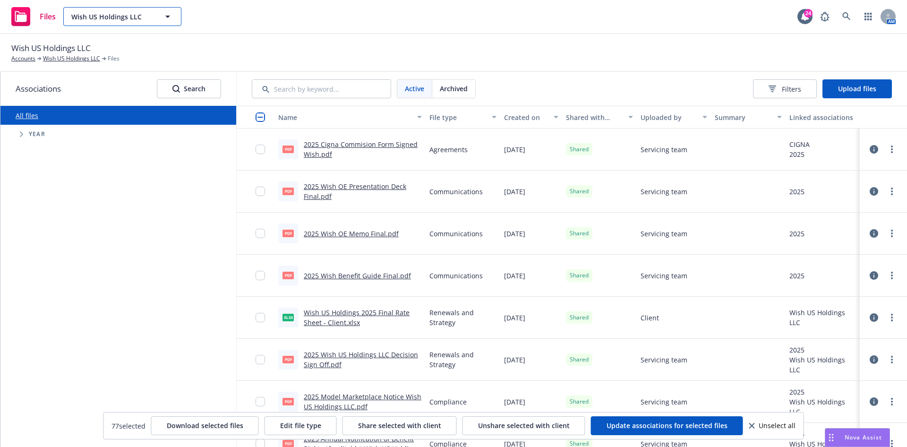
click at [121, 16] on span "Wish US Holdings LLC" at bounding box center [112, 17] width 82 height 10
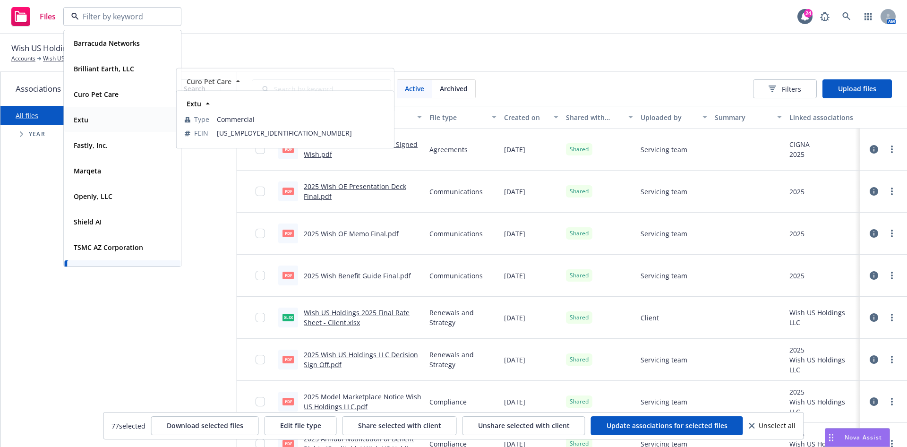
click at [94, 113] on div "Extu" at bounding box center [122, 120] width 105 height 14
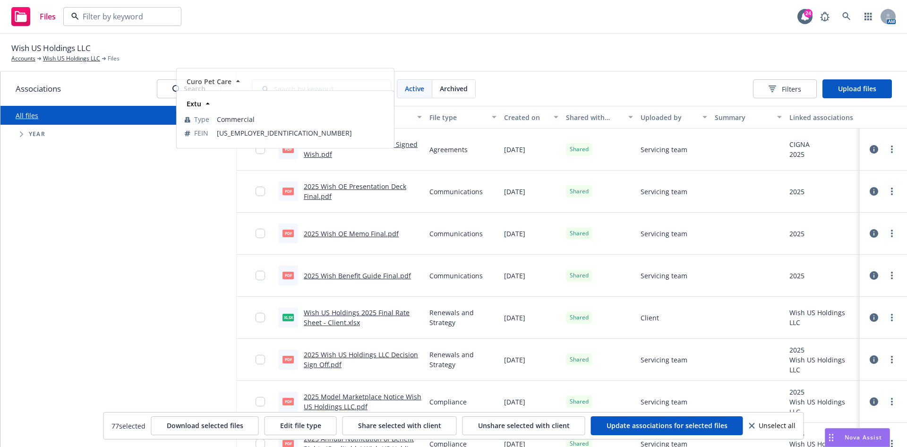
type input "Wish US Holdings LLC"
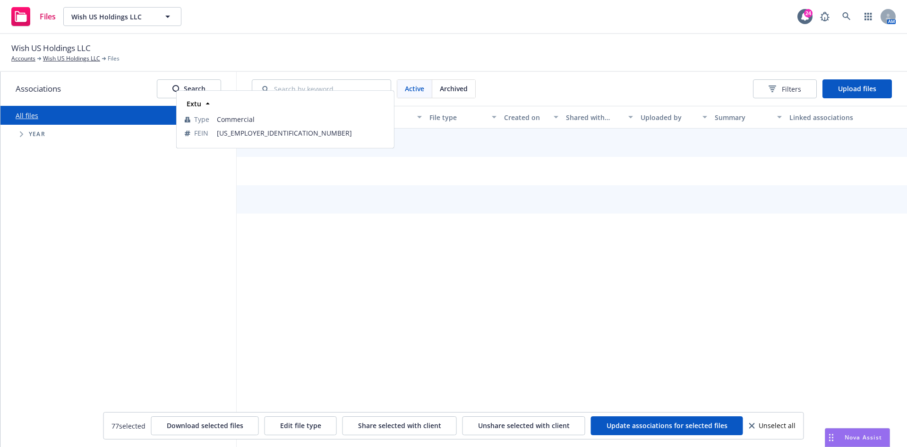
type input "Extu"
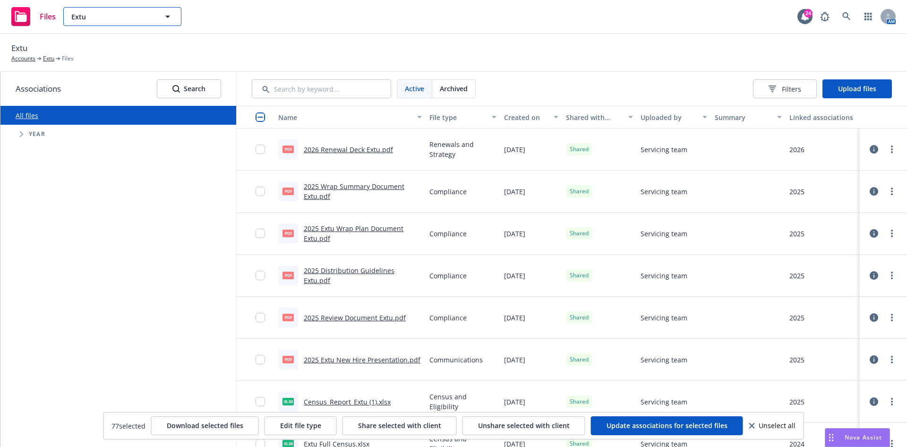
click at [124, 13] on span "Extu" at bounding box center [112, 17] width 82 height 10
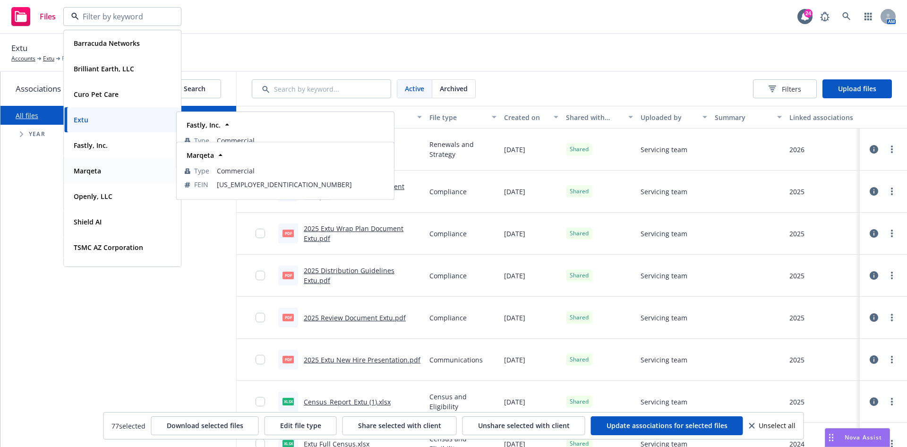
click at [108, 166] on div "Marqeta" at bounding box center [122, 171] width 105 height 14
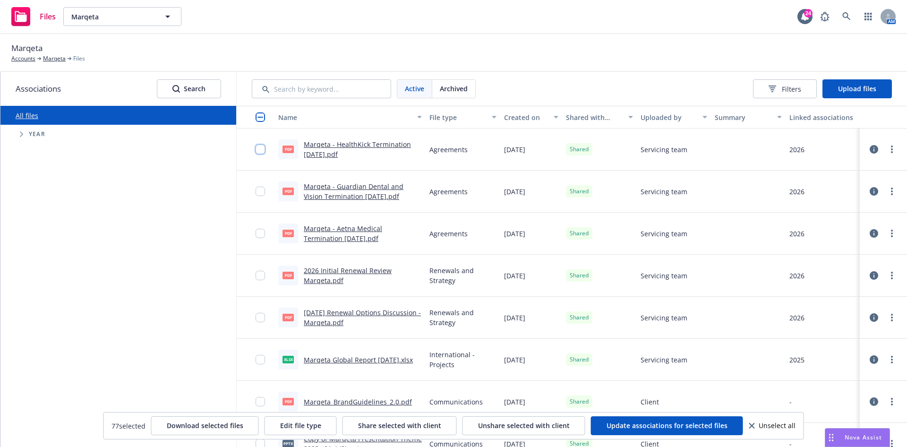
drag, startPoint x: 260, startPoint y: 146, endPoint x: 260, endPoint y: 173, distance: 26.9
click at [260, 146] on input "checkbox" at bounding box center [260, 149] width 9 height 9
click at [259, 191] on input "checkbox" at bounding box center [260, 191] width 9 height 9
click at [261, 233] on input "checkbox" at bounding box center [260, 233] width 9 height 9
click at [505, 421] on button "Unshare selected with client" at bounding box center [524, 425] width 123 height 19
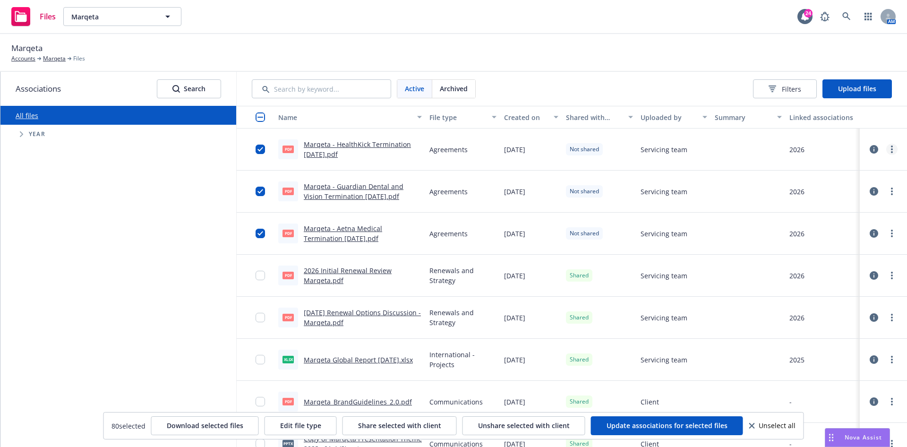
click at [891, 150] on icon "more" at bounding box center [892, 150] width 2 height 8
drag, startPoint x: 828, startPoint y: 192, endPoint x: 828, endPoint y: 187, distance: 5.7
click at [828, 192] on link "Archive" at bounding box center [829, 187] width 94 height 19
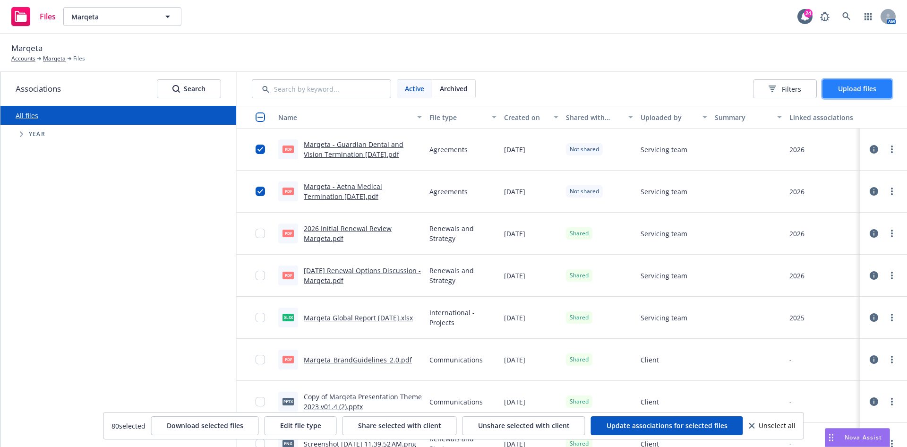
click at [840, 90] on span "Upload files" at bounding box center [857, 88] width 38 height 9
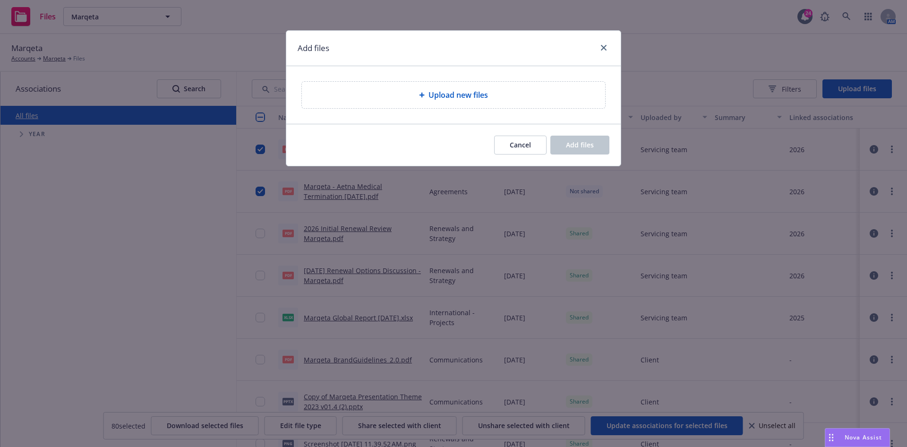
click at [388, 96] on div "Upload new files" at bounding box center [453, 94] width 288 height 11
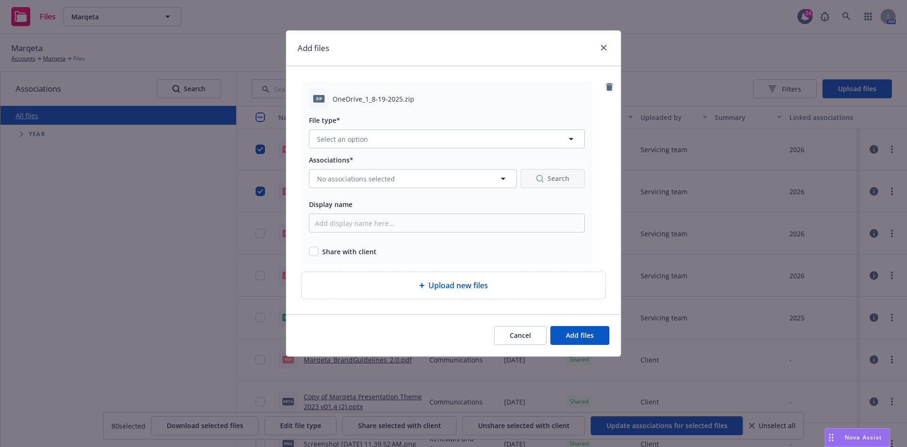
click at [612, 86] on icon "remove" at bounding box center [610, 87] width 8 height 8
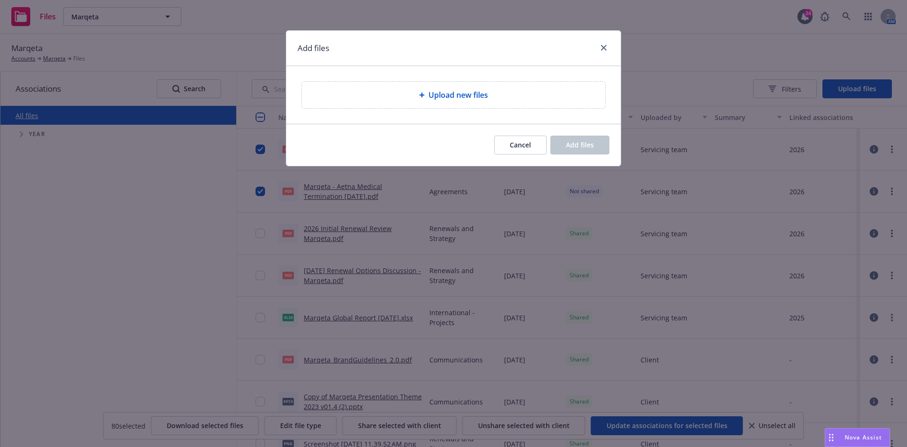
click at [559, 101] on div "Upload new files" at bounding box center [453, 95] width 303 height 26
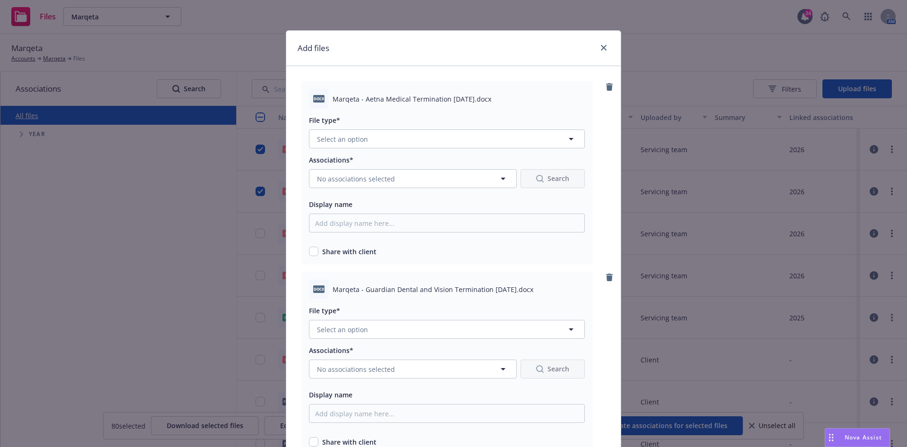
click at [435, 120] on div "File type*" at bounding box center [447, 119] width 276 height 11
click at [434, 136] on button "Select an option" at bounding box center [447, 138] width 276 height 19
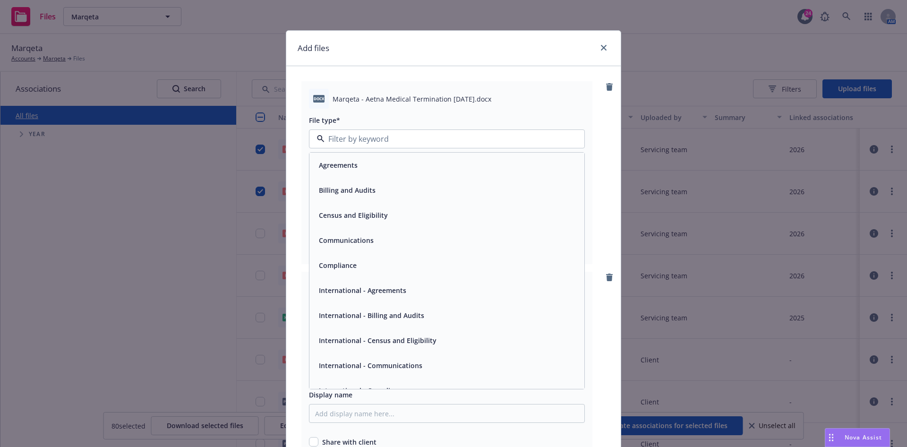
click at [386, 167] on div "Agreements" at bounding box center [447, 165] width 264 height 14
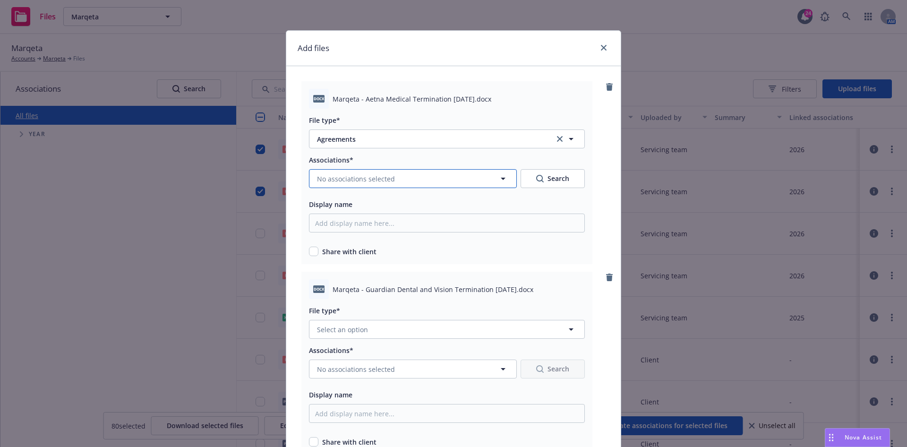
click at [389, 187] on button "No associations selected" at bounding box center [413, 178] width 208 height 19
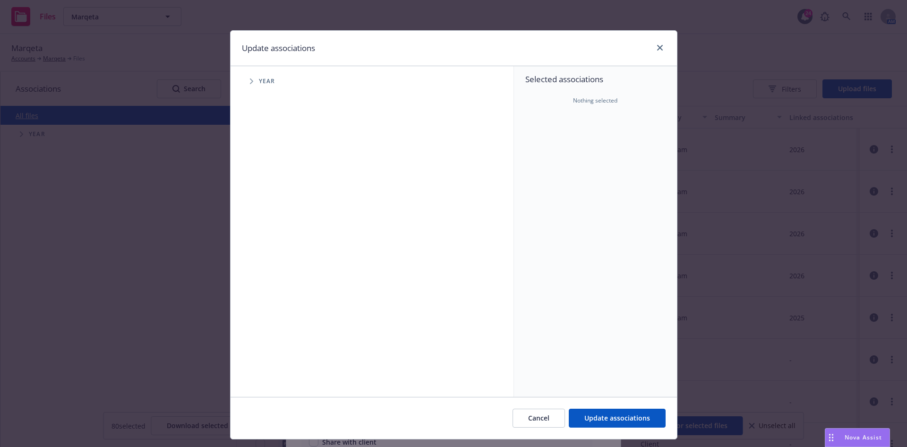
click at [247, 84] on span "Tree Example" at bounding box center [251, 81] width 15 height 15
click at [271, 228] on input "Tree Example" at bounding box center [275, 232] width 9 height 9
checkbox input "true"
click at [589, 411] on button "Update associations" at bounding box center [617, 418] width 97 height 19
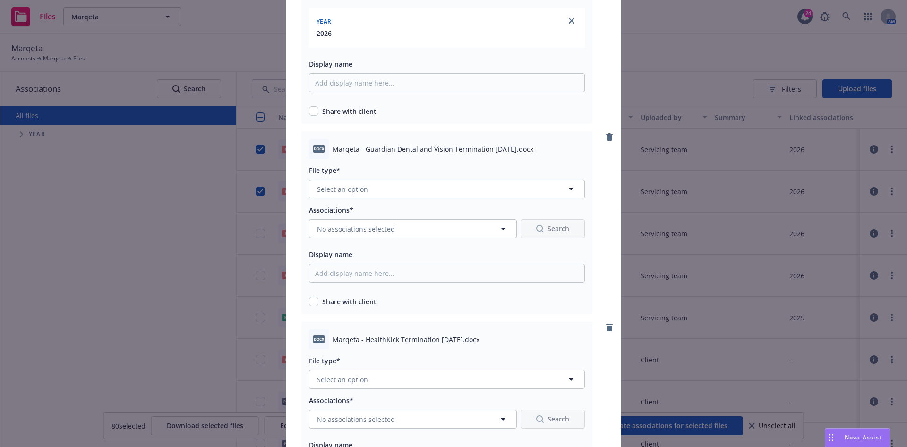
scroll to position [283, 0]
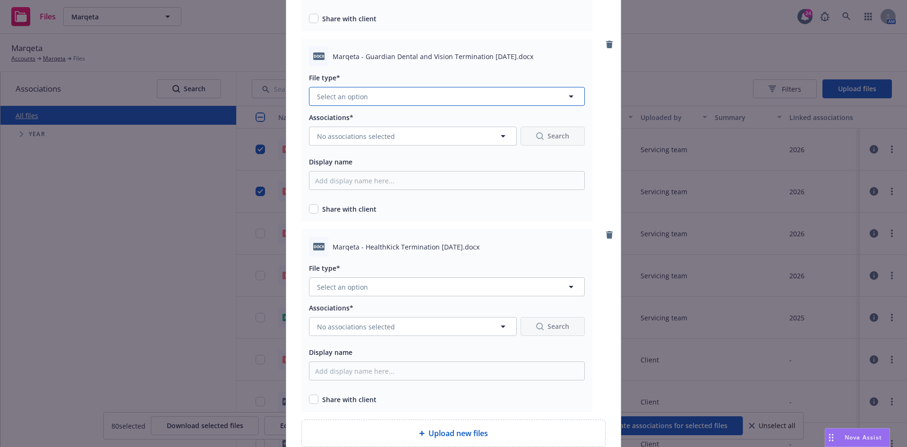
click at [411, 99] on button "Select an option" at bounding box center [447, 96] width 276 height 19
type input "agre"
click at [389, 129] on div "Agreements" at bounding box center [446, 122] width 275 height 25
click at [398, 288] on button "Select an option" at bounding box center [447, 286] width 276 height 19
type input "agre"
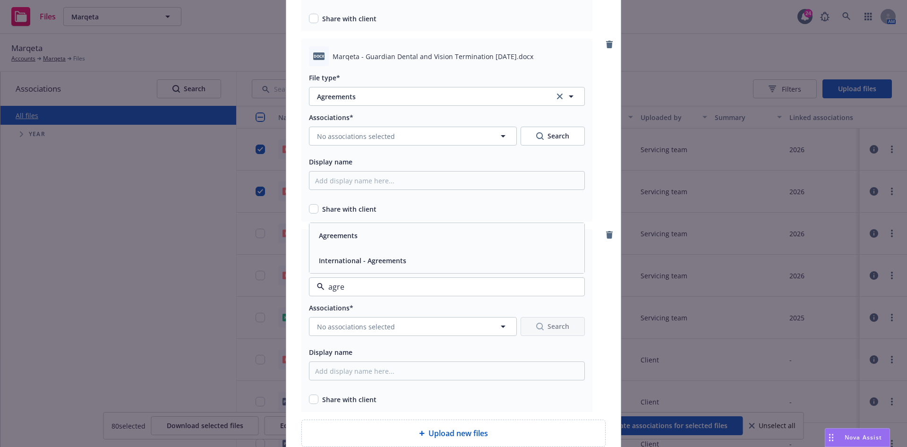
click at [370, 240] on div "Agreements" at bounding box center [447, 236] width 264 height 14
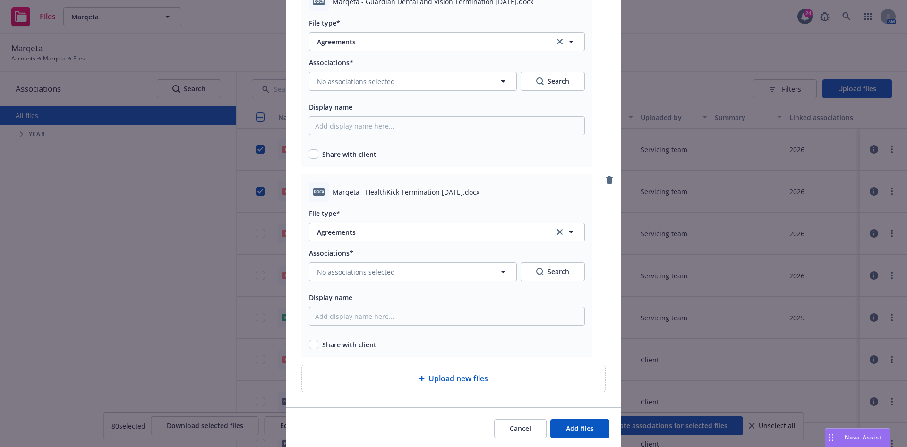
scroll to position [370, 0]
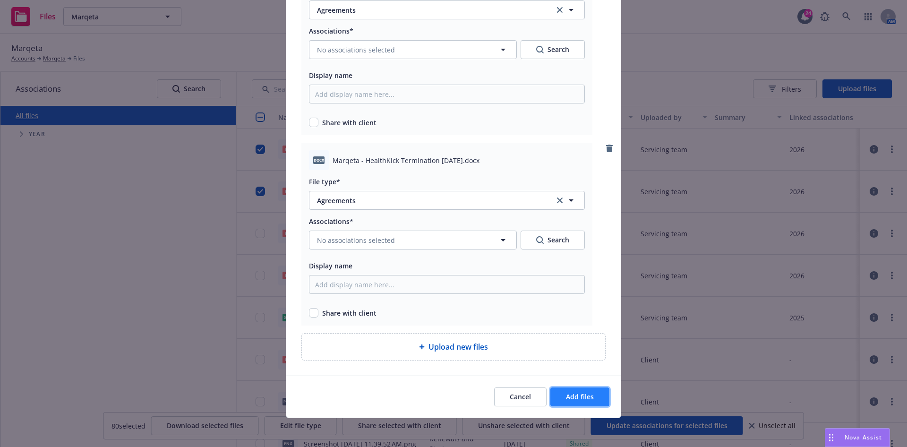
click at [572, 400] on span "Add files" at bounding box center [580, 396] width 28 height 9
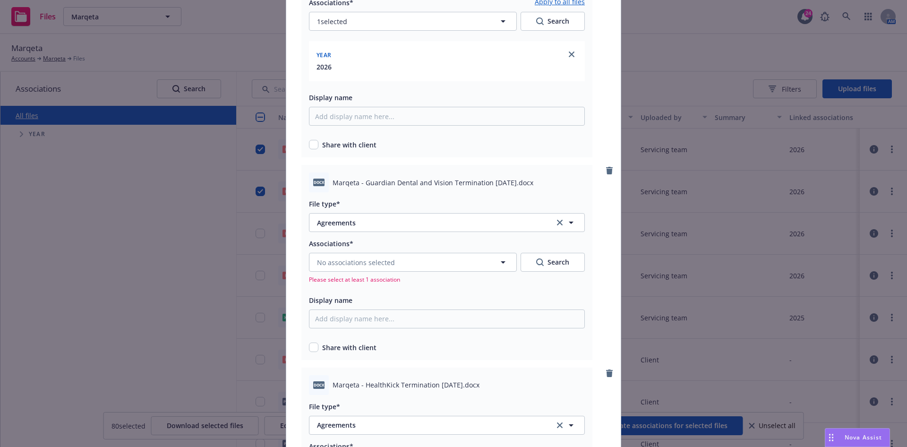
scroll to position [86, 0]
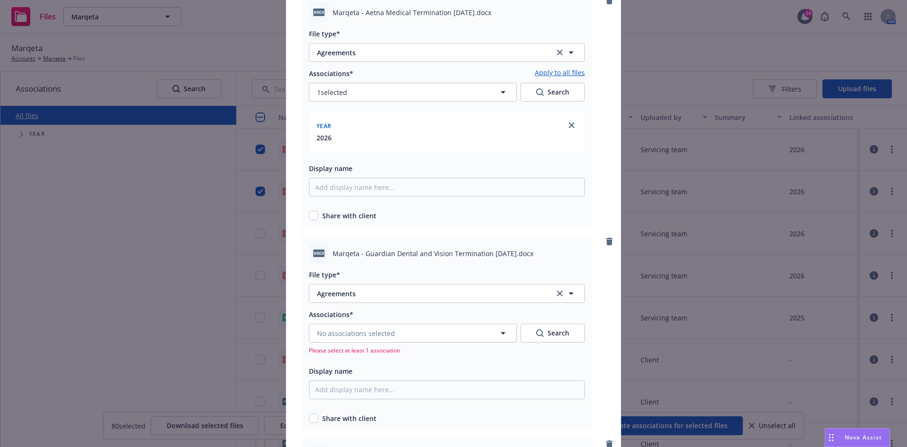
click at [557, 68] on link "Apply to all files" at bounding box center [560, 73] width 50 height 11
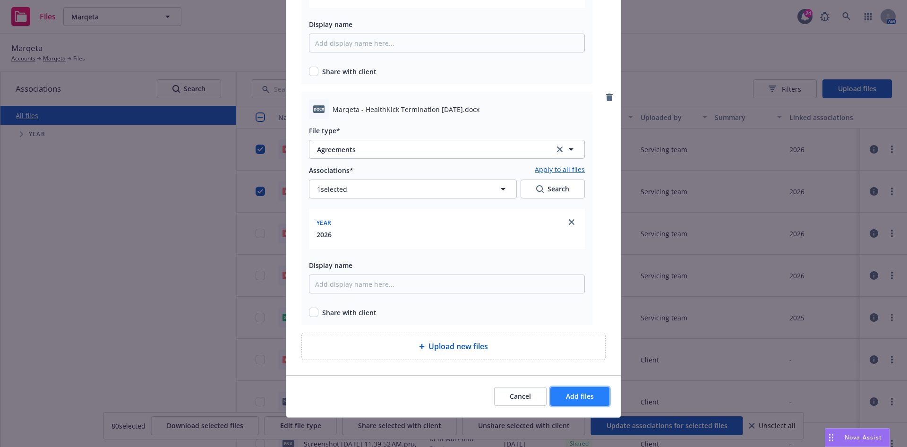
click at [589, 395] on button "Add files" at bounding box center [579, 396] width 59 height 19
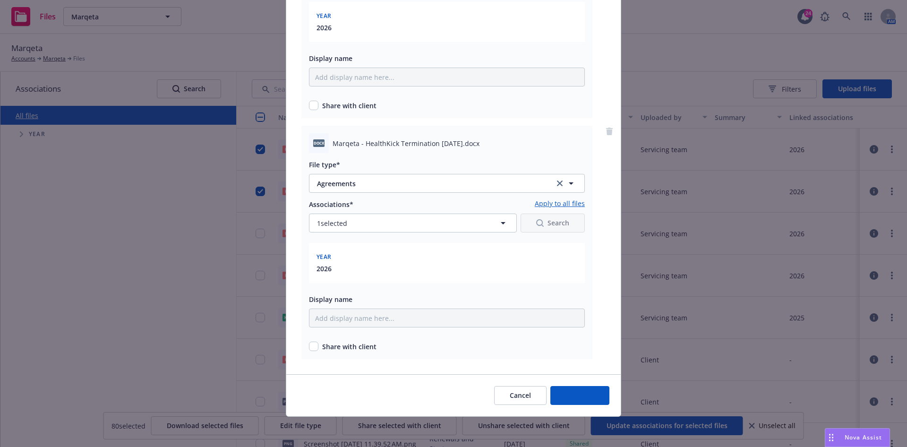
scroll to position [437, 0]
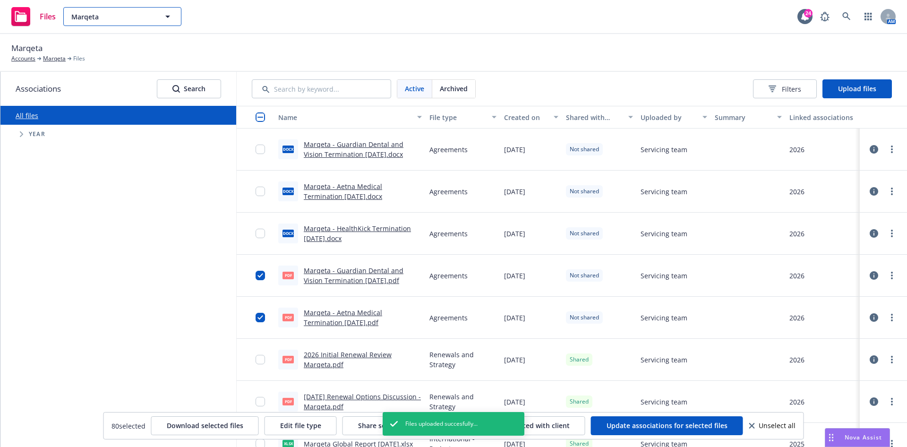
click at [130, 7] on button "Marqeta" at bounding box center [122, 16] width 118 height 19
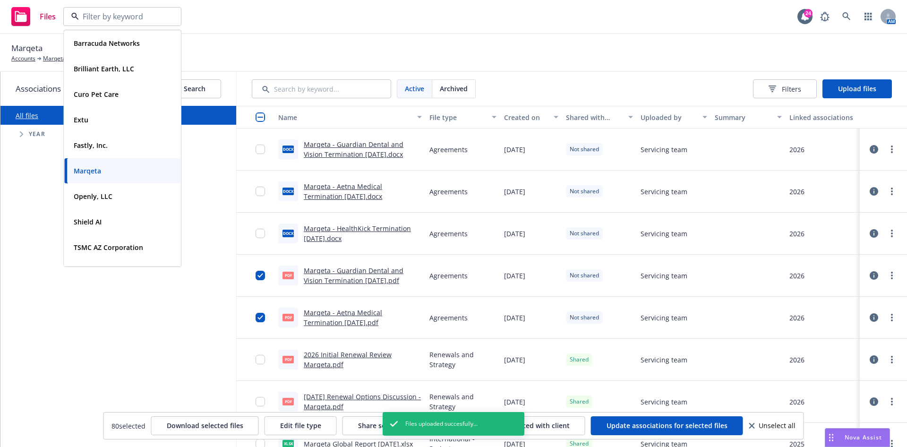
click at [352, 55] on div "Marqeta Accounts Marqeta Files" at bounding box center [453, 52] width 885 height 21
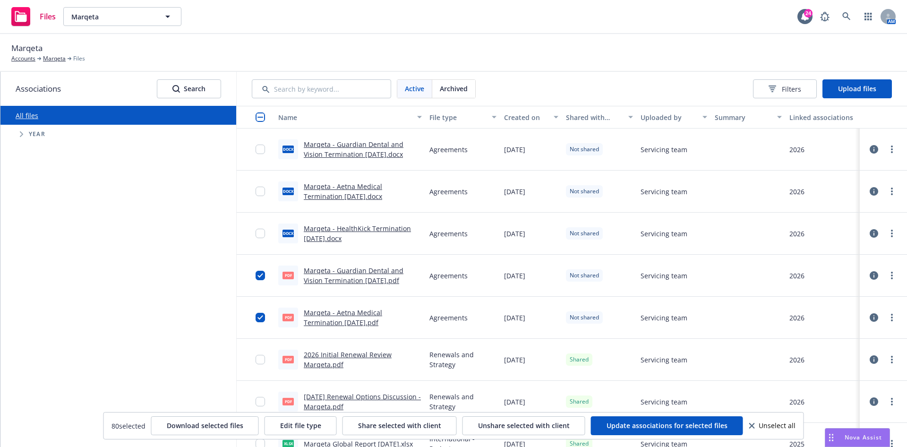
click at [260, 114] on input "checkbox" at bounding box center [260, 116] width 9 height 9
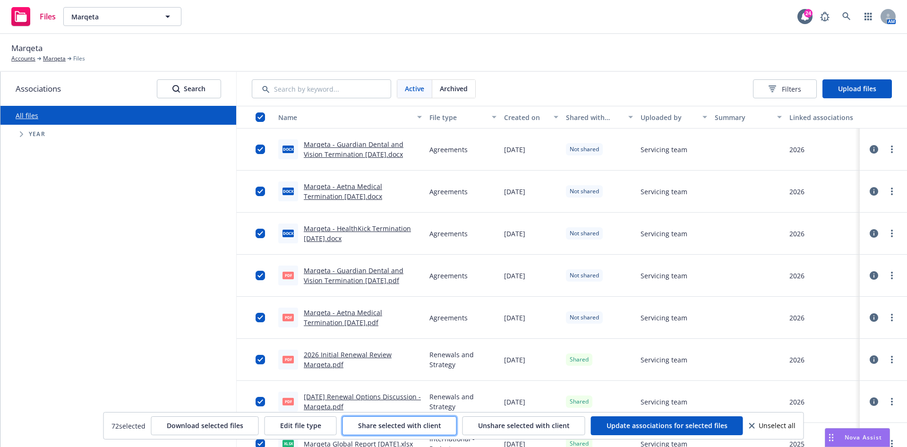
click at [370, 428] on span "Share selected with client" at bounding box center [399, 425] width 83 height 9
drag, startPoint x: 113, startPoint y: 9, endPoint x: 114, endPoint y: 13, distance: 4.8
click at [113, 10] on button "Marqeta" at bounding box center [122, 16] width 118 height 19
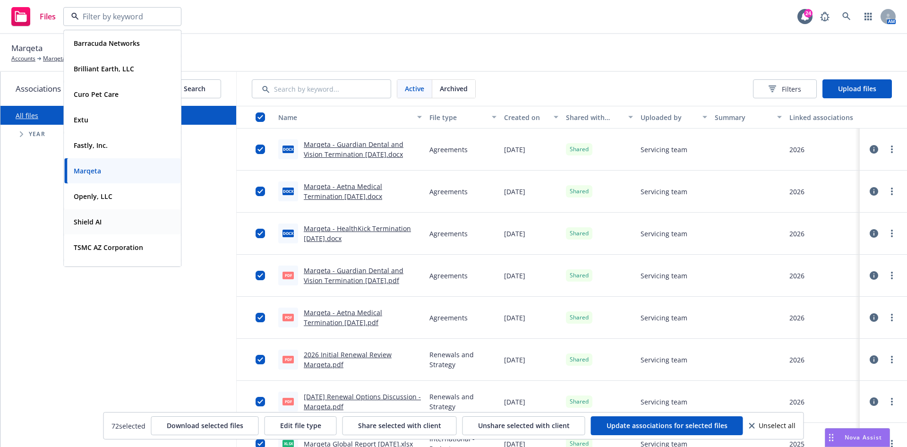
click at [108, 226] on div "Shield AI" at bounding box center [122, 222] width 105 height 14
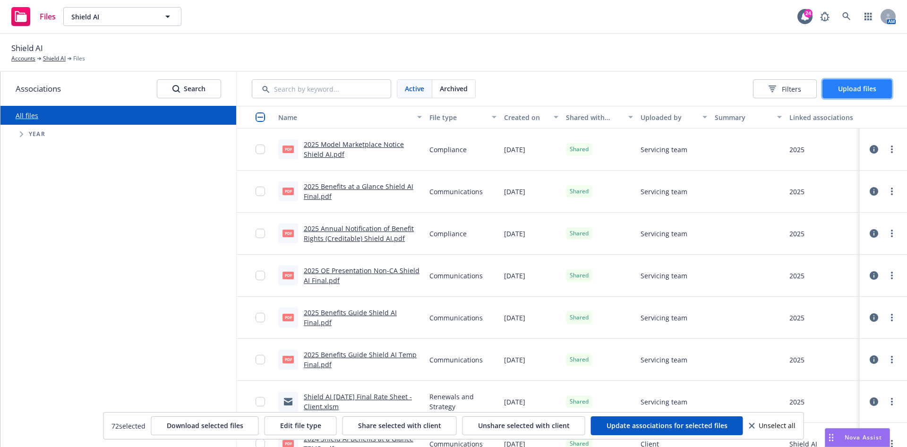
click at [850, 82] on button "Upload files" at bounding box center [857, 88] width 69 height 19
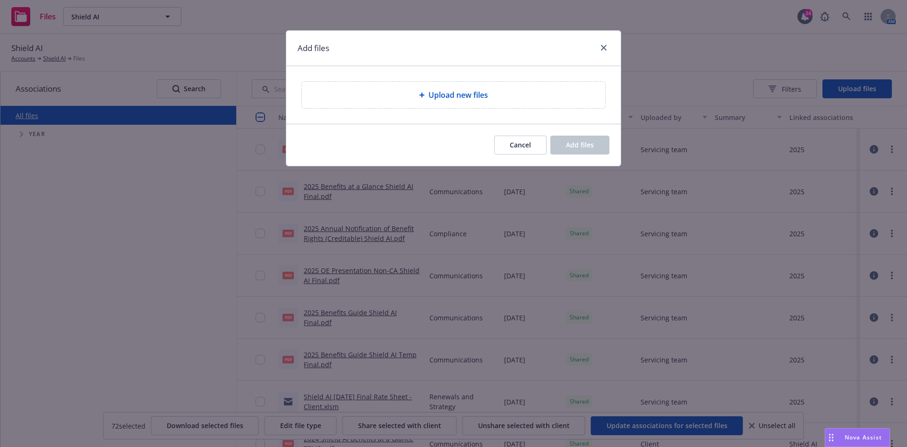
click at [507, 116] on div "Upload new files" at bounding box center [453, 95] width 335 height 58
click at [515, 101] on div "Upload new files" at bounding box center [453, 95] width 303 height 26
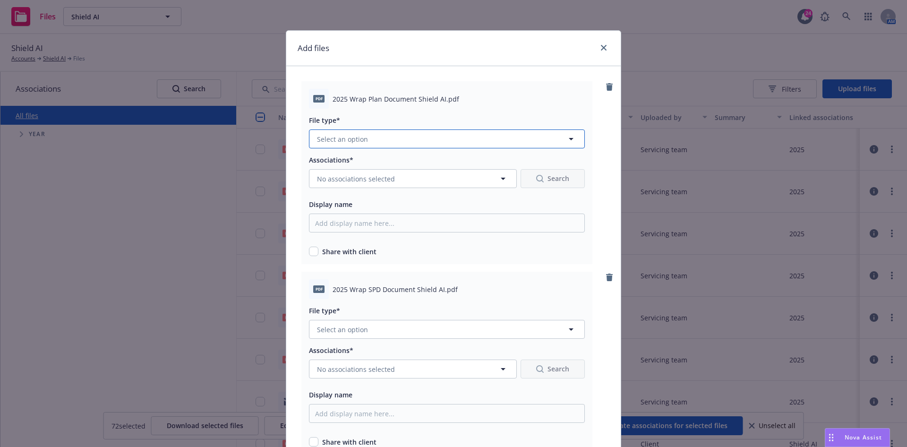
click at [430, 148] on button "Select an option" at bounding box center [447, 138] width 276 height 19
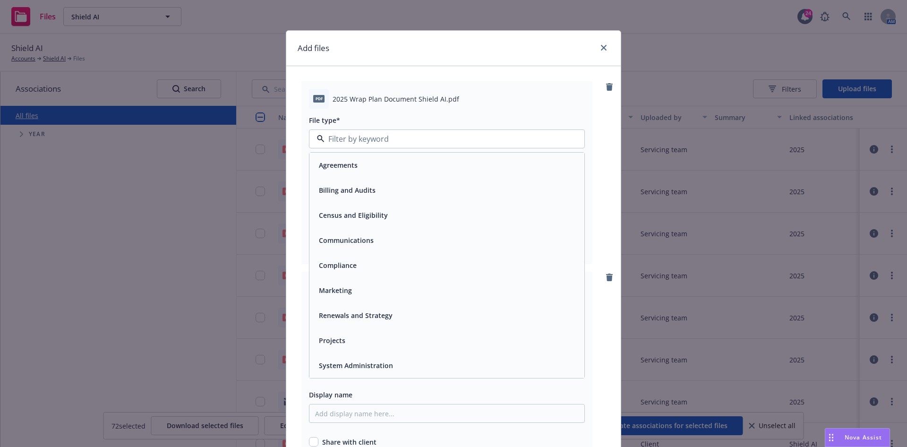
click at [385, 258] on div "Compliance" at bounding box center [447, 265] width 264 height 14
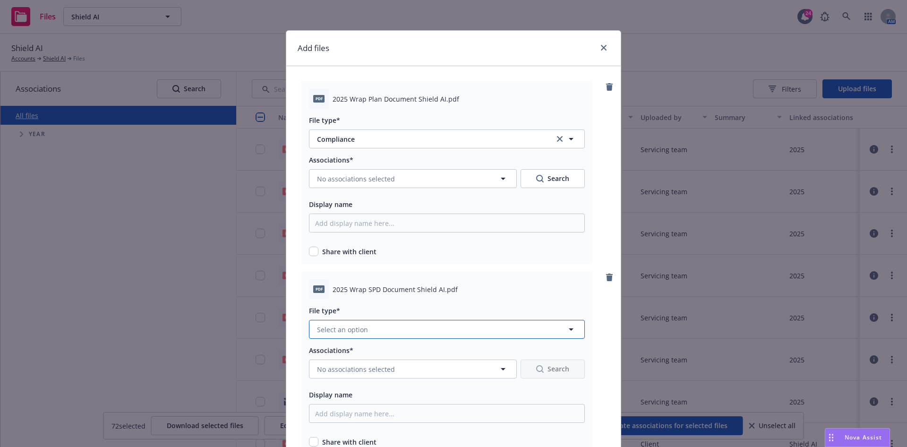
click at [369, 331] on button "Select an option" at bounding box center [447, 329] width 276 height 19
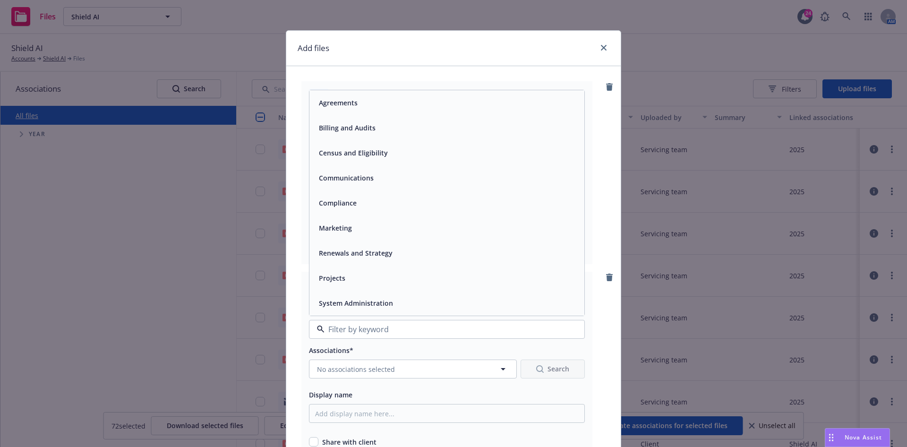
click at [369, 198] on div "Compliance" at bounding box center [447, 203] width 264 height 14
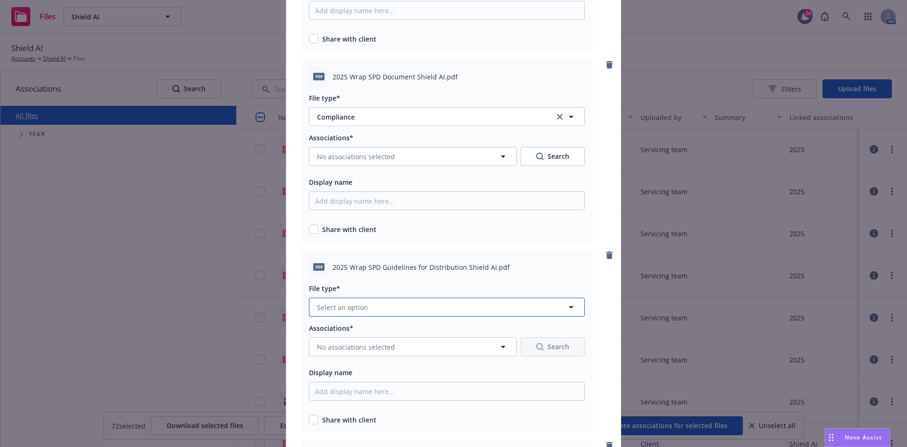
click at [384, 299] on button "Select an option" at bounding box center [447, 307] width 276 height 19
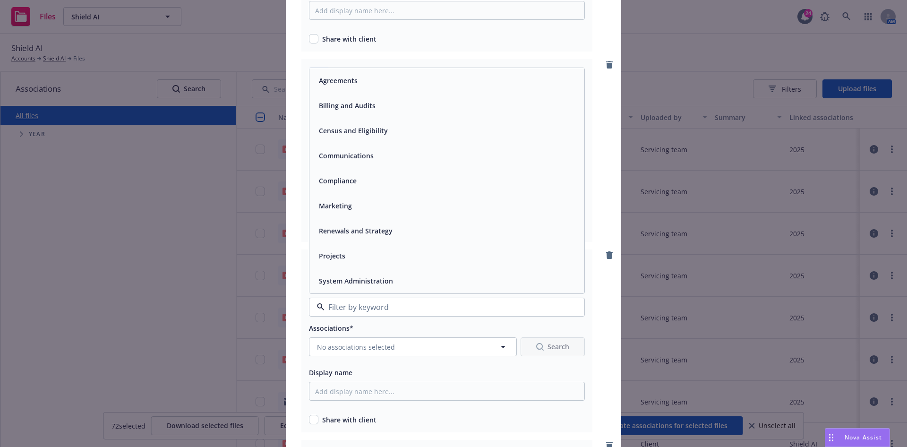
click at [361, 180] on div "Compliance" at bounding box center [447, 181] width 264 height 14
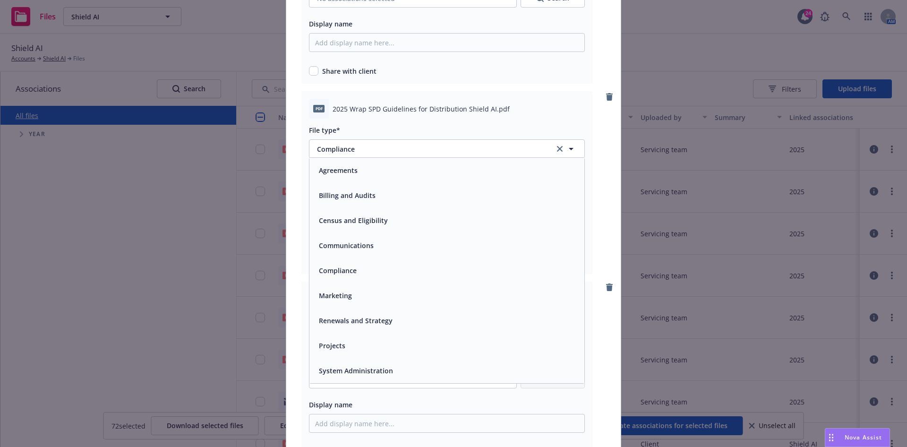
scroll to position [425, 0]
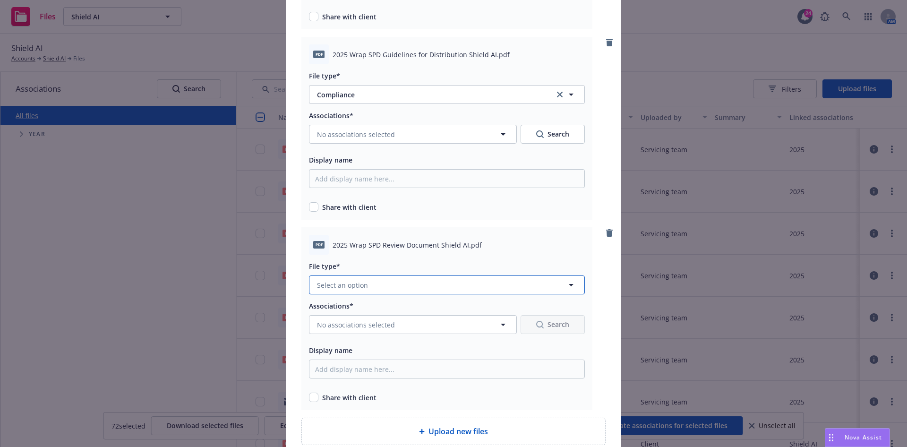
click at [387, 282] on button "Select an option" at bounding box center [447, 284] width 276 height 19
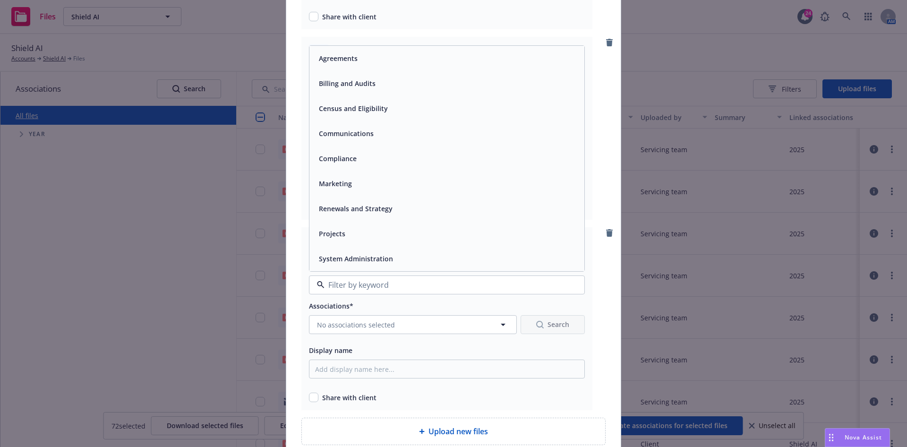
click at [362, 169] on div "Compliance" at bounding box center [446, 158] width 275 height 25
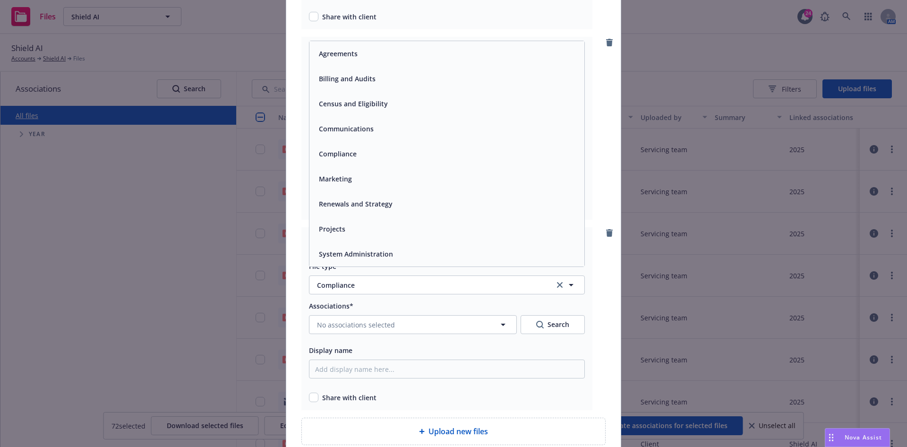
scroll to position [0, 0]
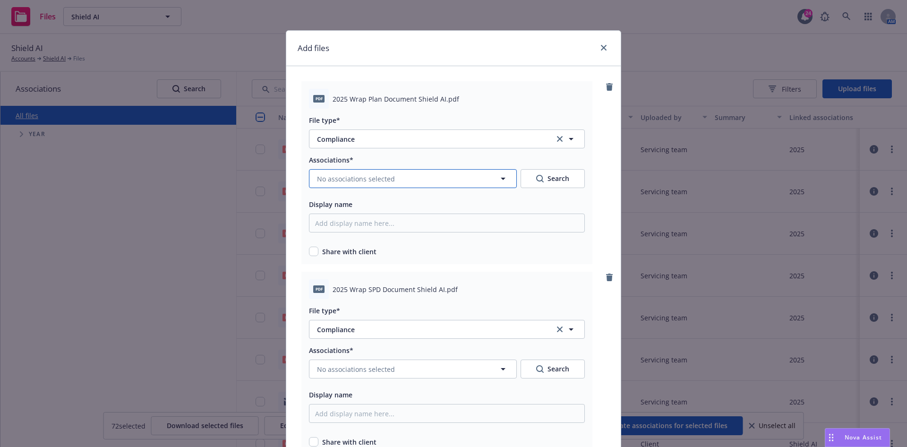
click at [467, 174] on button "No associations selected" at bounding box center [413, 178] width 208 height 19
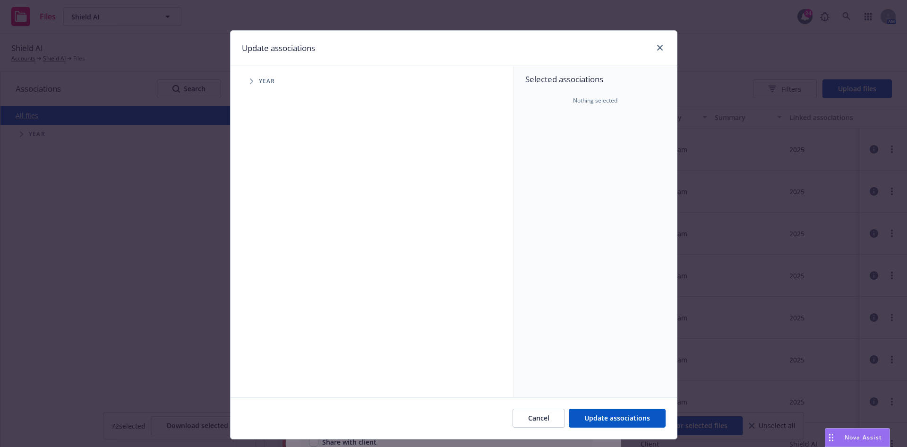
click at [245, 74] on span "Tree Example" at bounding box center [251, 81] width 15 height 15
click at [271, 231] on input "Tree Example" at bounding box center [275, 232] width 9 height 9
checkbox input "true"
click at [589, 405] on div "Cancel Update associations" at bounding box center [454, 418] width 447 height 42
click at [589, 413] on span "Update associations" at bounding box center [617, 417] width 66 height 9
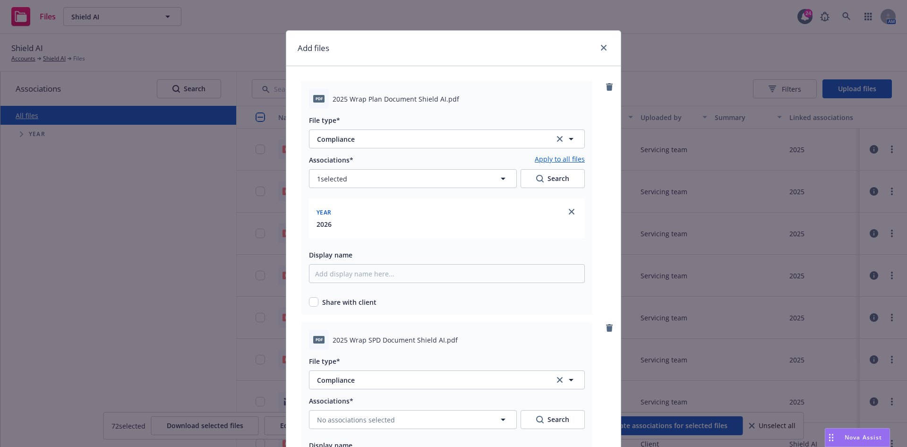
click at [566, 162] on link "Apply to all files" at bounding box center [560, 159] width 50 height 11
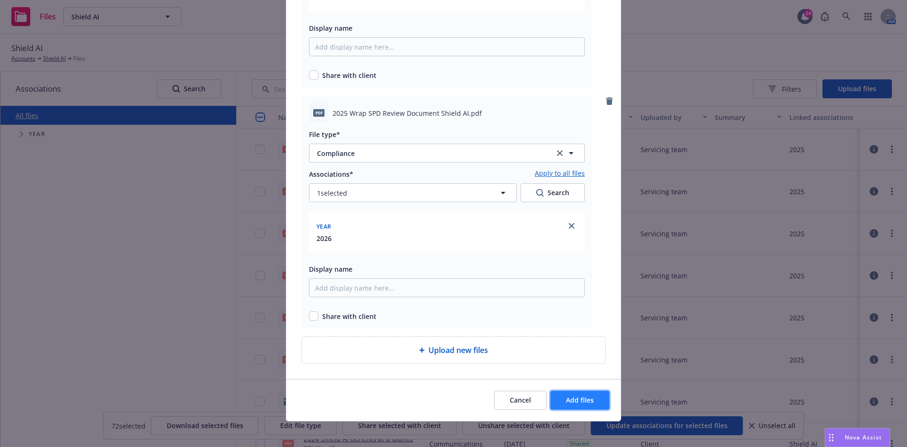
click at [566, 396] on span "Add files" at bounding box center [580, 399] width 28 height 9
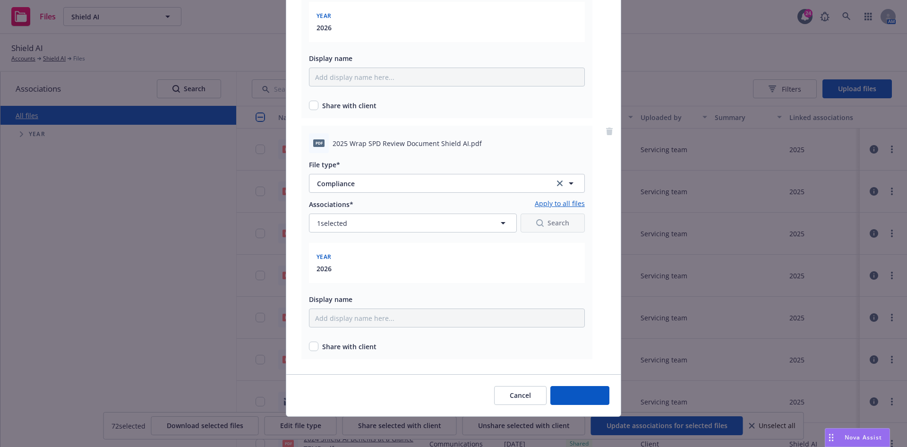
scroll to position [678, 0]
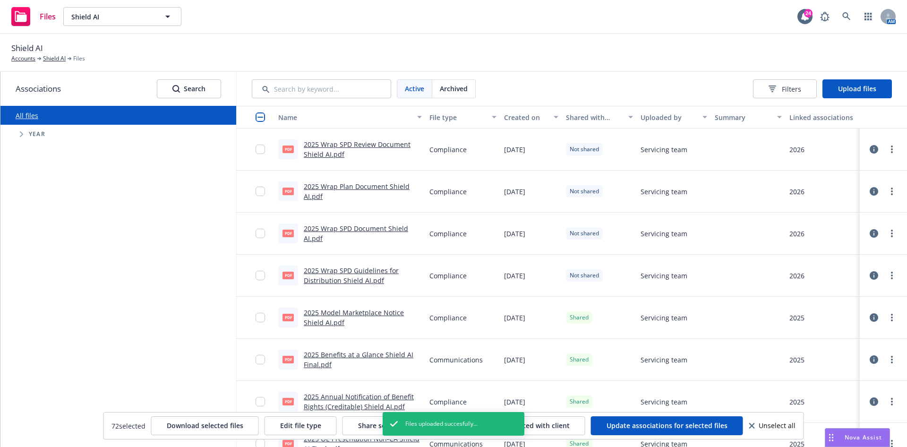
click at [258, 117] on input "checkbox" at bounding box center [260, 116] width 9 height 9
click at [355, 421] on button "Share selected with client" at bounding box center [400, 425] width 114 height 19
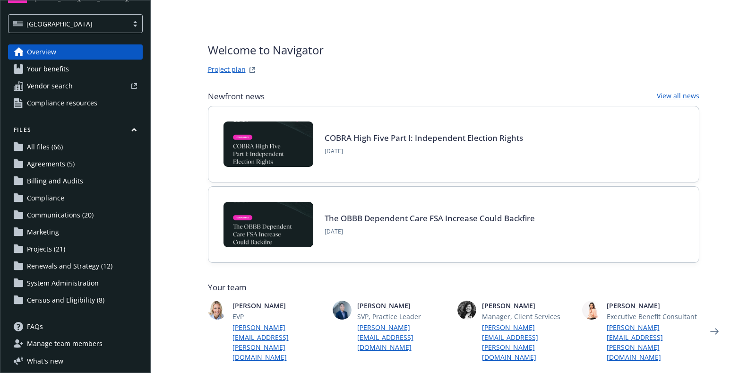
scroll to position [44, 0]
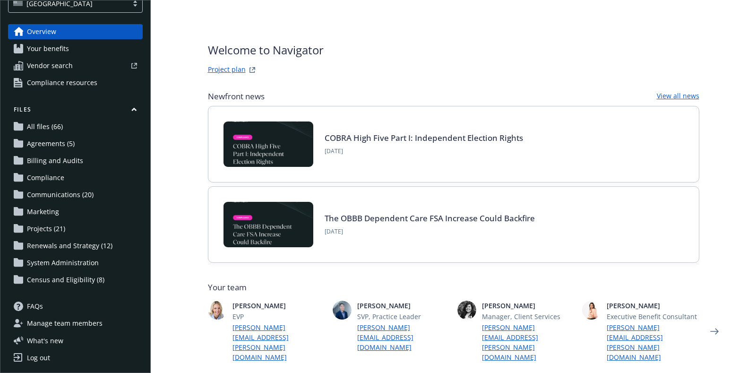
click at [77, 145] on link "Agreements (5)" at bounding box center [75, 143] width 135 height 15
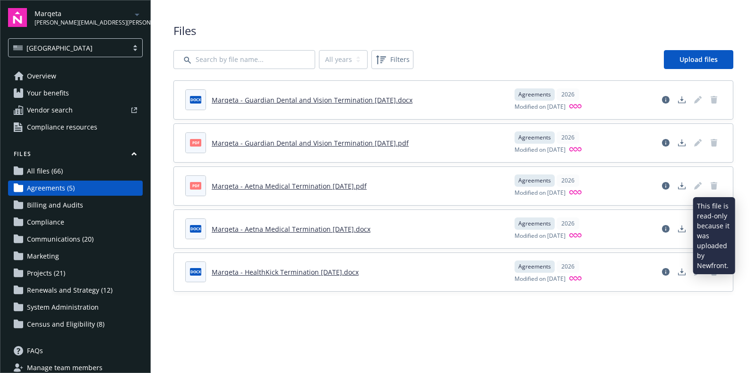
click at [717, 184] on icon "Delete document" at bounding box center [714, 186] width 8 height 8
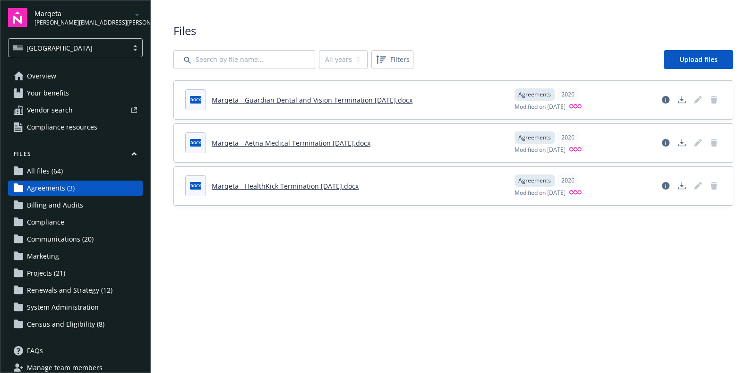
click at [258, 243] on main "Upload progress Files All years 2026 Filters Upload files docx Marqeta - Guardi…" at bounding box center [453, 186] width 605 height 373
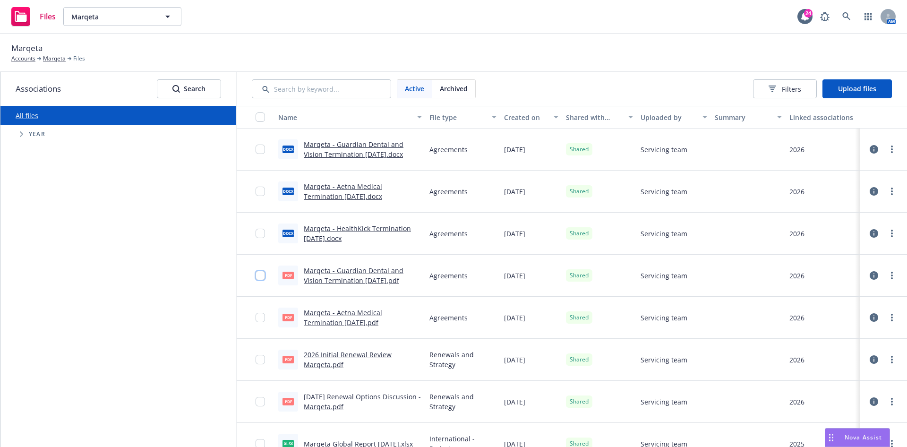
click at [259, 275] on input "checkbox" at bounding box center [260, 275] width 9 height 9
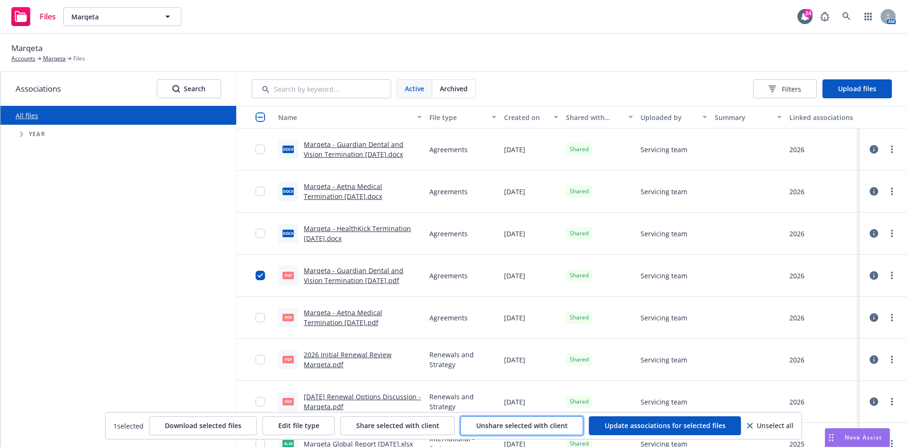
click at [483, 428] on span "Unshare selected with client" at bounding box center [522, 425] width 92 height 9
click at [873, 268] on div at bounding box center [883, 275] width 28 height 19
click at [873, 280] on div at bounding box center [883, 275] width 28 height 19
click at [869, 267] on div at bounding box center [883, 275] width 28 height 19
click at [891, 277] on icon "more" at bounding box center [892, 276] width 2 height 8
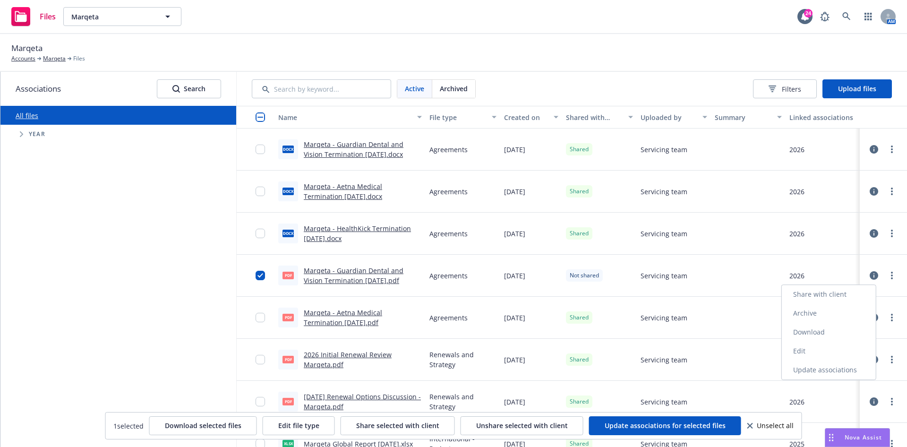
drag, startPoint x: 831, startPoint y: 309, endPoint x: 729, endPoint y: 312, distance: 102.1
click at [831, 309] on link "Archive" at bounding box center [829, 313] width 94 height 19
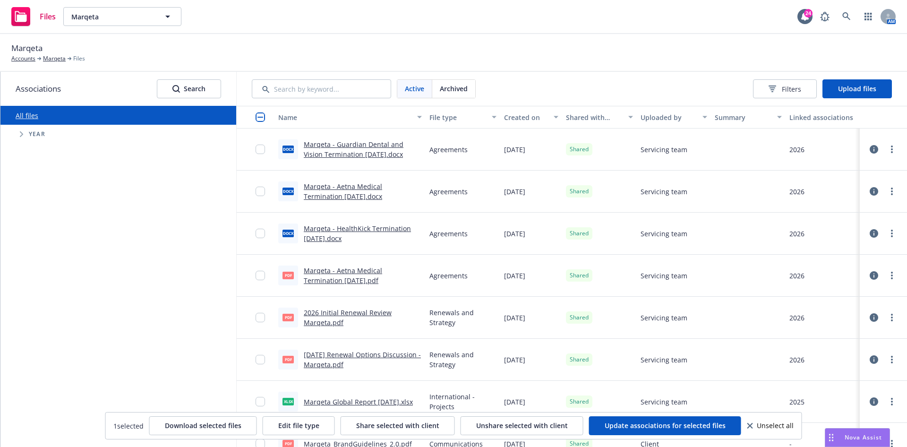
click at [251, 274] on div at bounding box center [256, 276] width 38 height 42
click at [256, 273] on input "checkbox" at bounding box center [260, 275] width 9 height 9
click at [515, 427] on span "Unshare selected with client" at bounding box center [522, 425] width 92 height 9
click at [886, 277] on link "more" at bounding box center [891, 275] width 11 height 11
click at [832, 313] on link "Archive" at bounding box center [829, 313] width 94 height 19
